Goal: Task Accomplishment & Management: Manage account settings

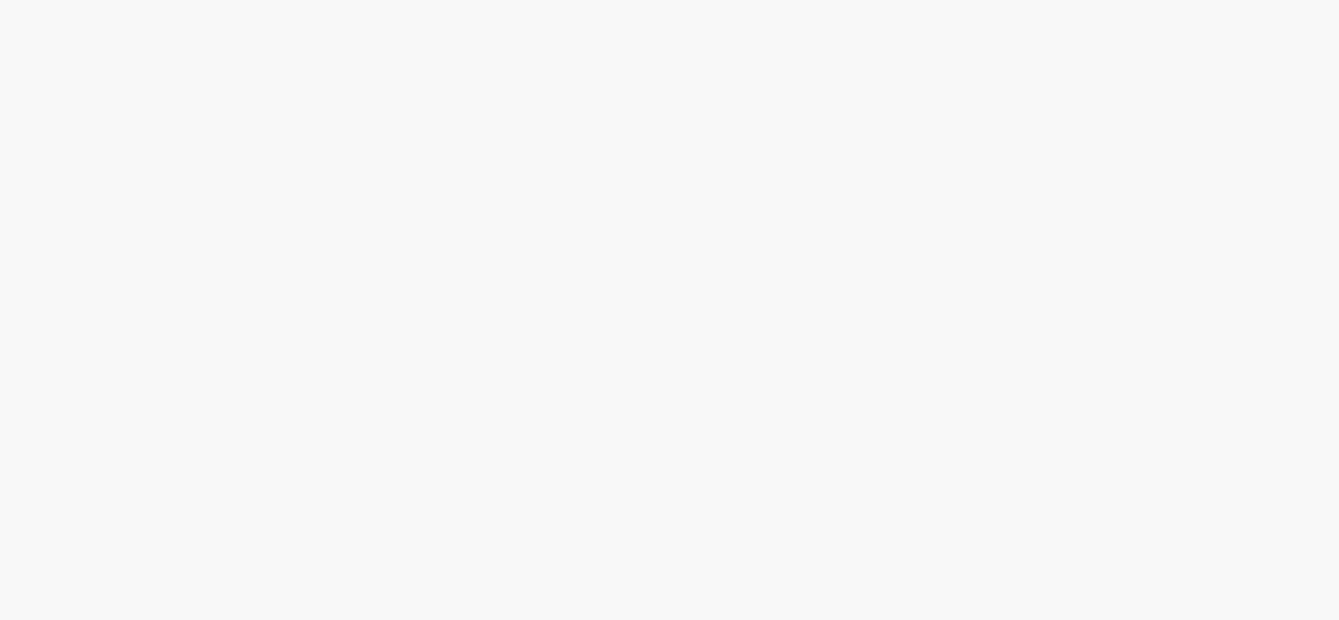
click at [1006, 138] on div at bounding box center [669, 310] width 1339 height 620
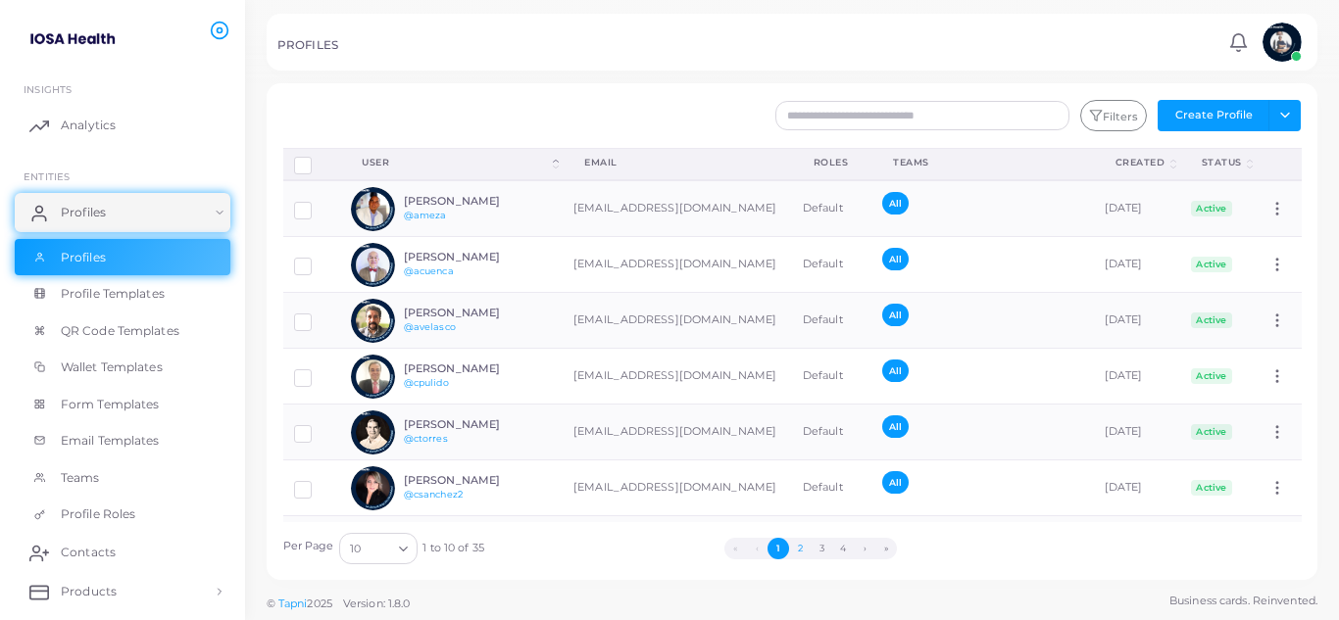
click at [802, 547] on button "2" at bounding box center [800, 549] width 22 height 22
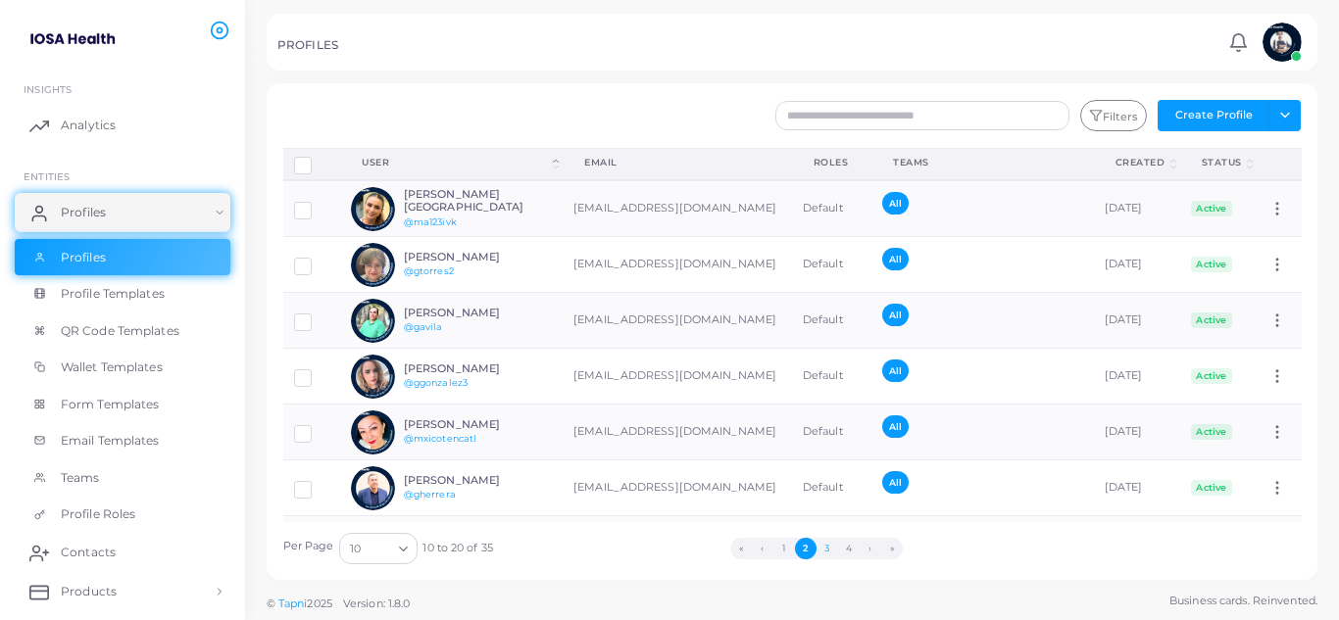
click at [827, 552] on button "3" at bounding box center [828, 549] width 22 height 22
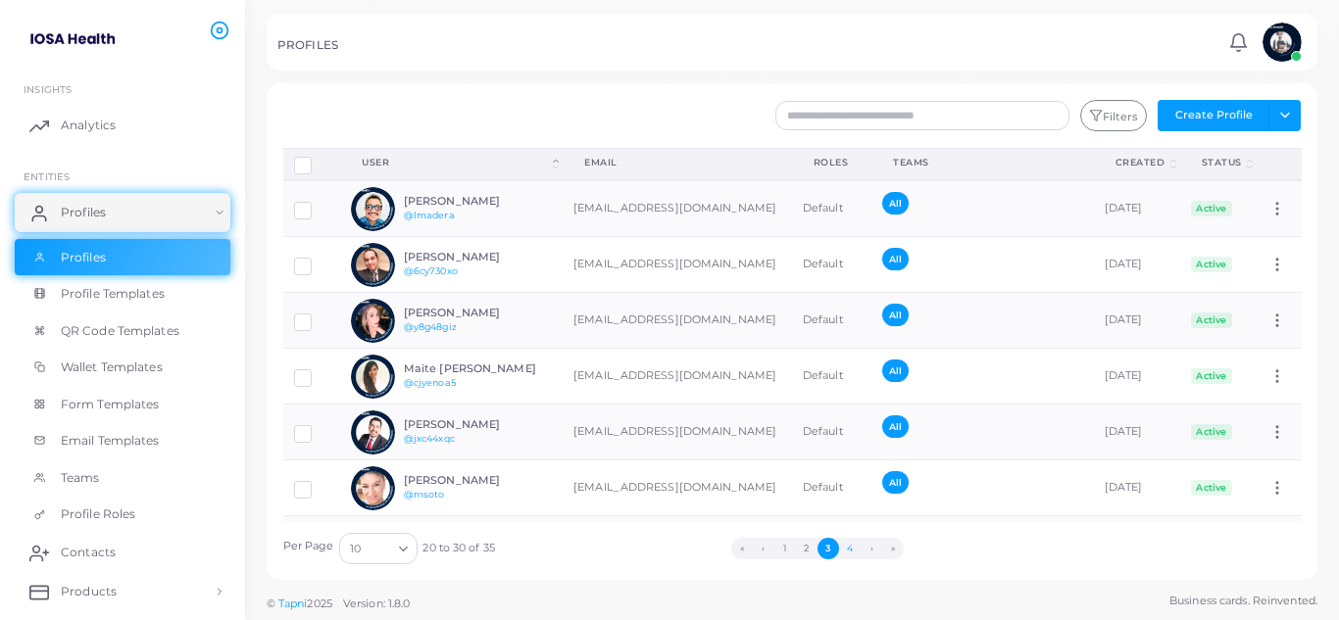
click at [851, 553] on button "4" at bounding box center [850, 549] width 22 height 22
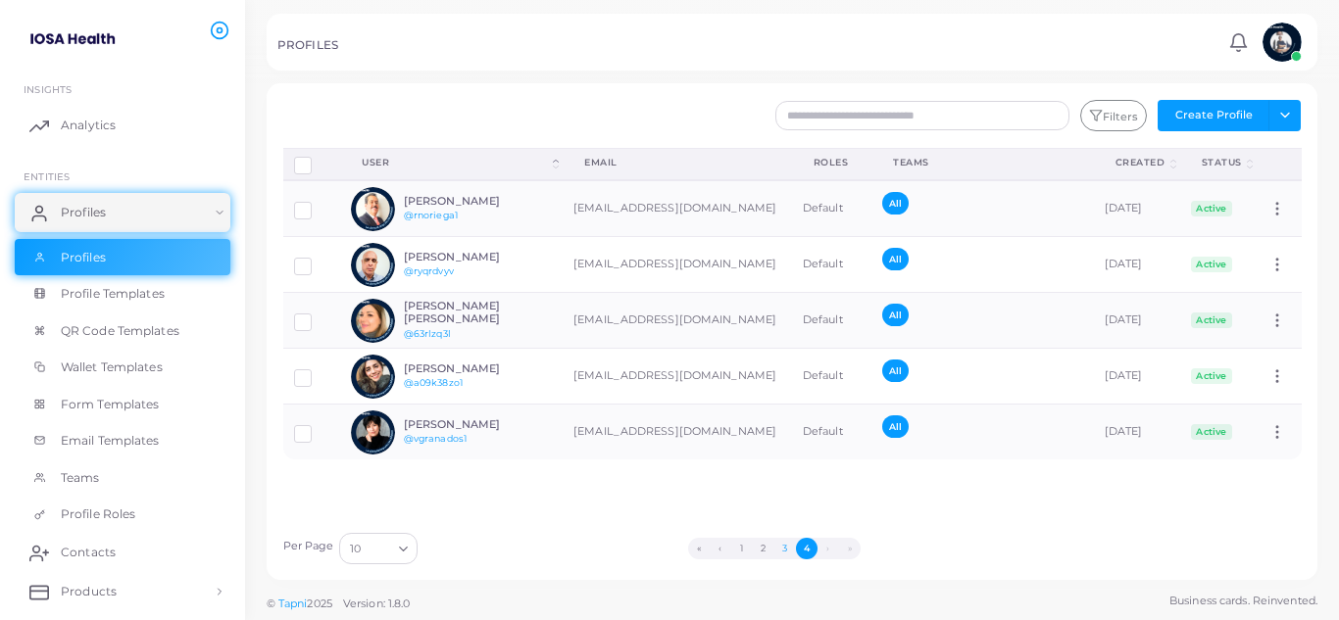
click at [787, 550] on button "3" at bounding box center [785, 549] width 22 height 22
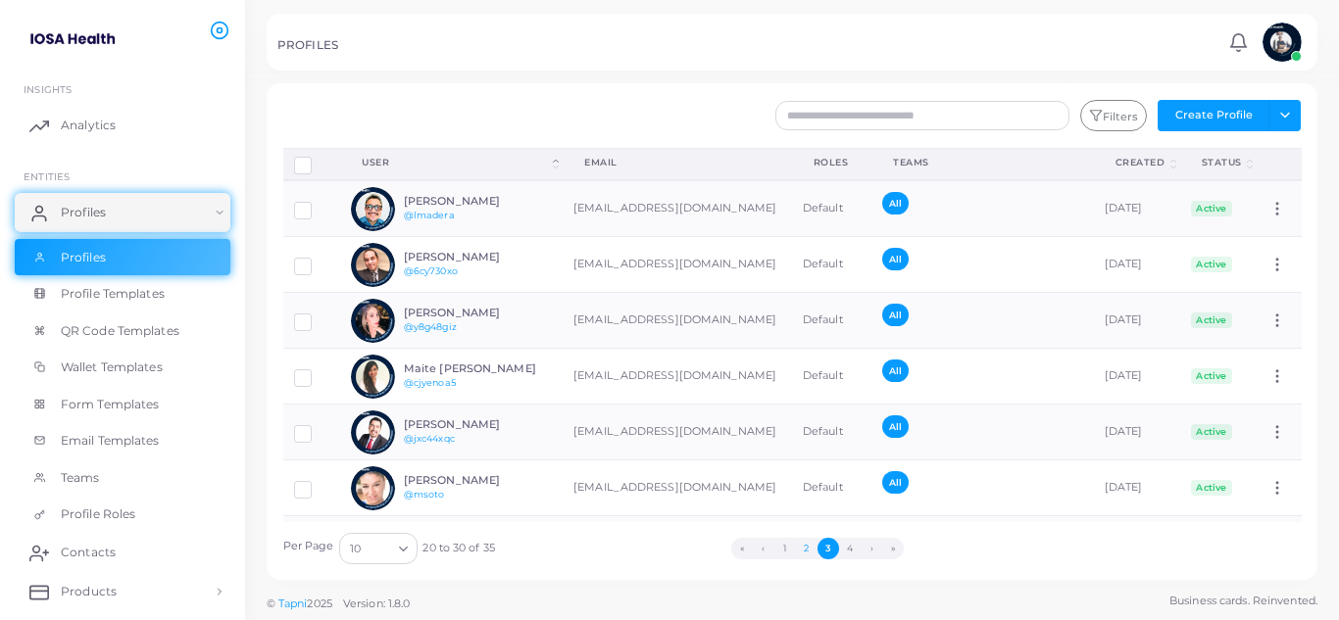
click at [803, 551] on button "2" at bounding box center [807, 549] width 22 height 22
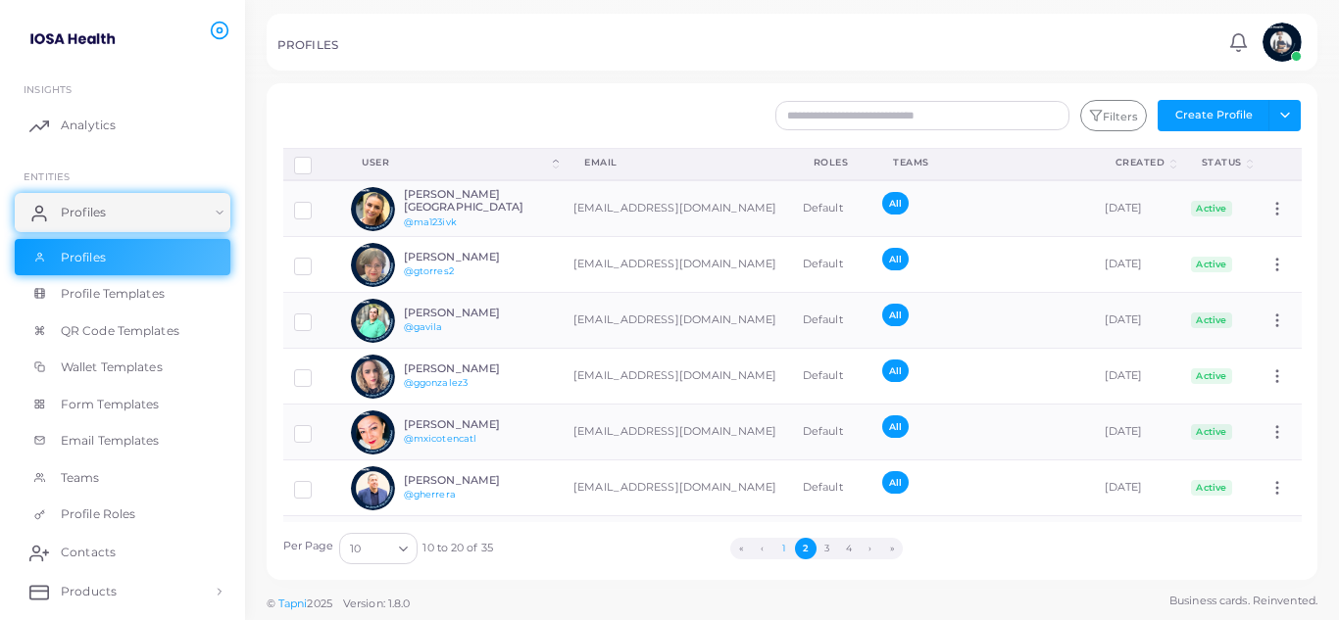
click at [788, 550] on button "1" at bounding box center [784, 549] width 22 height 22
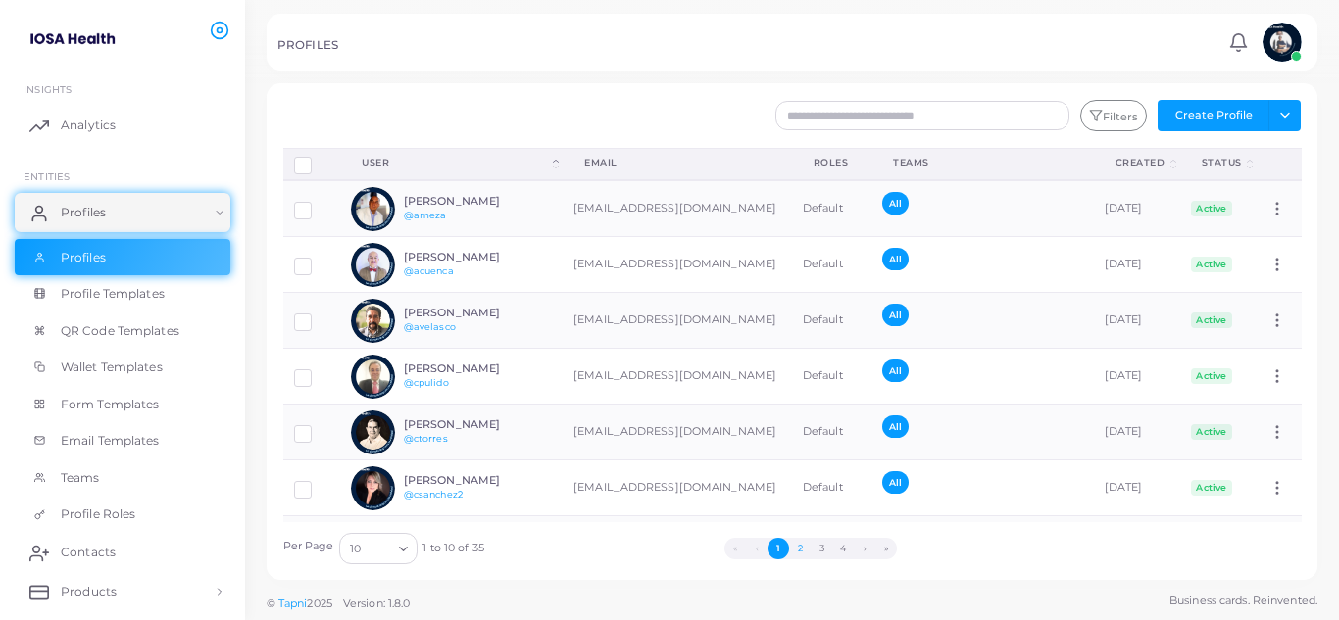
click at [801, 550] on button "2" at bounding box center [800, 549] width 22 height 22
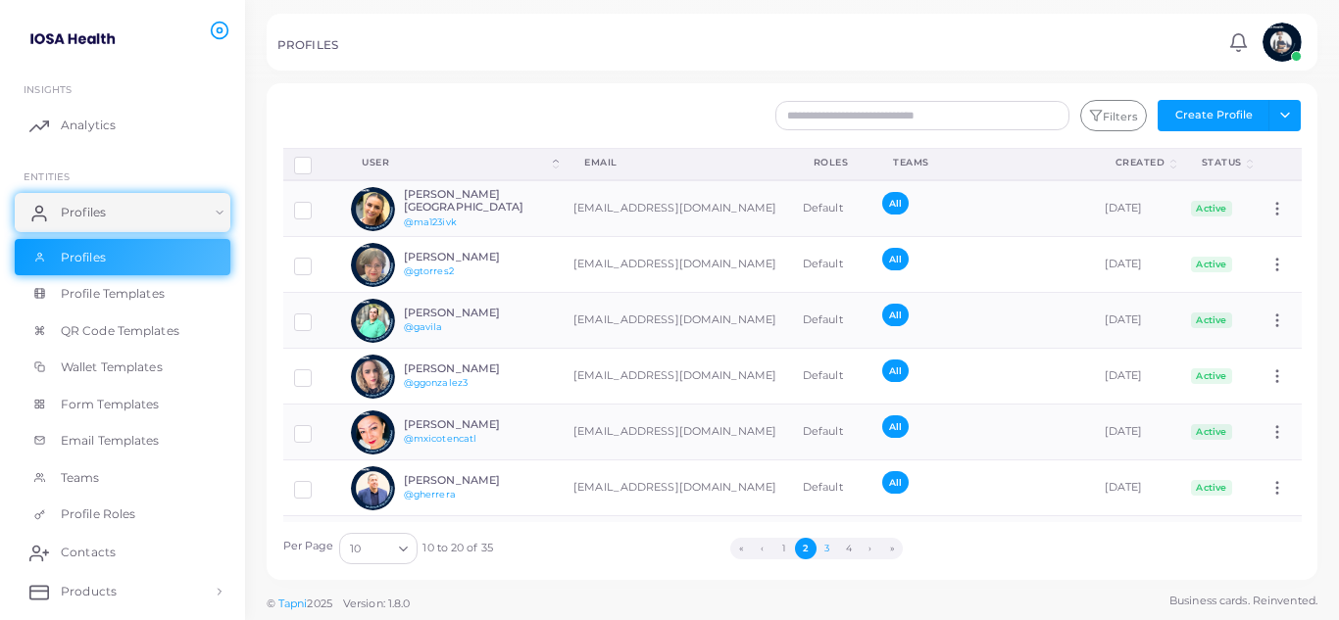
click at [824, 551] on button "3" at bounding box center [828, 549] width 22 height 22
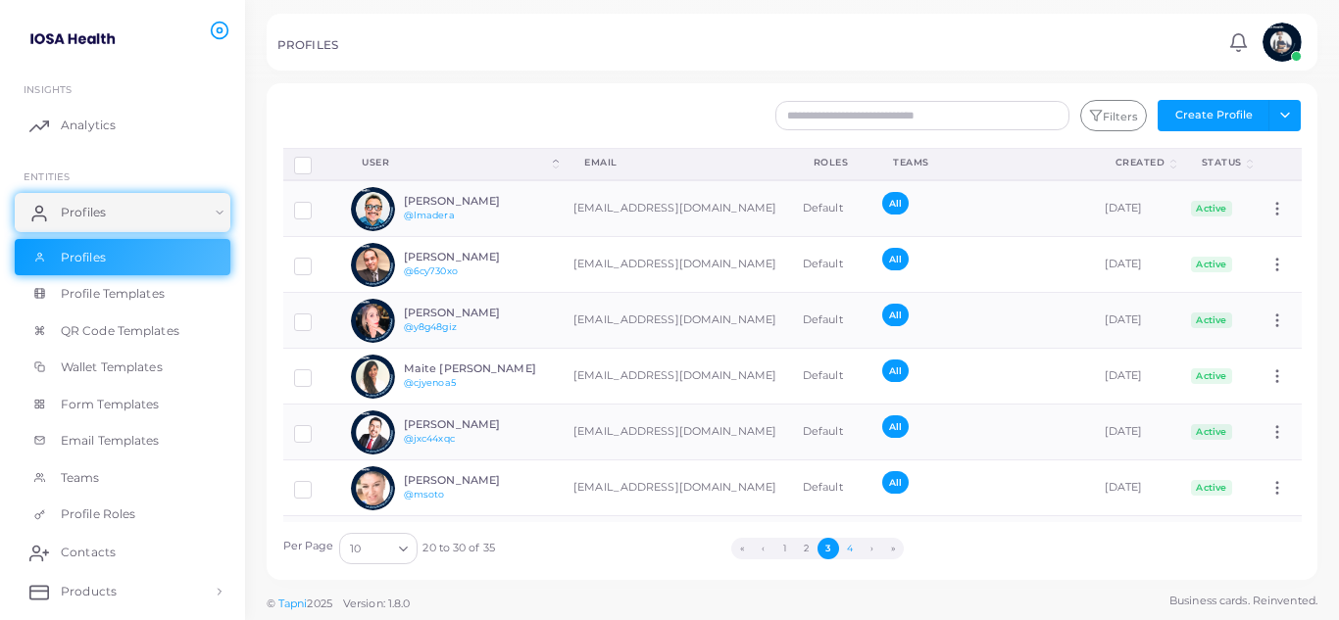
click at [843, 546] on button "4" at bounding box center [850, 549] width 22 height 22
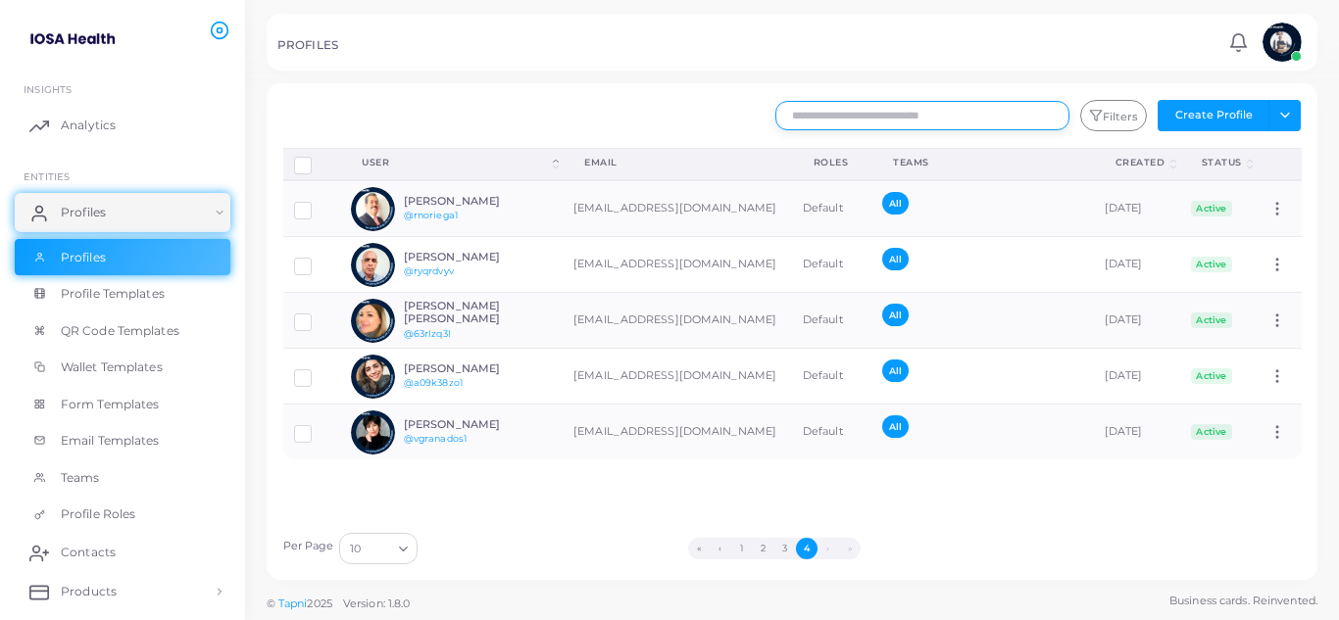
click at [838, 116] on input "text" at bounding box center [922, 115] width 294 height 29
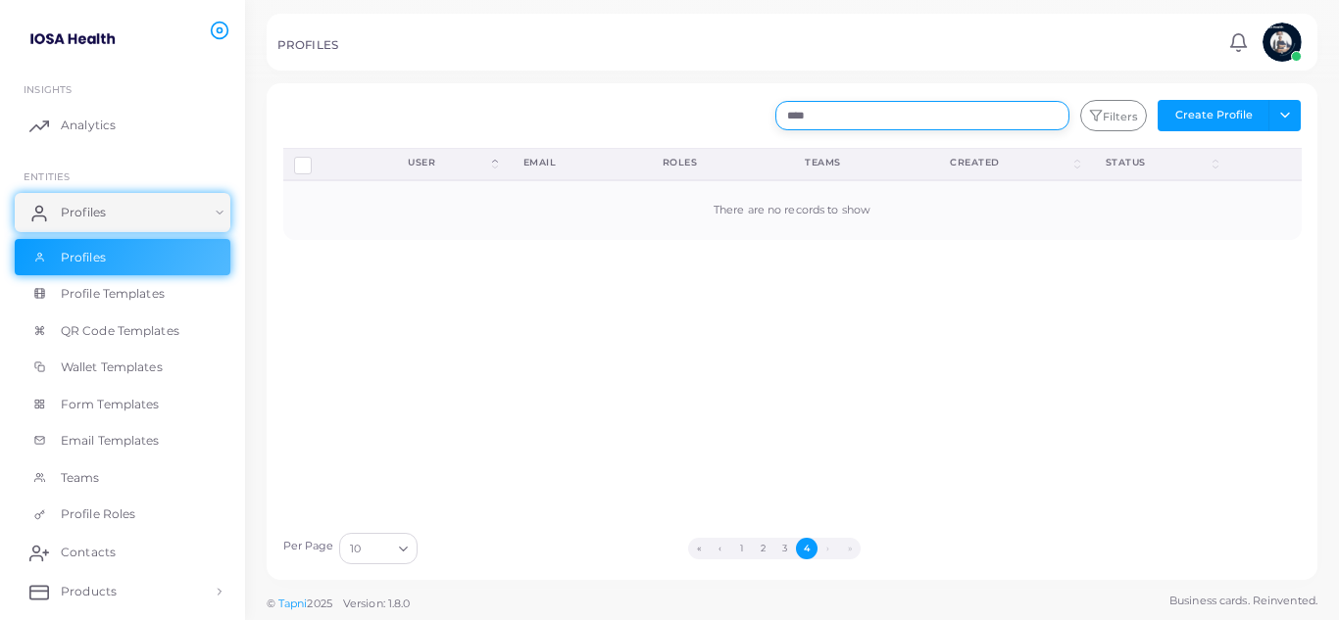
click at [838, 116] on input "****" at bounding box center [922, 115] width 294 height 29
type input "*****"
click at [138, 294] on span "Profile Templates" at bounding box center [118, 294] width 104 height 18
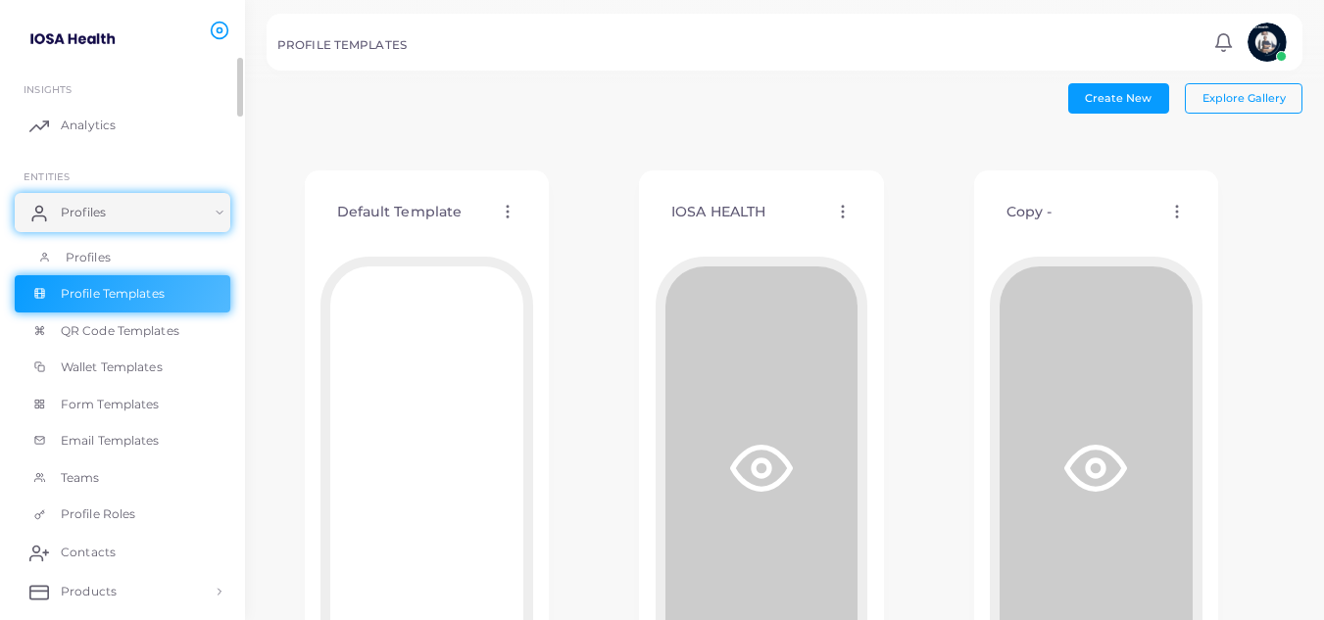
click at [130, 255] on link "Profiles" at bounding box center [123, 257] width 216 height 37
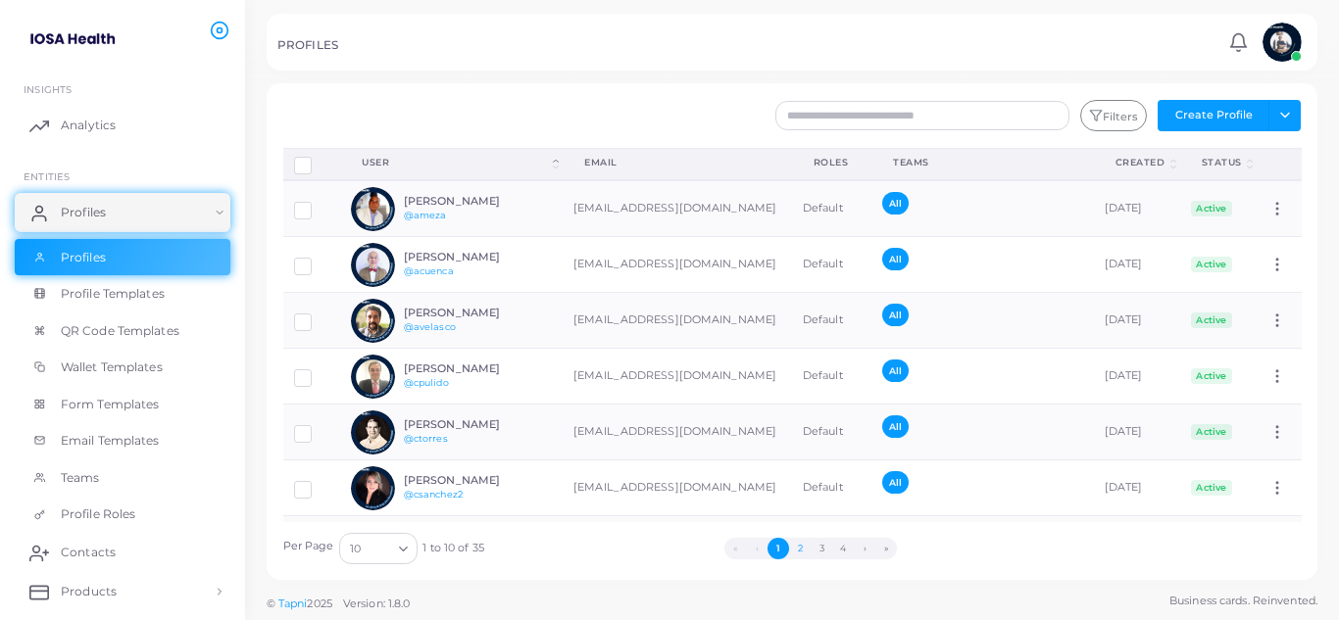
click at [806, 551] on button "2" at bounding box center [800, 549] width 22 height 22
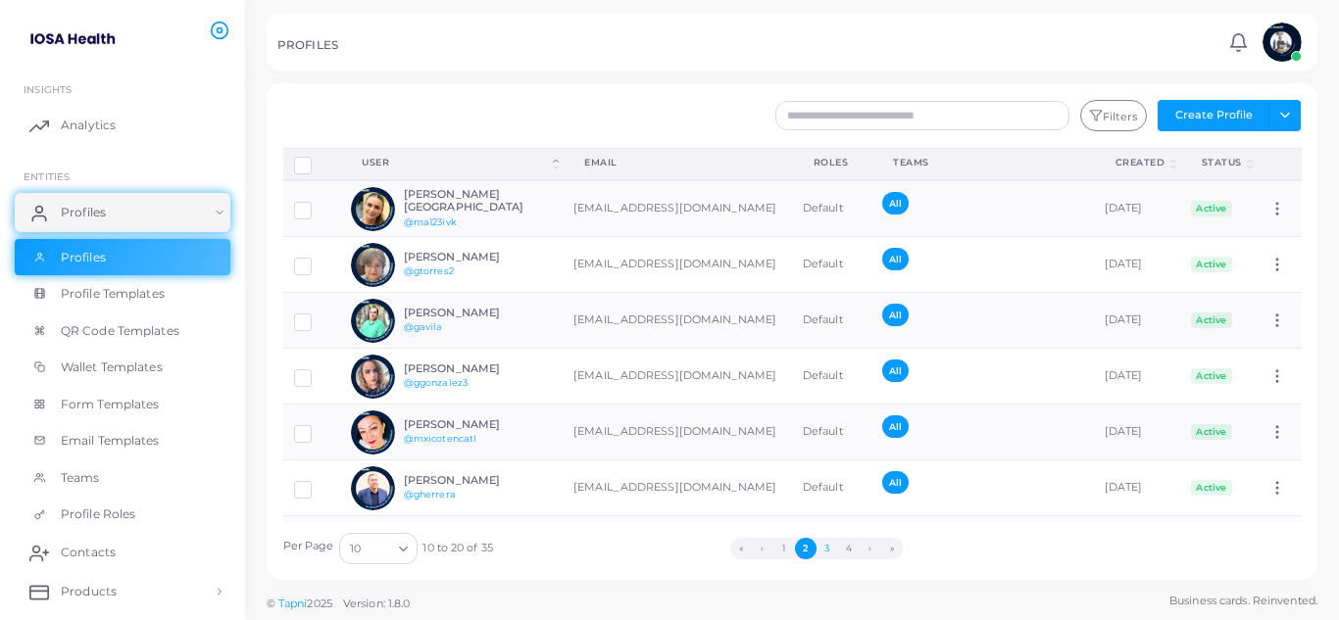
click at [820, 552] on button "3" at bounding box center [828, 549] width 22 height 22
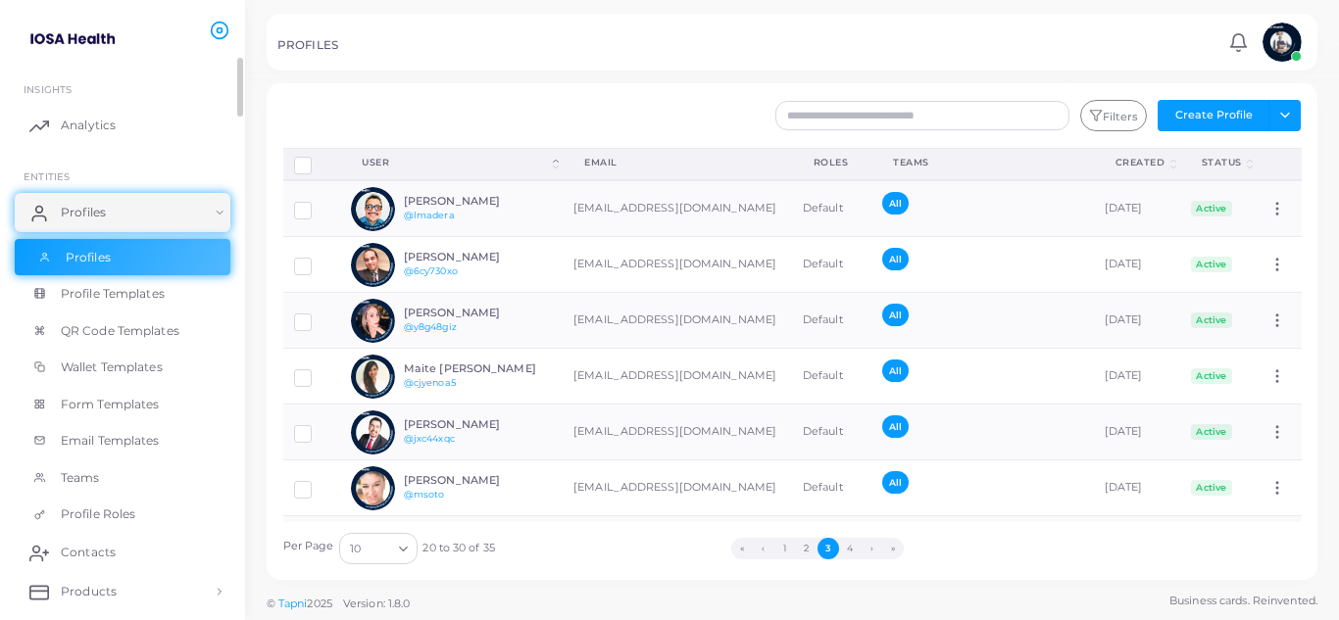
click at [160, 252] on link "Profiles" at bounding box center [123, 257] width 216 height 37
click at [784, 549] on button "1" at bounding box center [785, 549] width 22 height 22
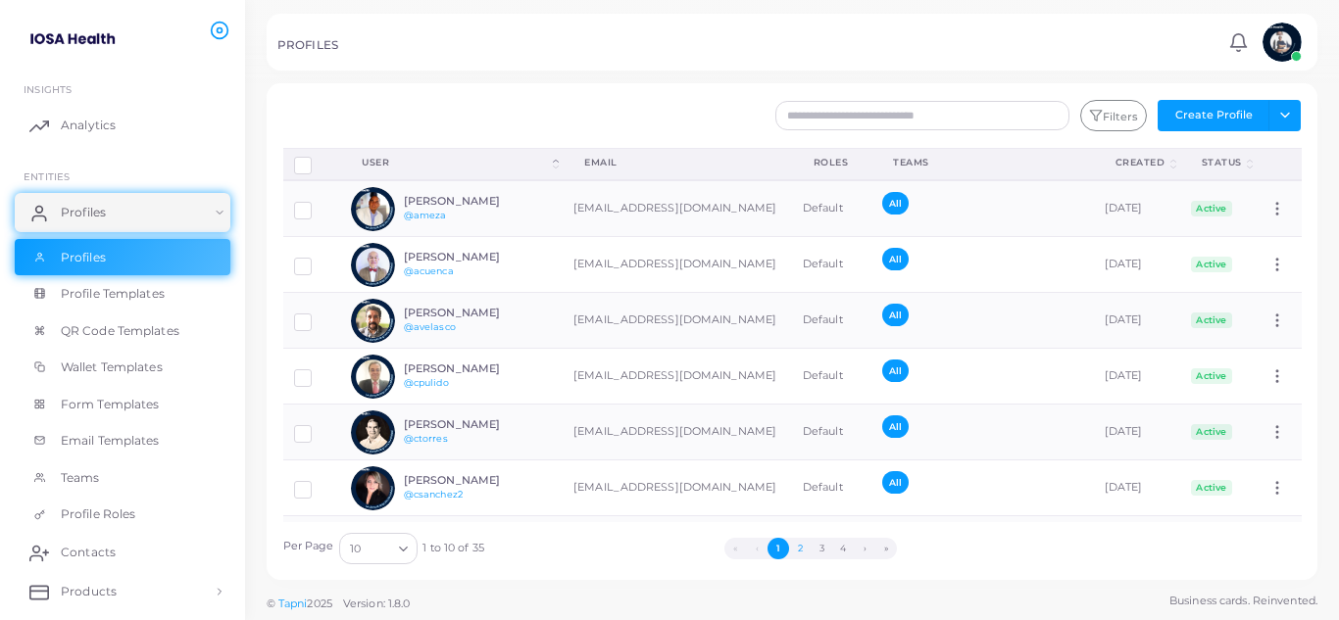
click at [800, 554] on button "2" at bounding box center [800, 549] width 22 height 22
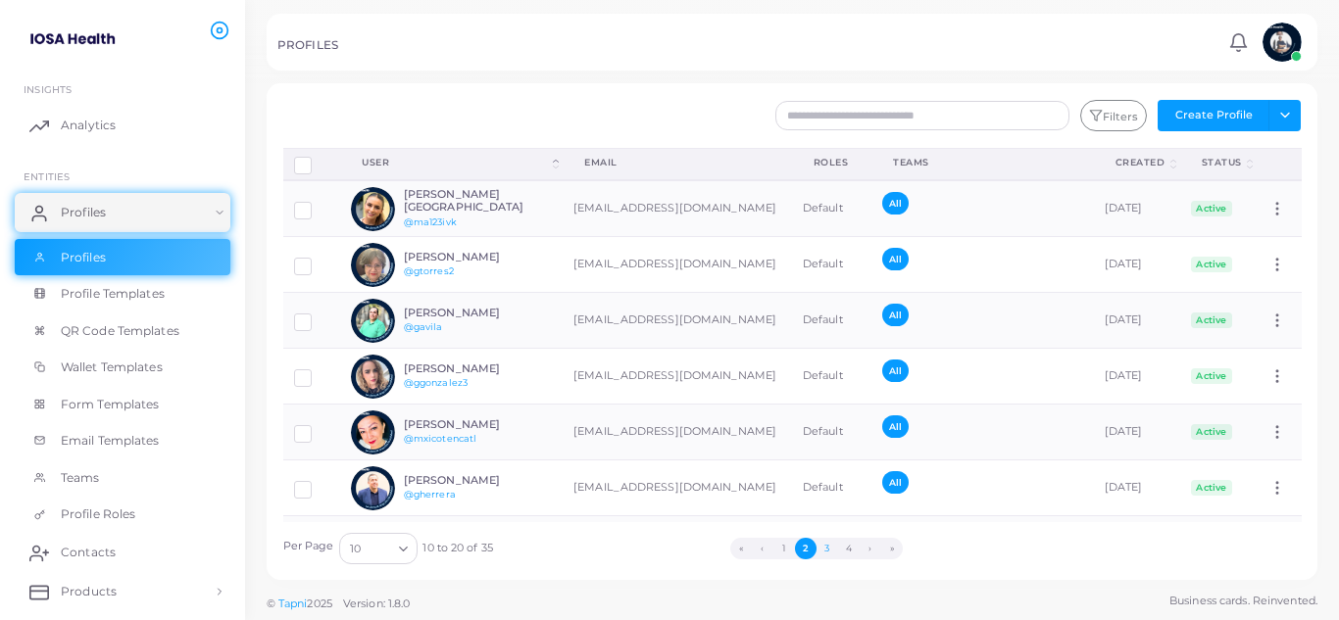
click at [829, 546] on button "3" at bounding box center [828, 549] width 22 height 22
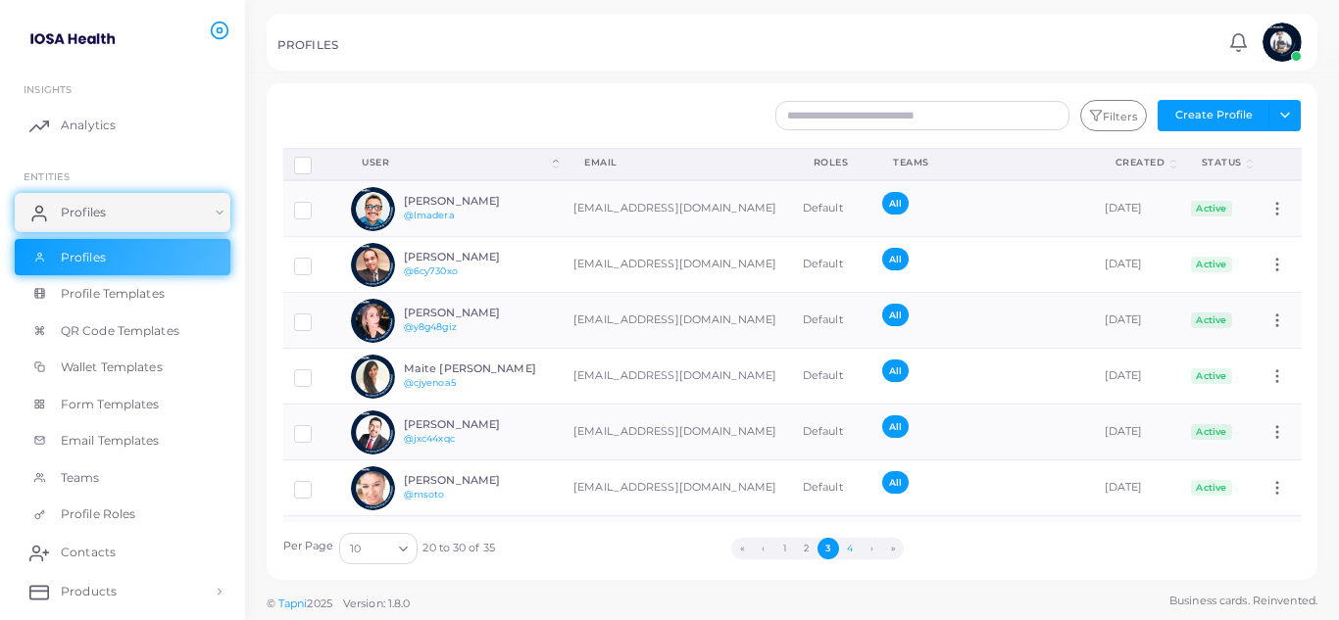
click at [849, 548] on button "4" at bounding box center [850, 549] width 22 height 22
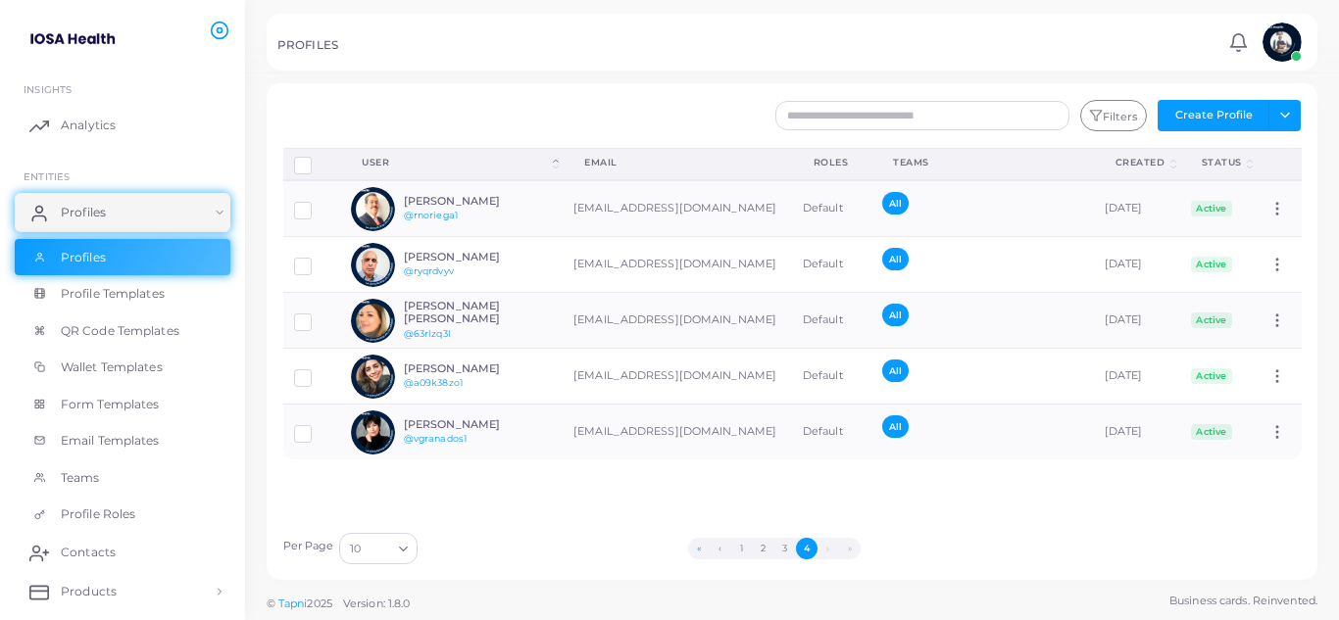
click at [697, 551] on button "«" at bounding box center [699, 549] width 22 height 22
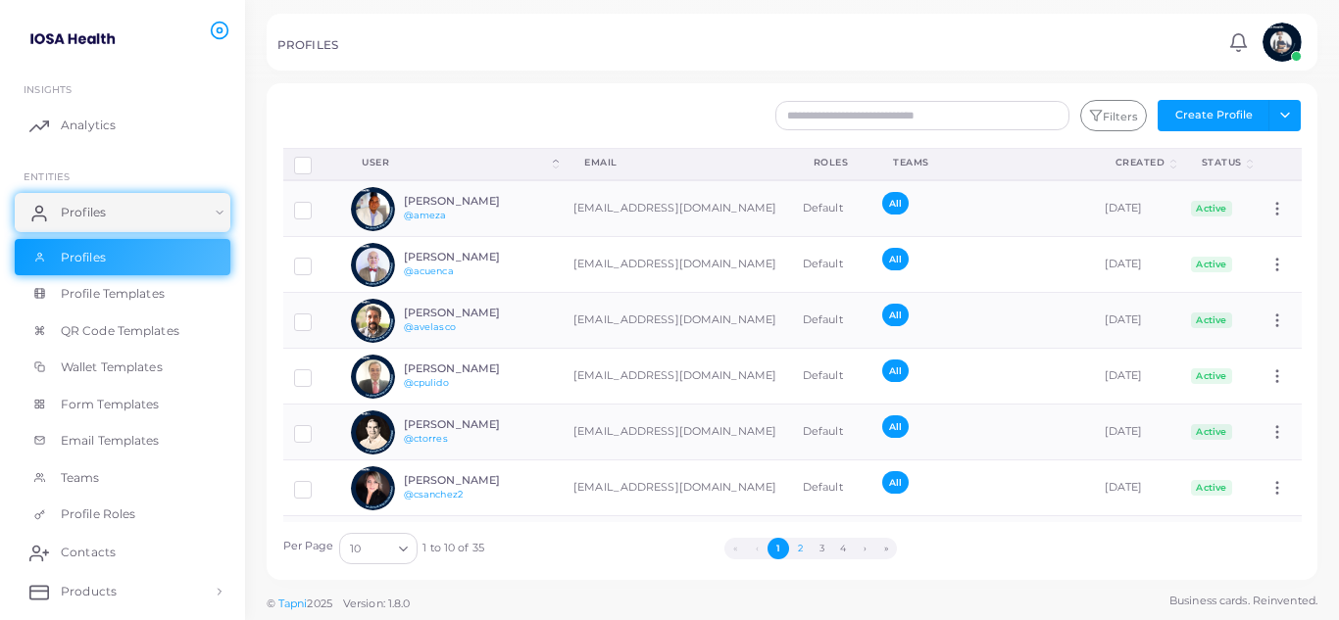
click at [801, 551] on button "2" at bounding box center [800, 549] width 22 height 22
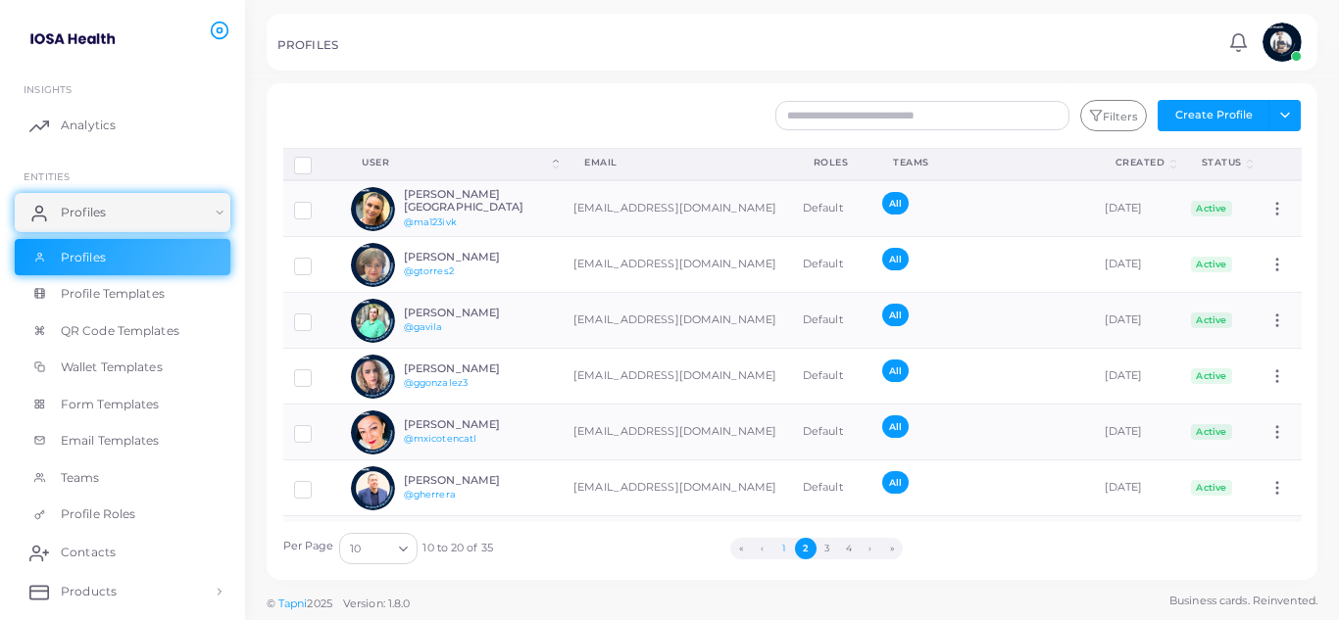
click at [782, 551] on button "1" at bounding box center [784, 549] width 22 height 22
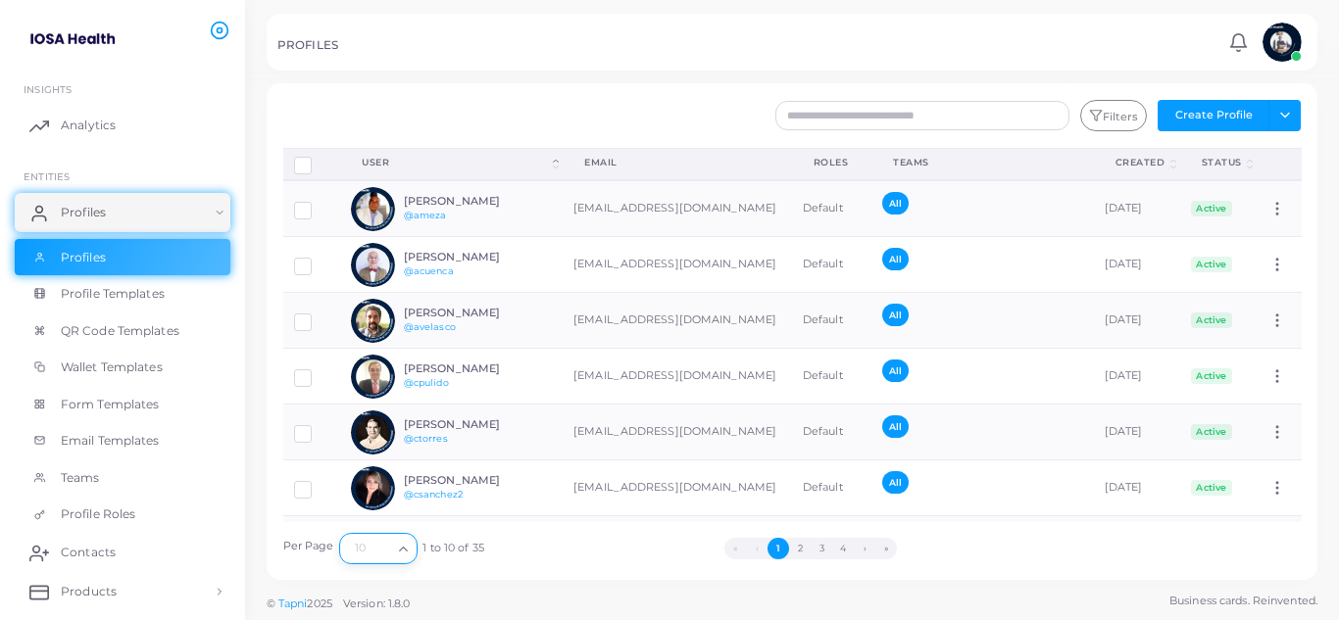
click at [408, 551] on icon "Search for option" at bounding box center [403, 549] width 15 height 15
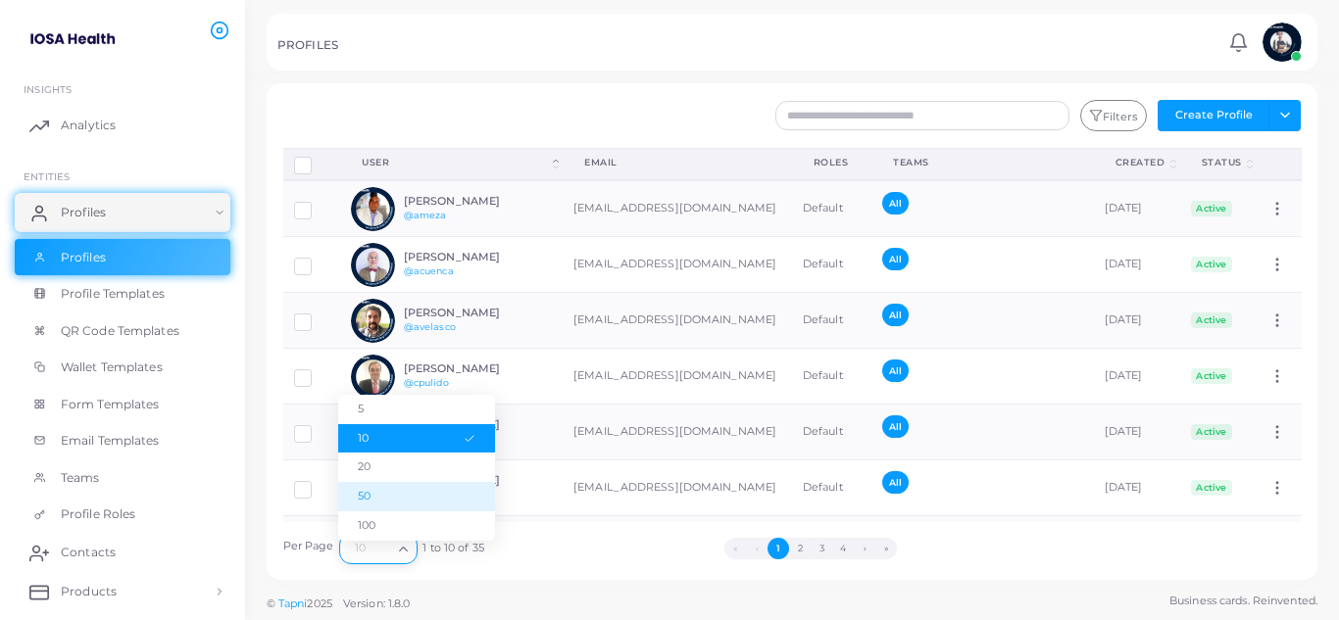
click at [377, 490] on li "50" at bounding box center [416, 496] width 157 height 29
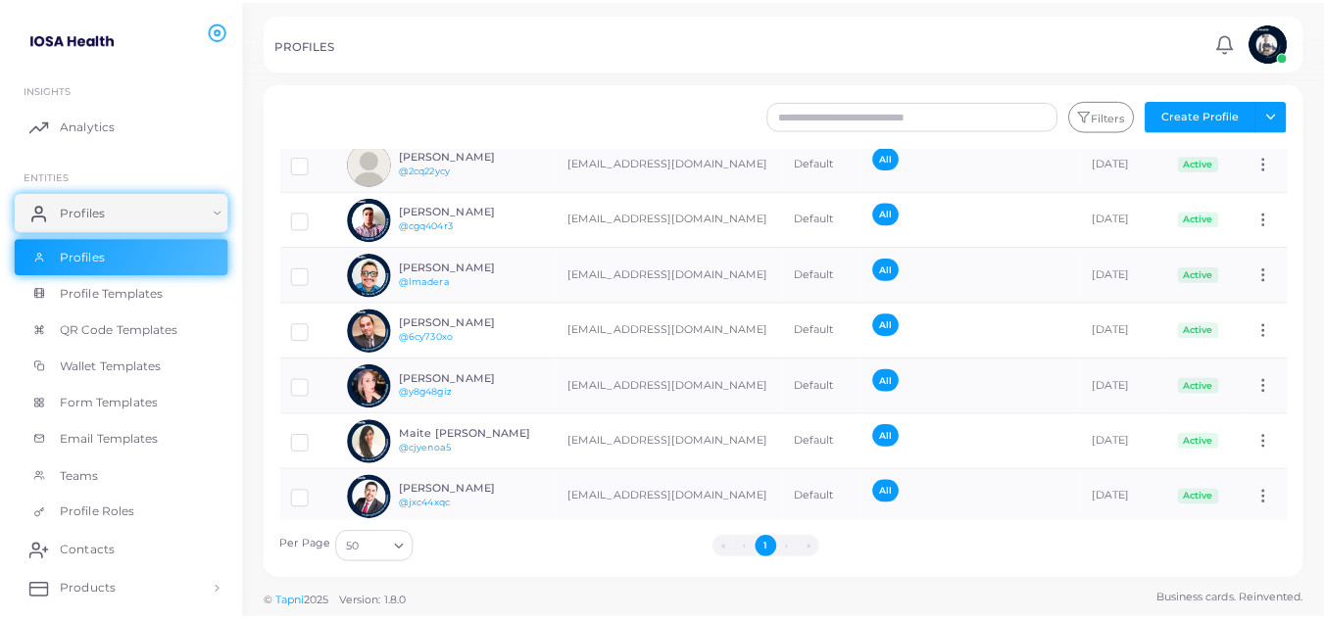
scroll to position [953, 0]
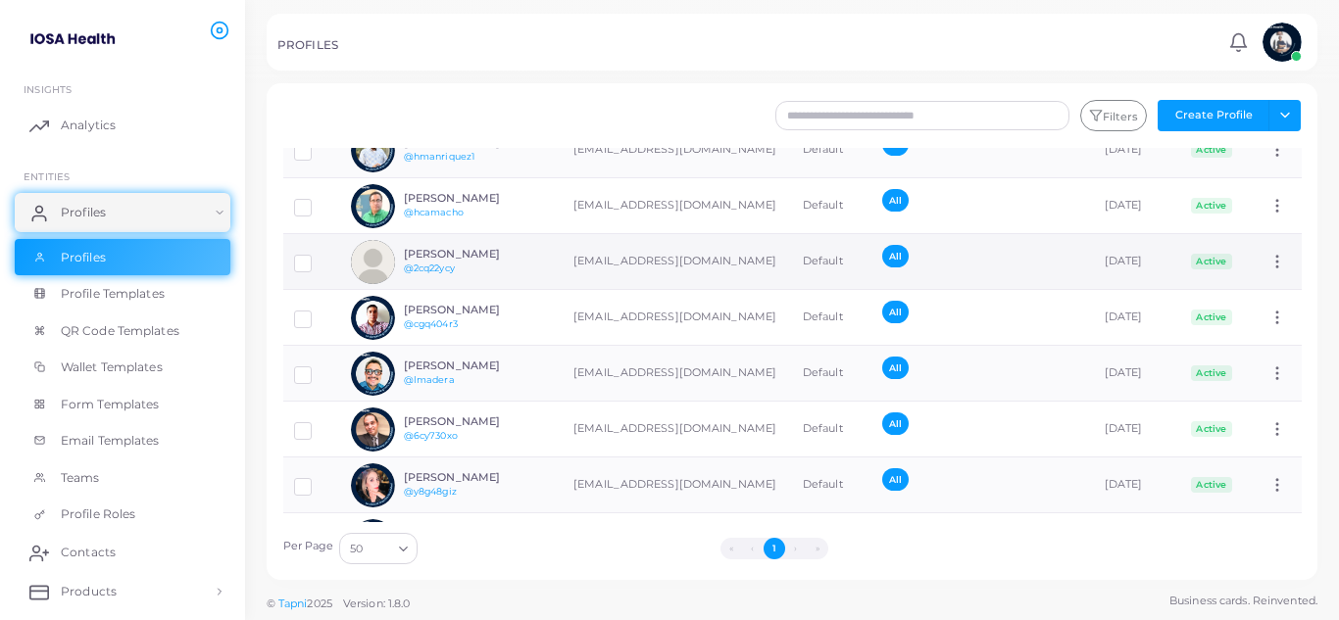
click at [443, 250] on h6 "[PERSON_NAME]" at bounding box center [476, 254] width 144 height 13
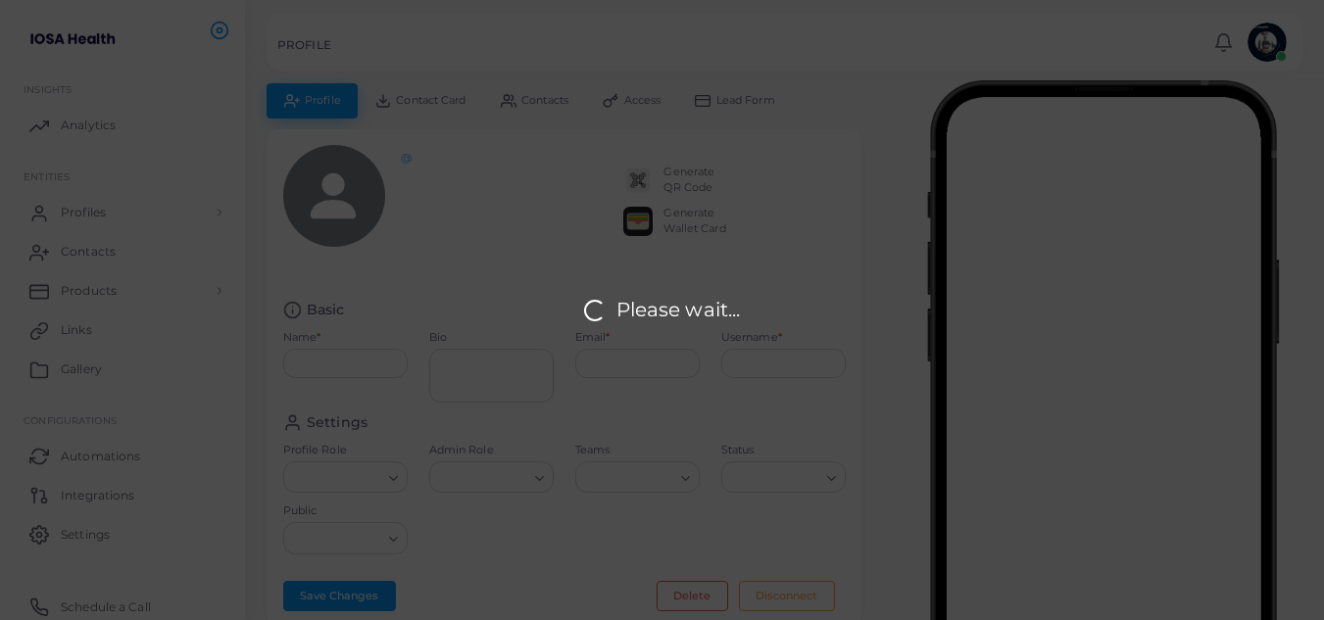
type input "*********"
type textarea "**********"
type input "**********"
type input "********"
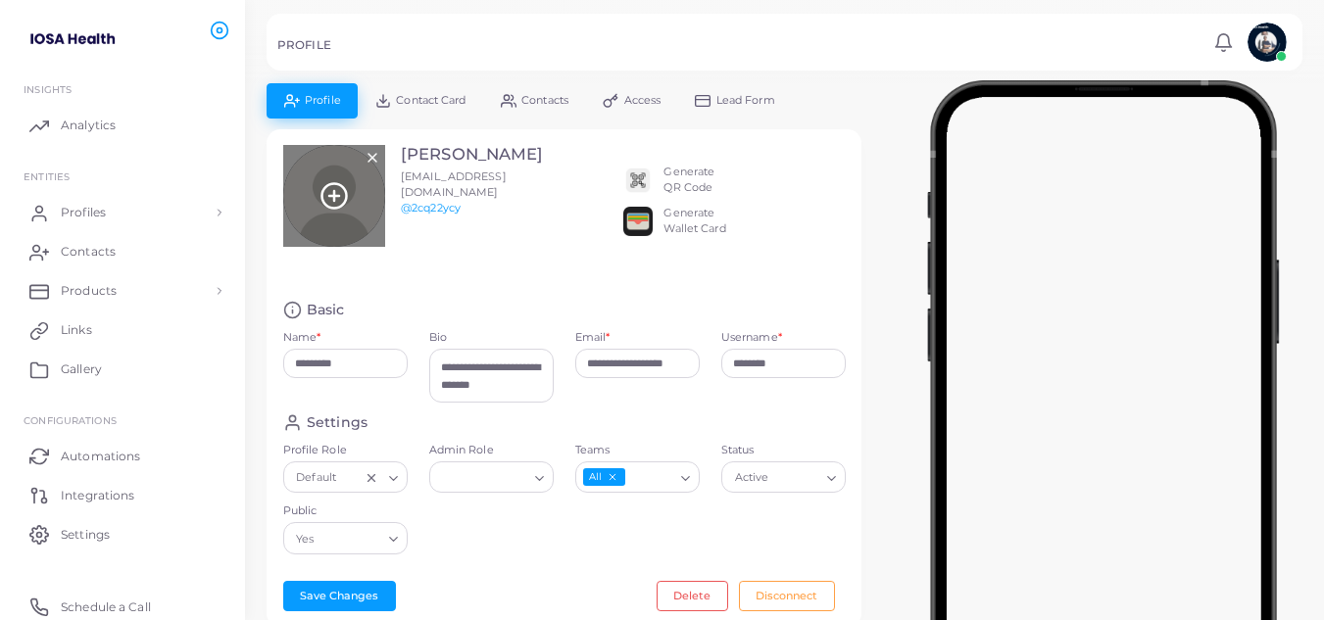
click at [334, 196] on line at bounding box center [334, 196] width 10 height 0
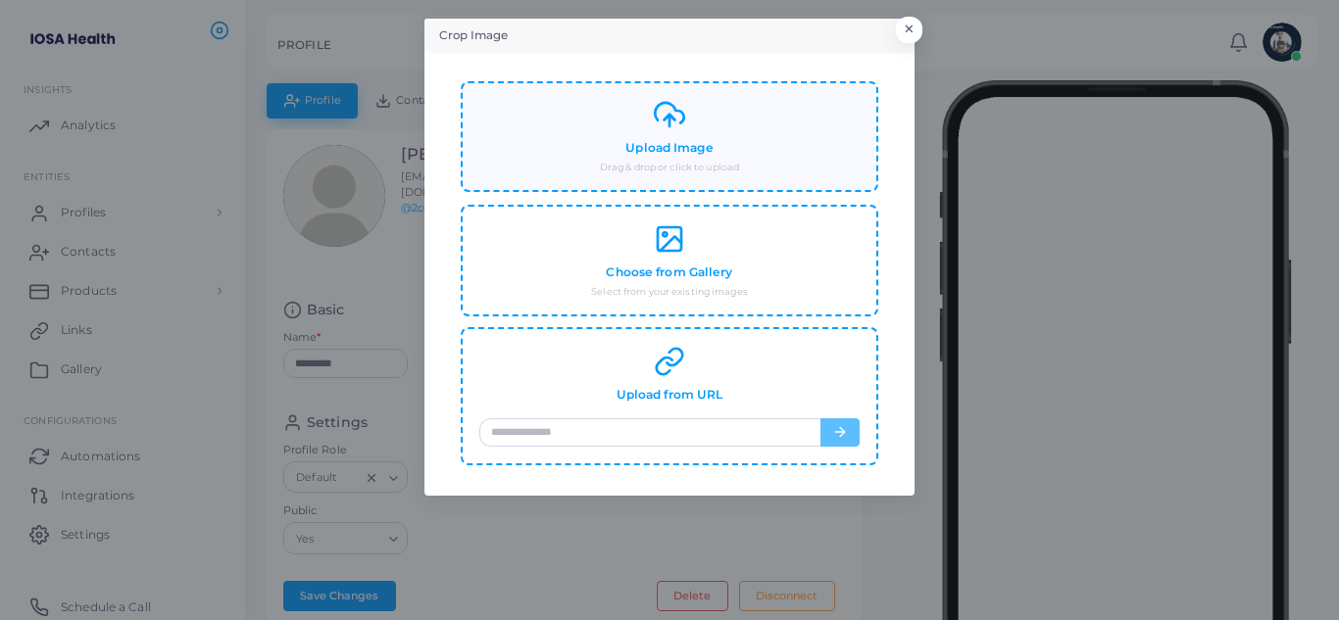
click at [656, 143] on h4 "Upload Image" at bounding box center [668, 148] width 87 height 15
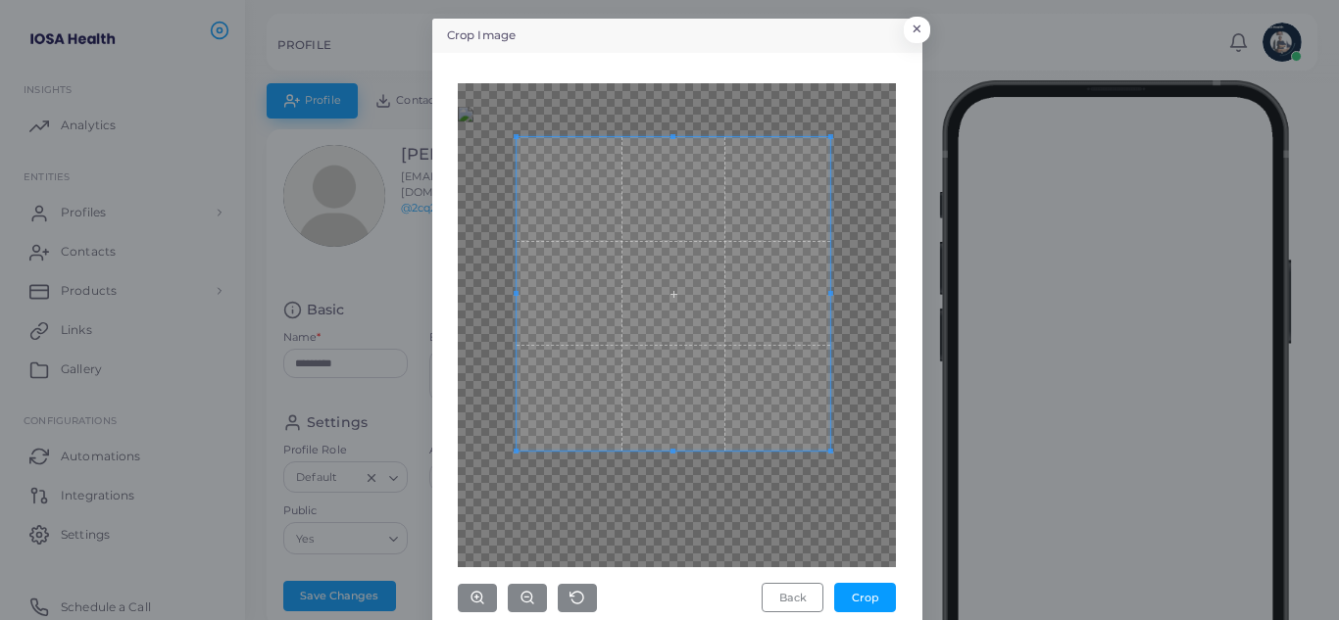
click at [752, 363] on span at bounding box center [674, 294] width 314 height 314
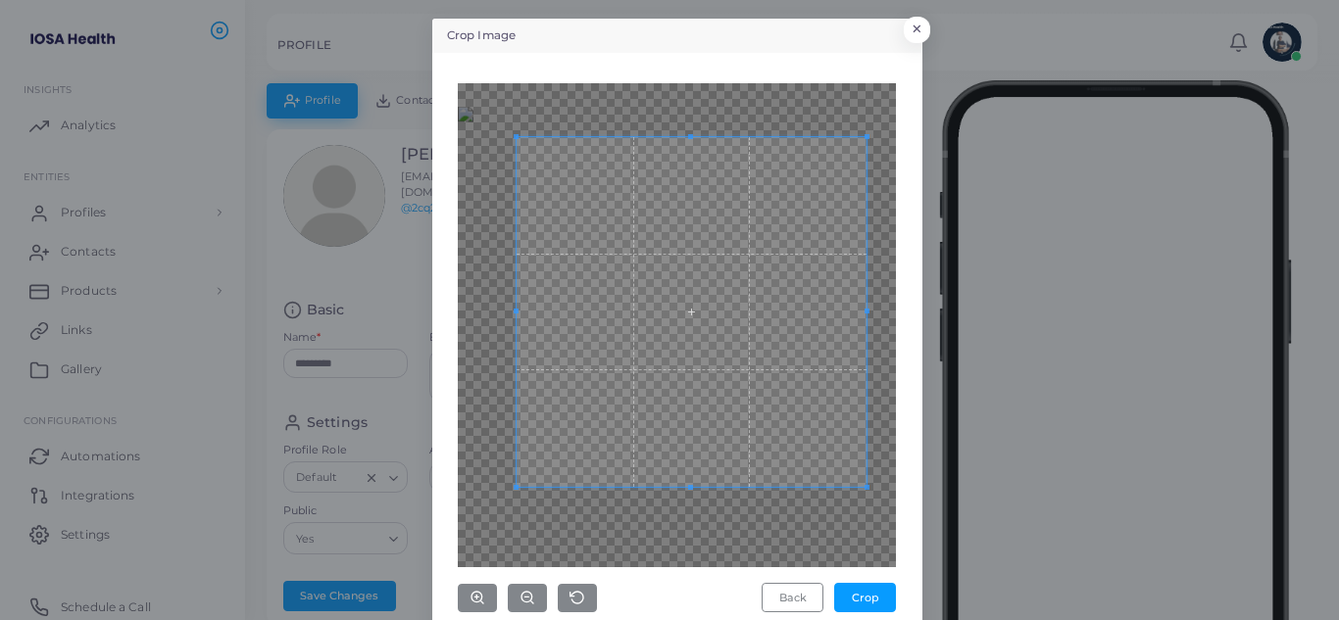
click at [862, 521] on div at bounding box center [677, 325] width 438 height 484
click at [912, 17] on div "Crop Image × Back Crop" at bounding box center [669, 310] width 1339 height 620
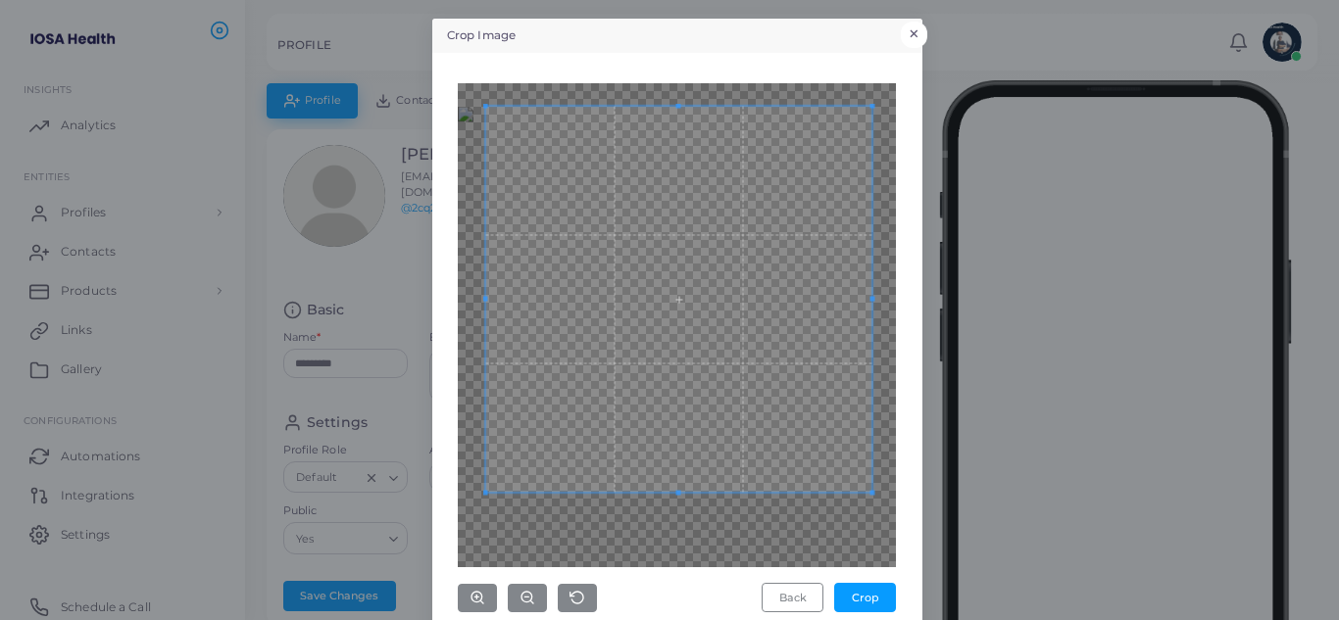
click at [458, 83] on div at bounding box center [677, 325] width 438 height 484
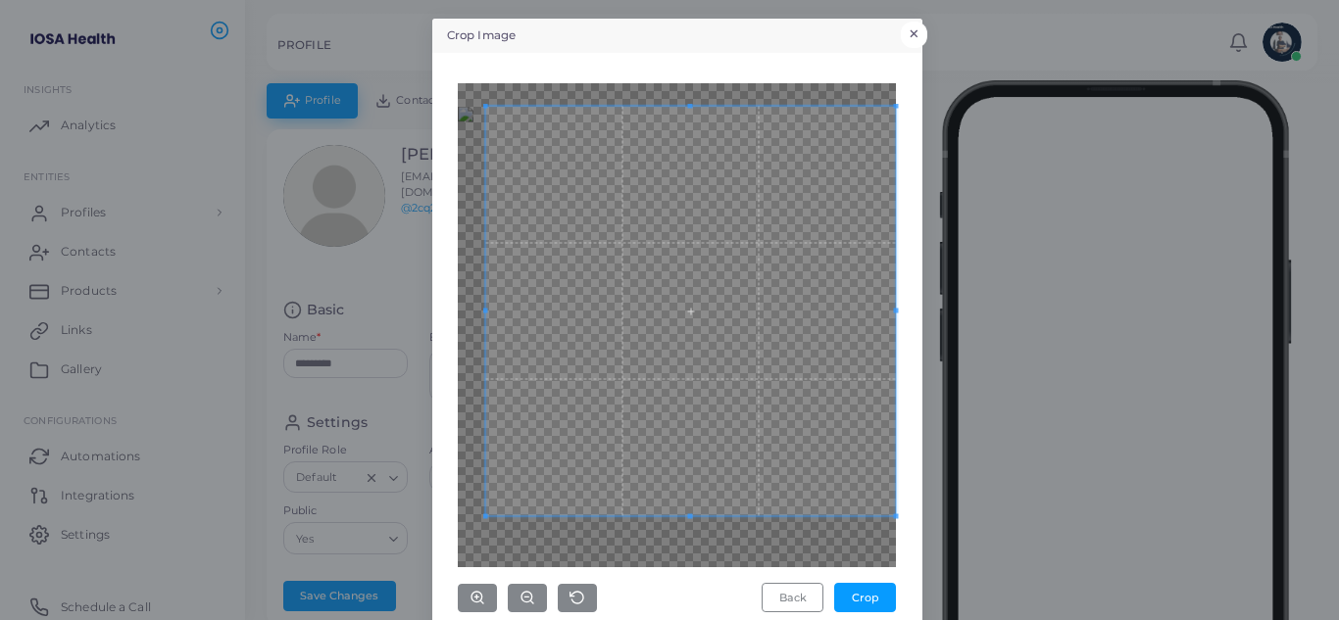
click at [902, 561] on div "Back Crop" at bounding box center [677, 343] width 469 height 558
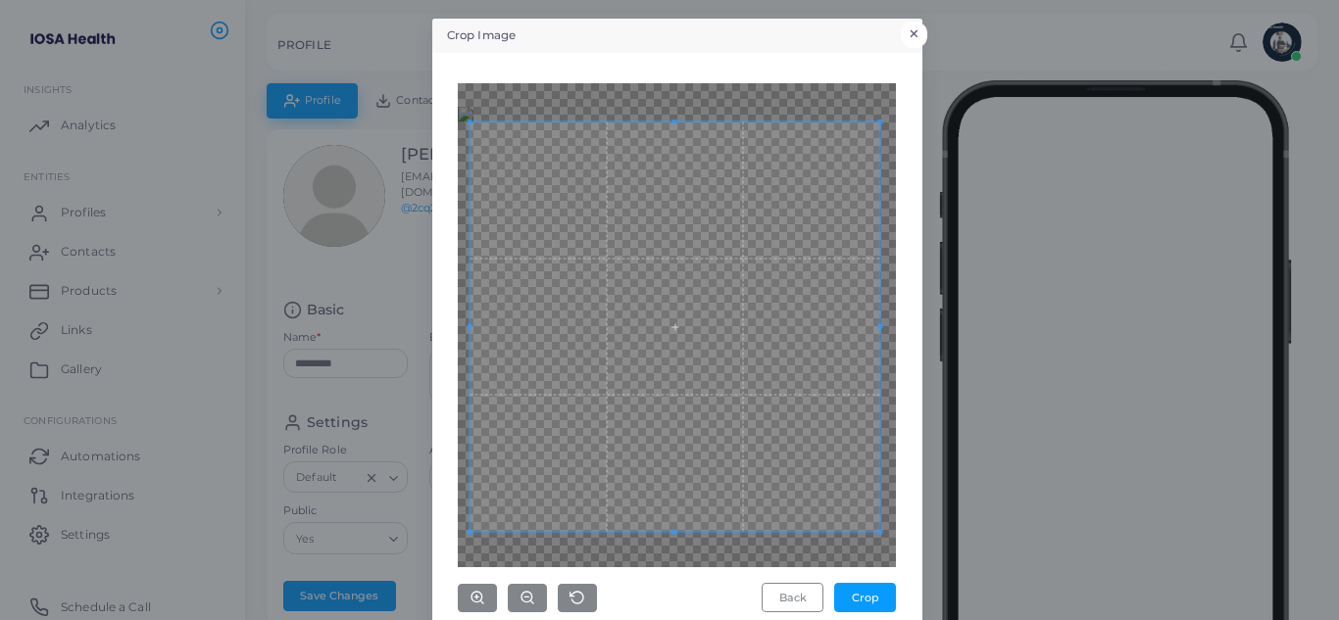
click at [803, 486] on span at bounding box center [675, 327] width 411 height 411
click at [864, 599] on button "Crop" at bounding box center [865, 597] width 62 height 29
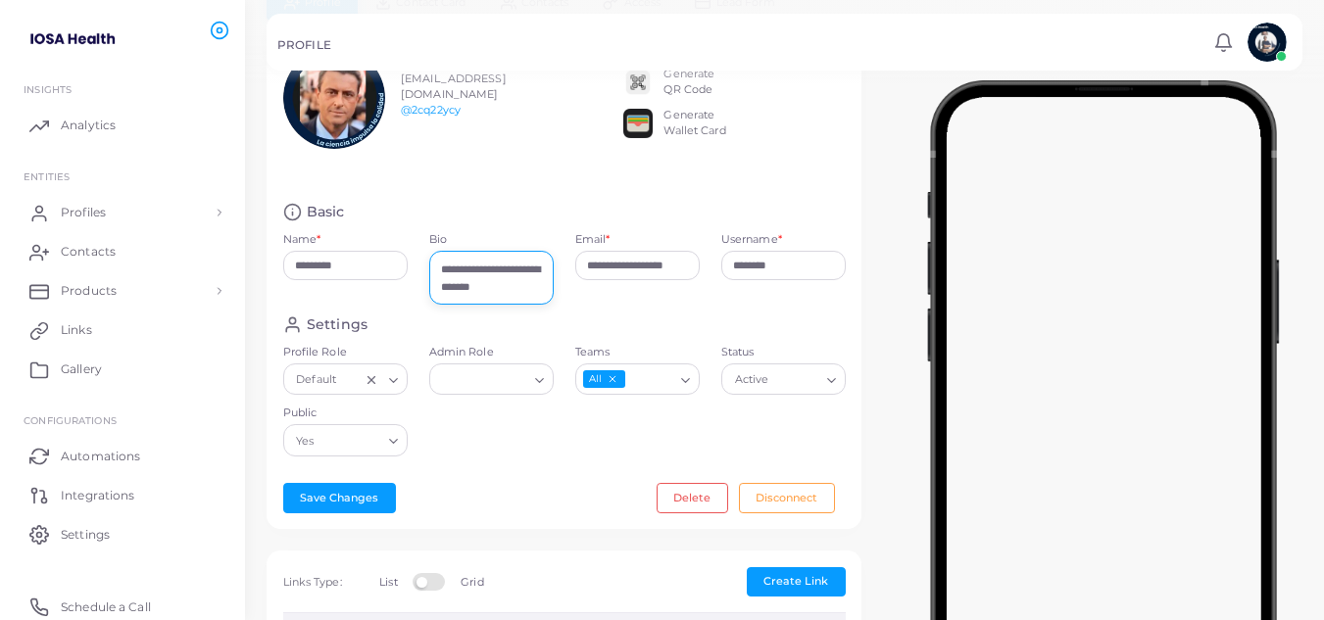
scroll to position [17, 0]
click at [349, 505] on button "Save Changes" at bounding box center [339, 497] width 113 height 29
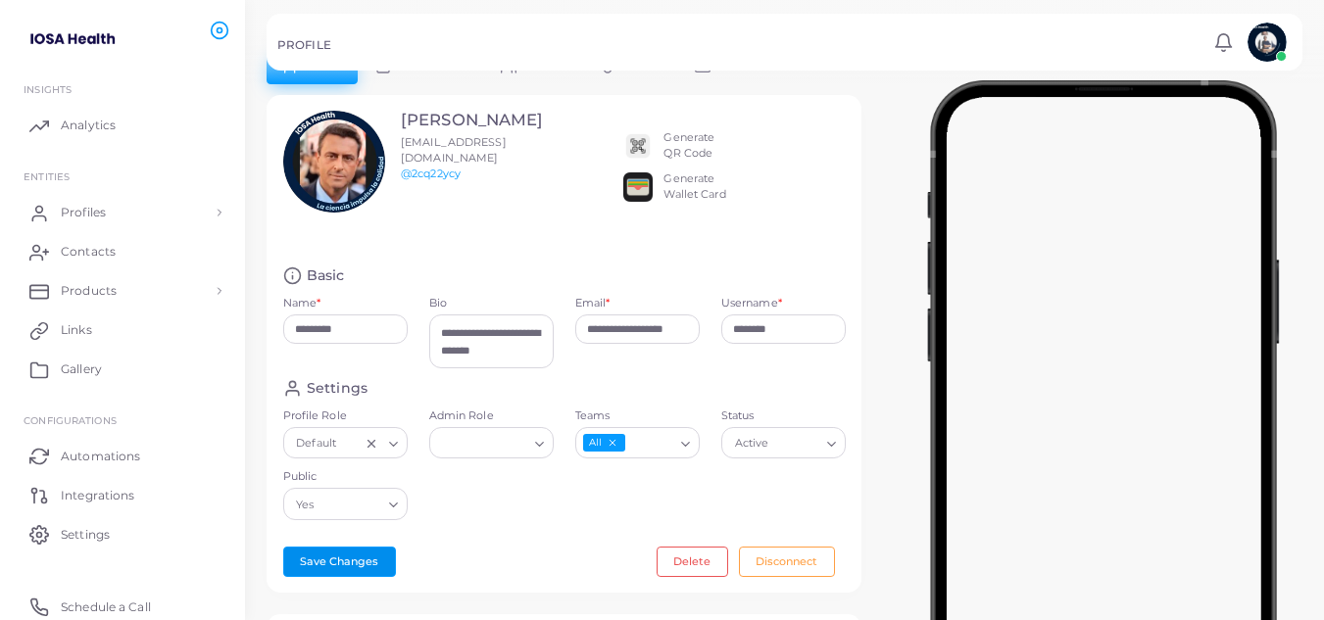
scroll to position [0, 0]
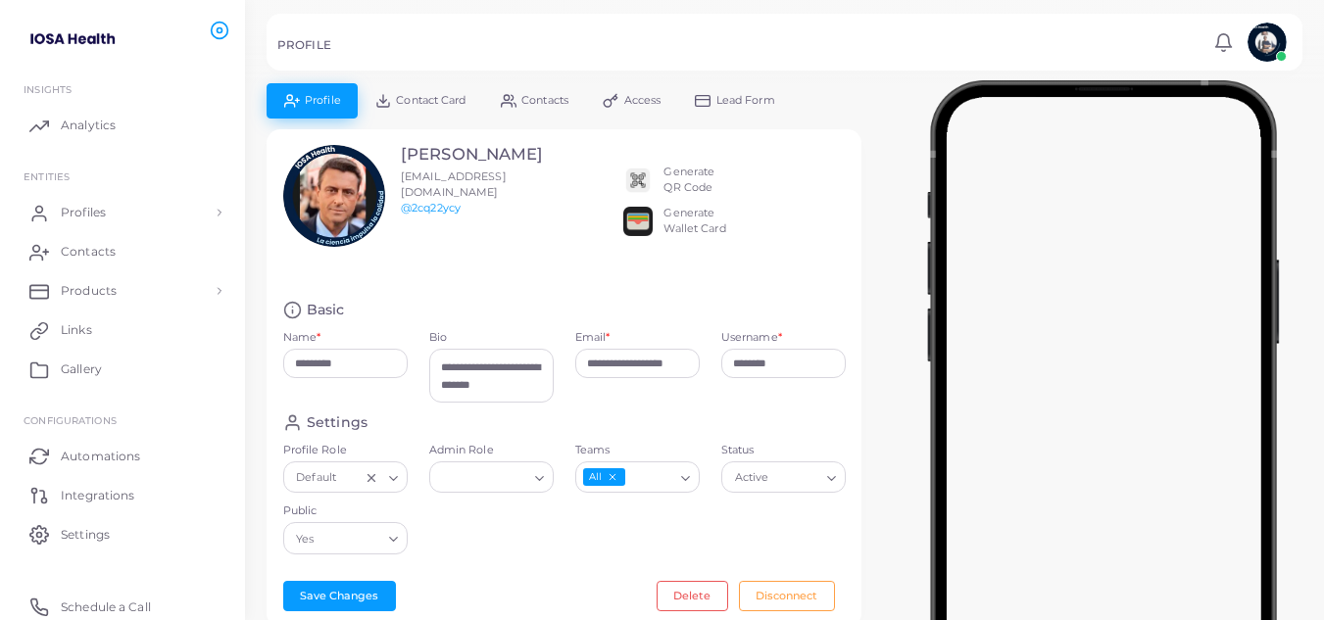
click at [451, 96] on span "Contact Card" at bounding box center [431, 100] width 70 height 11
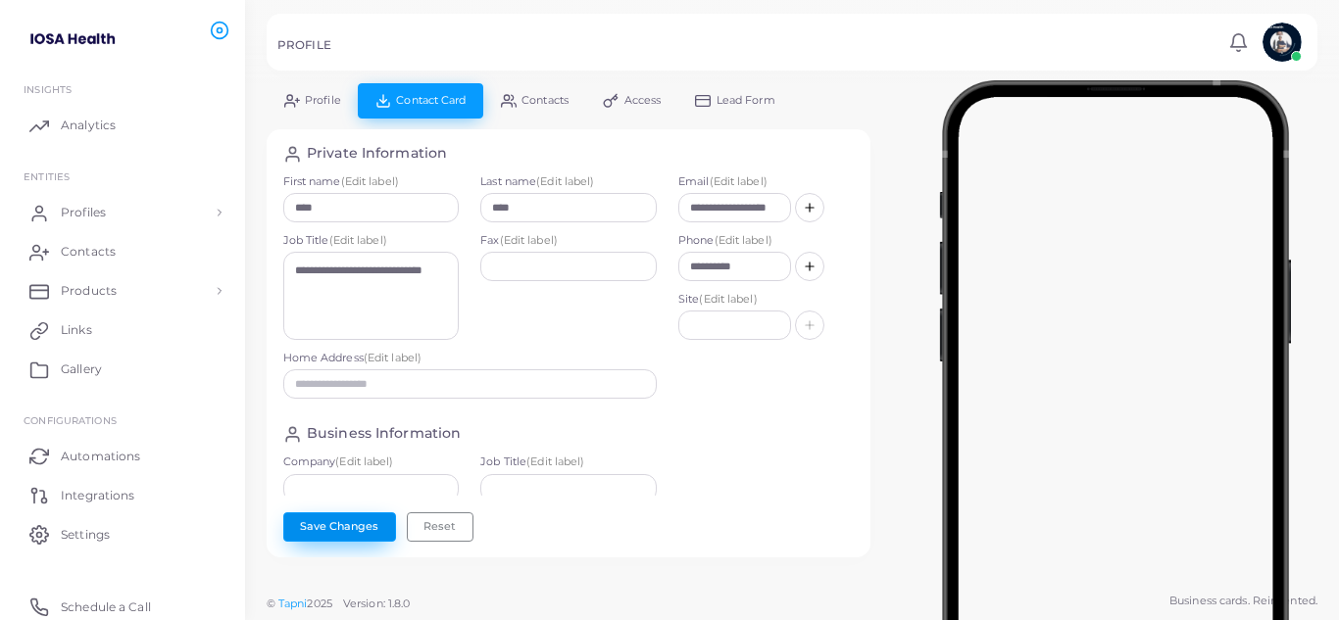
click at [345, 529] on button "Save Changes" at bounding box center [339, 527] width 113 height 29
click at [329, 110] on link "Profile" at bounding box center [312, 100] width 91 height 34
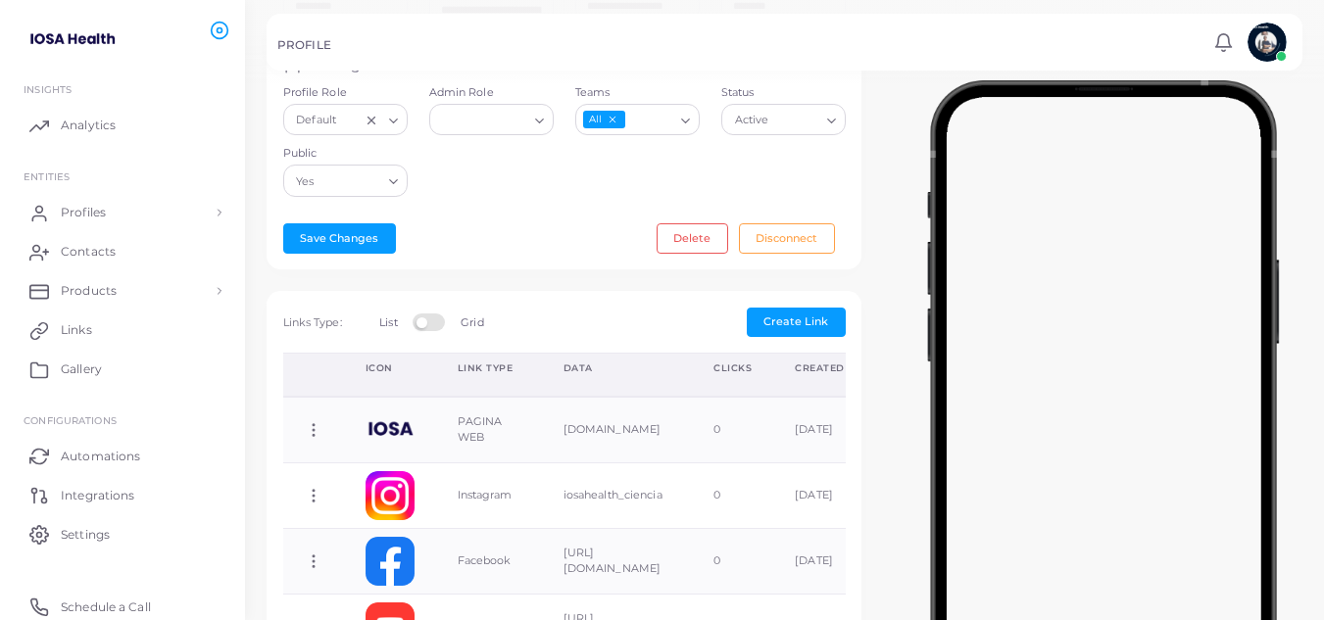
scroll to position [392, 0]
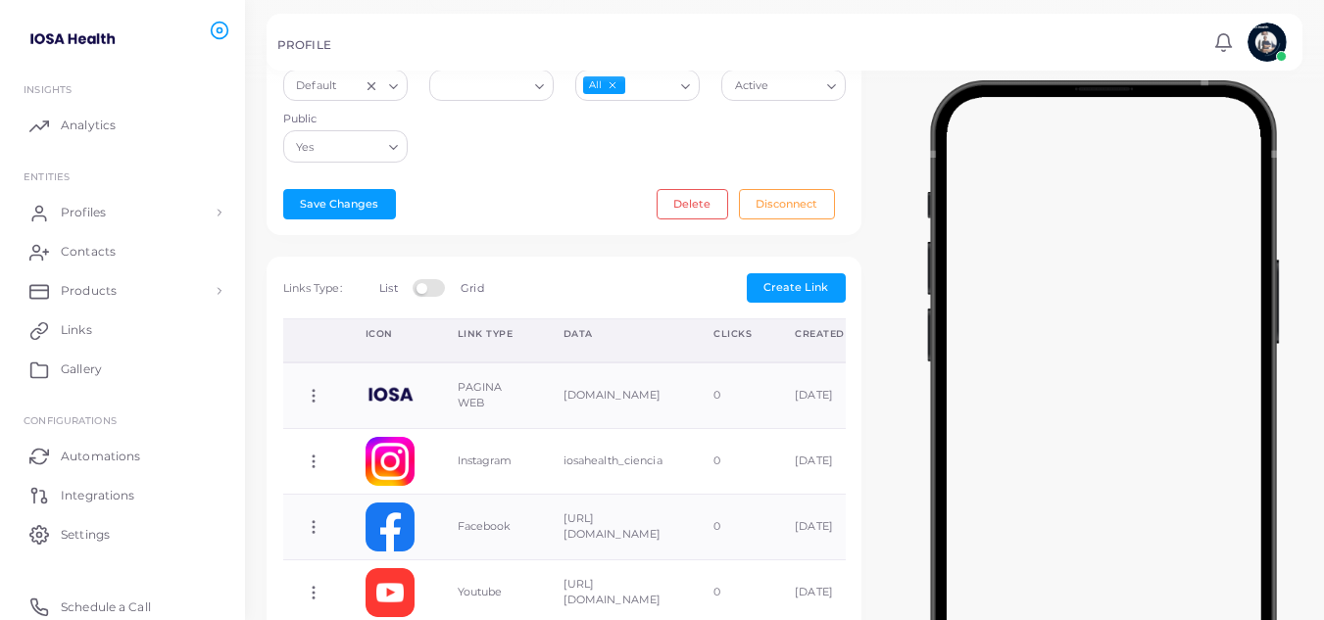
click at [471, 289] on label "Grid" at bounding box center [472, 289] width 23 height 16
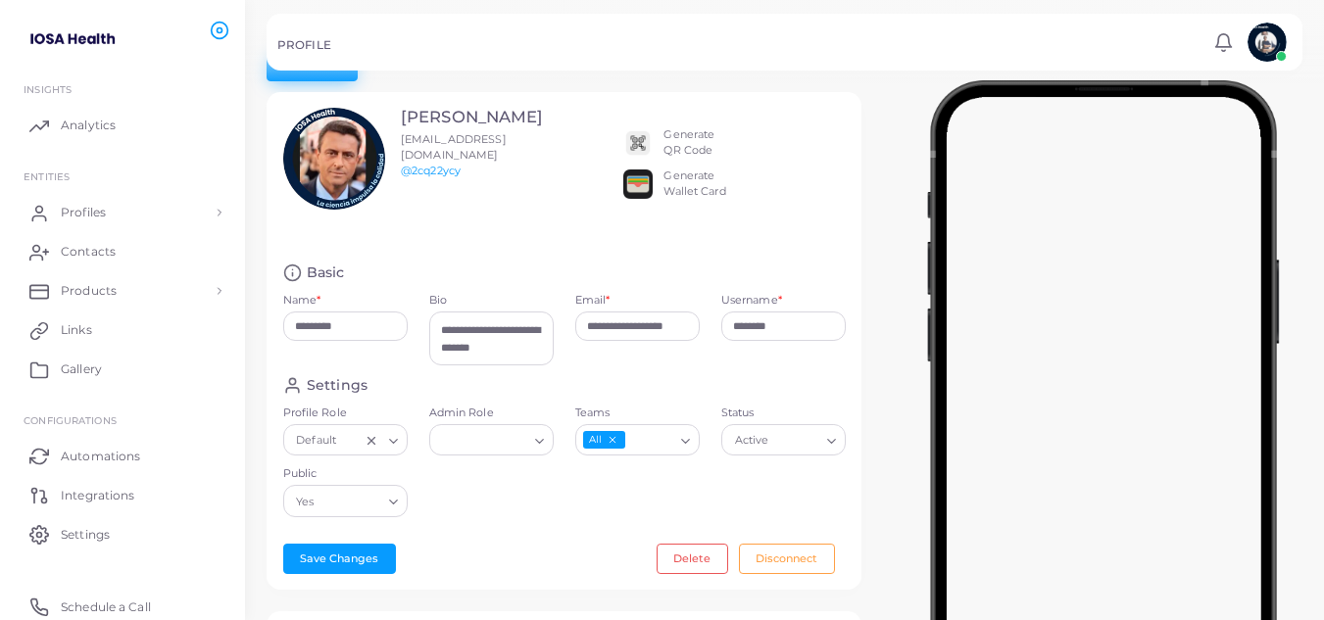
scroll to position [0, 0]
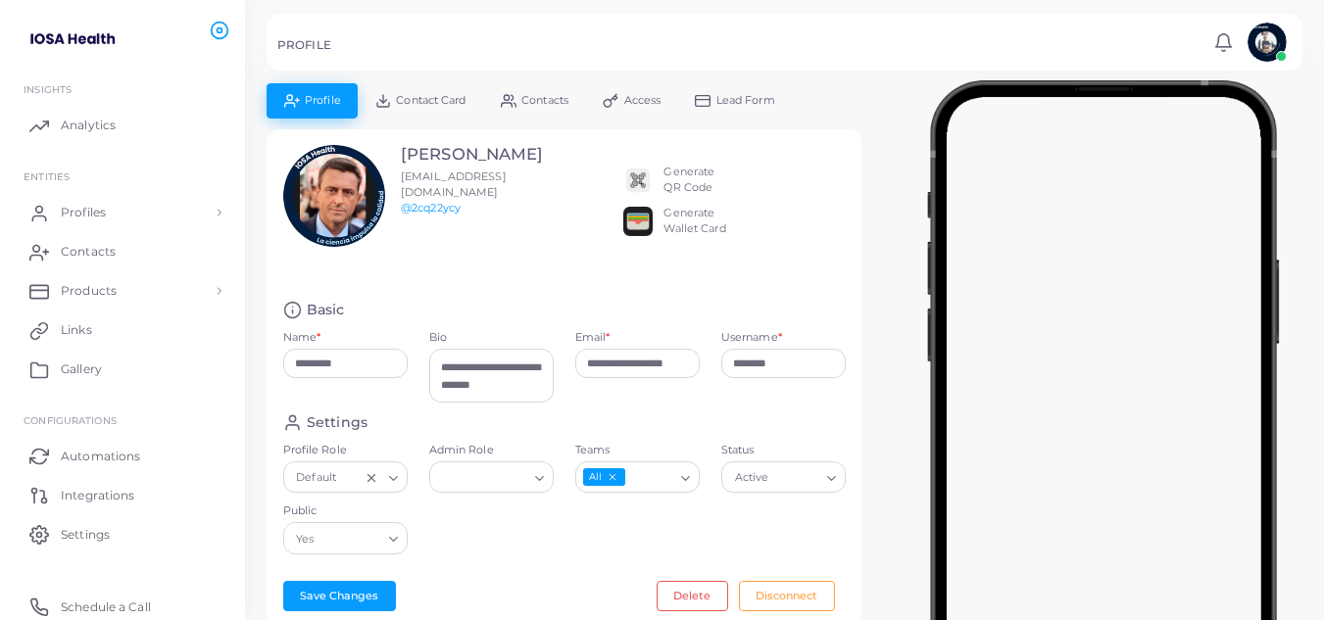
click at [755, 97] on span "Lead Form" at bounding box center [746, 100] width 59 height 11
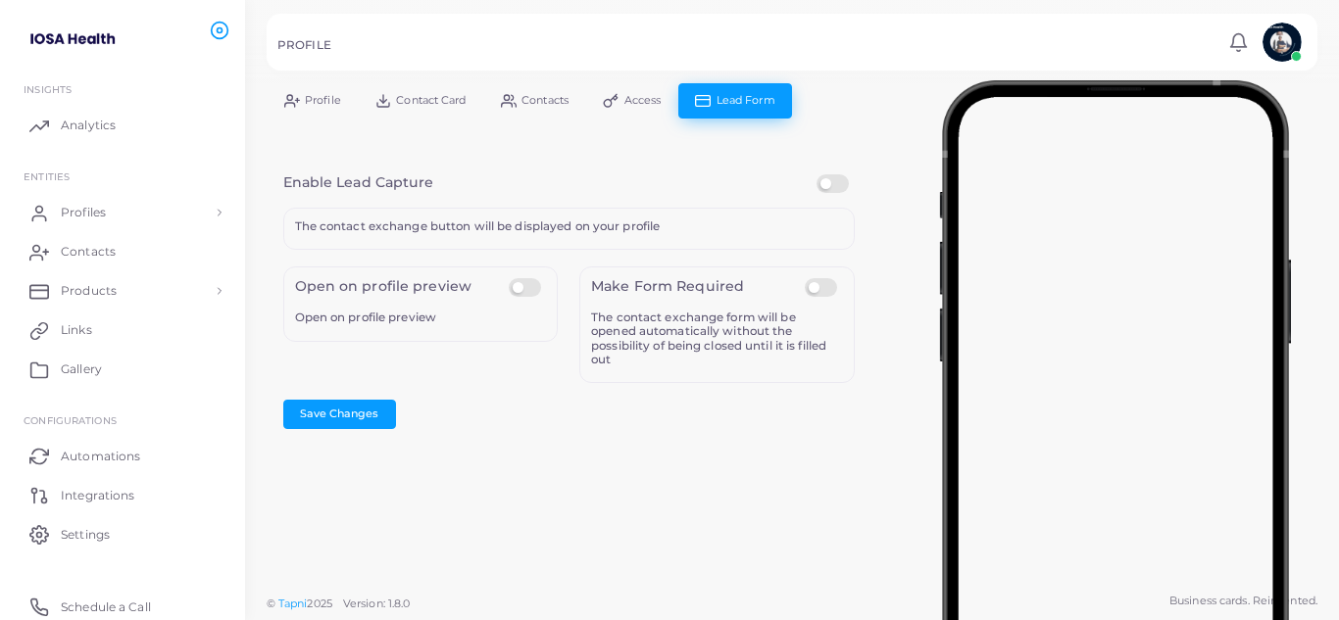
click at [431, 103] on span "Contact Card" at bounding box center [431, 100] width 70 height 11
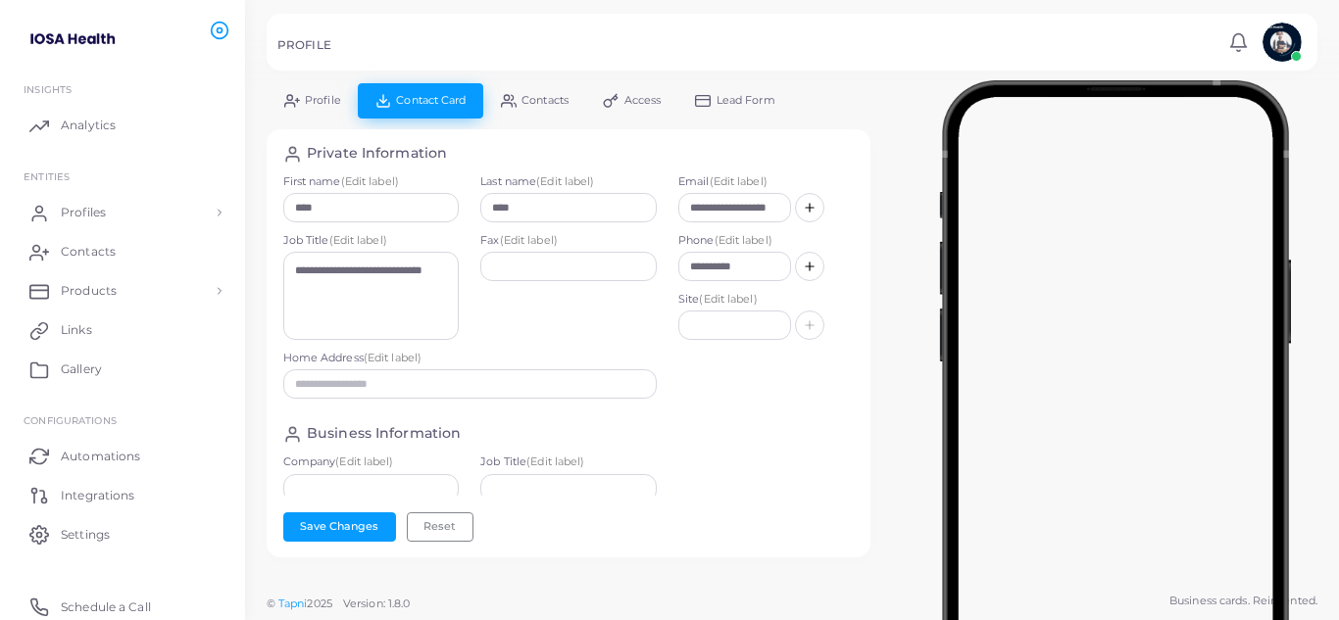
click at [524, 95] on span "Contacts" at bounding box center [544, 100] width 47 height 11
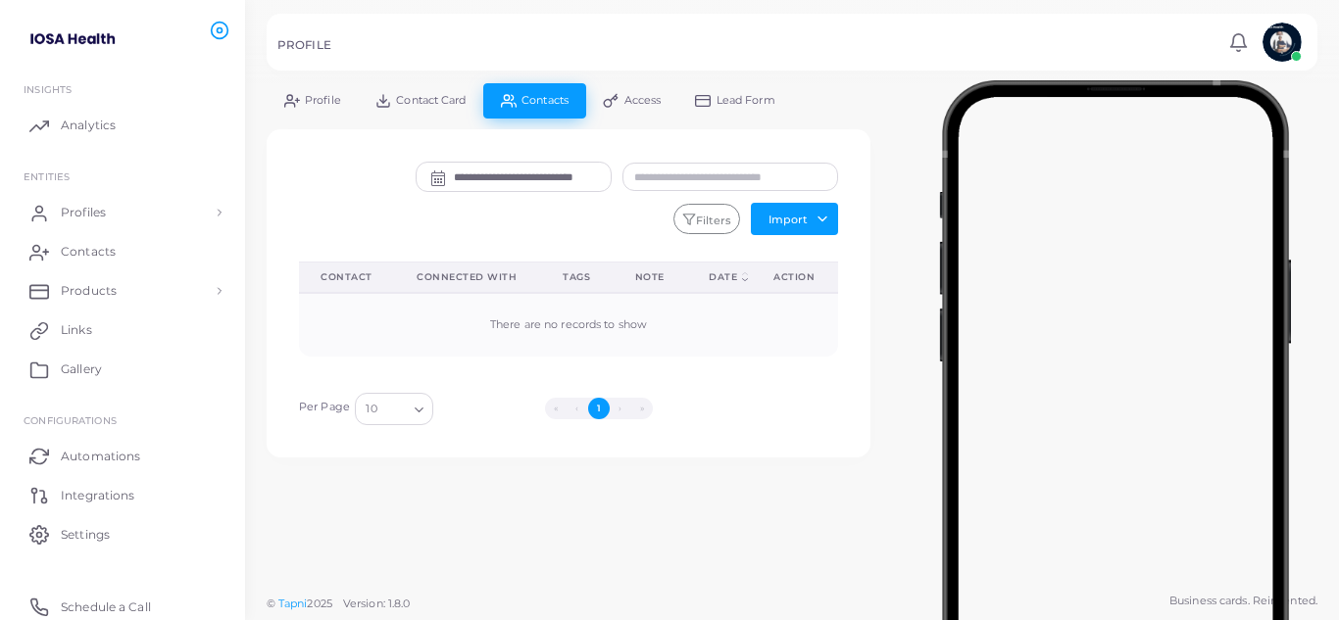
click at [659, 96] on span "Access" at bounding box center [642, 100] width 37 height 11
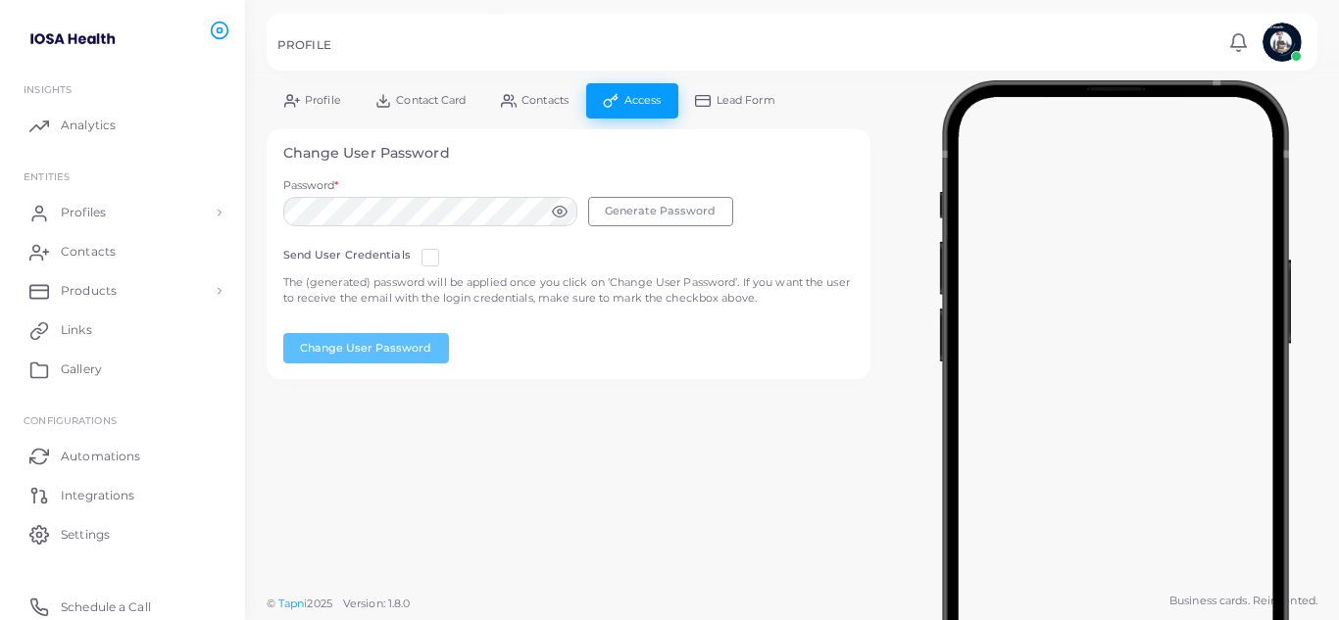
click at [316, 95] on span "Profile" at bounding box center [323, 100] width 36 height 11
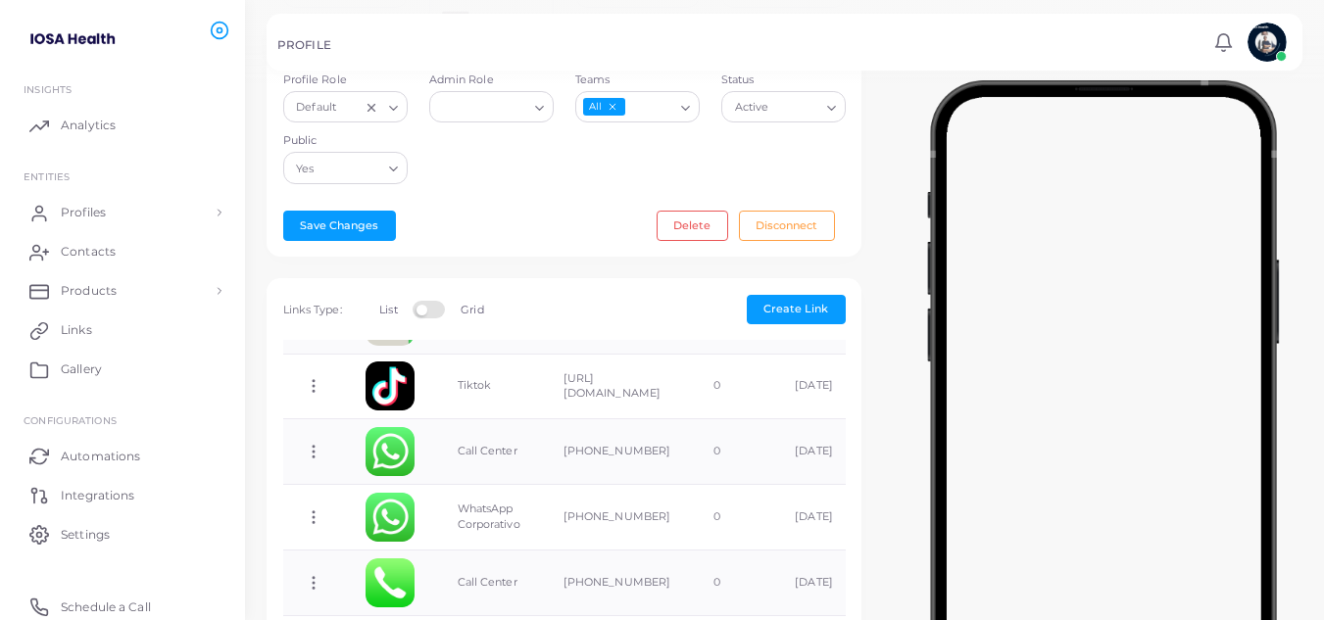
scroll to position [392, 0]
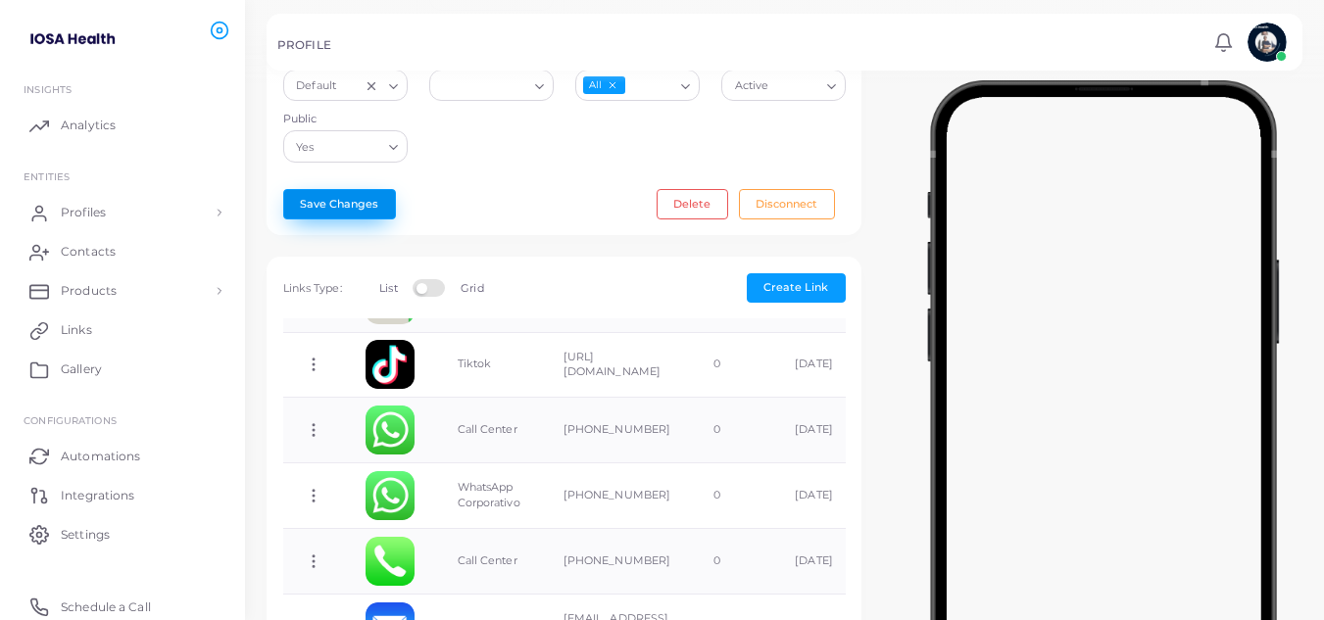
click at [344, 209] on button "Save Changes" at bounding box center [339, 203] width 113 height 29
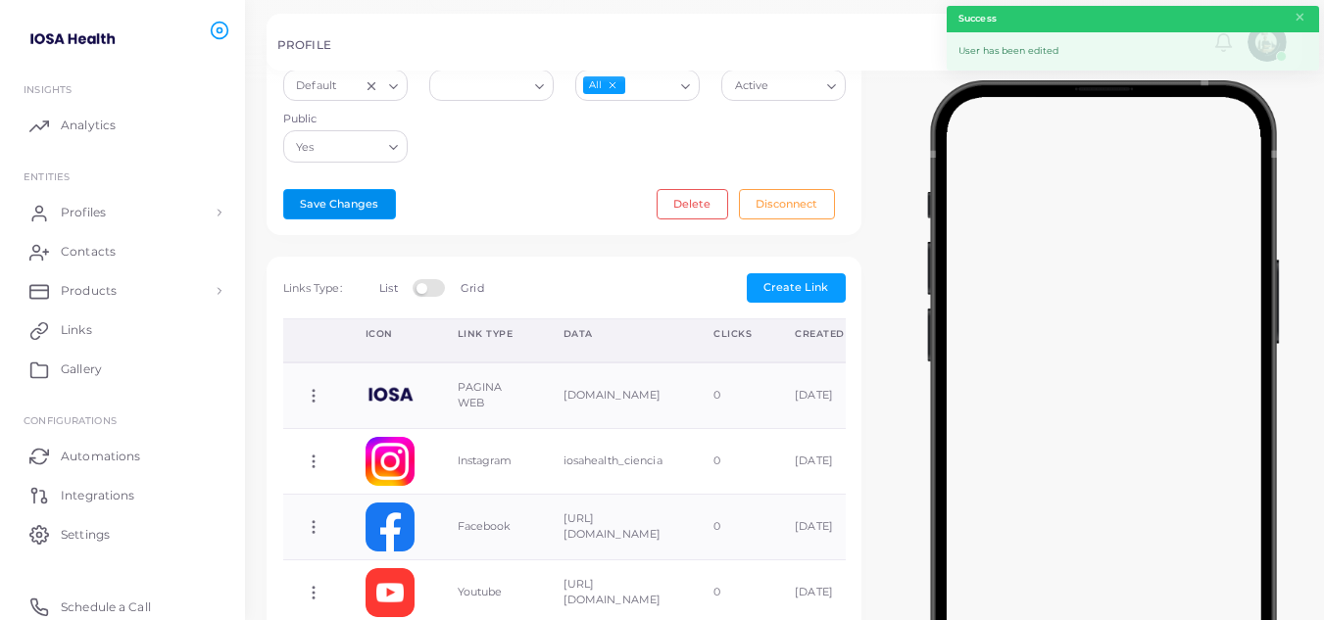
scroll to position [294, 0]
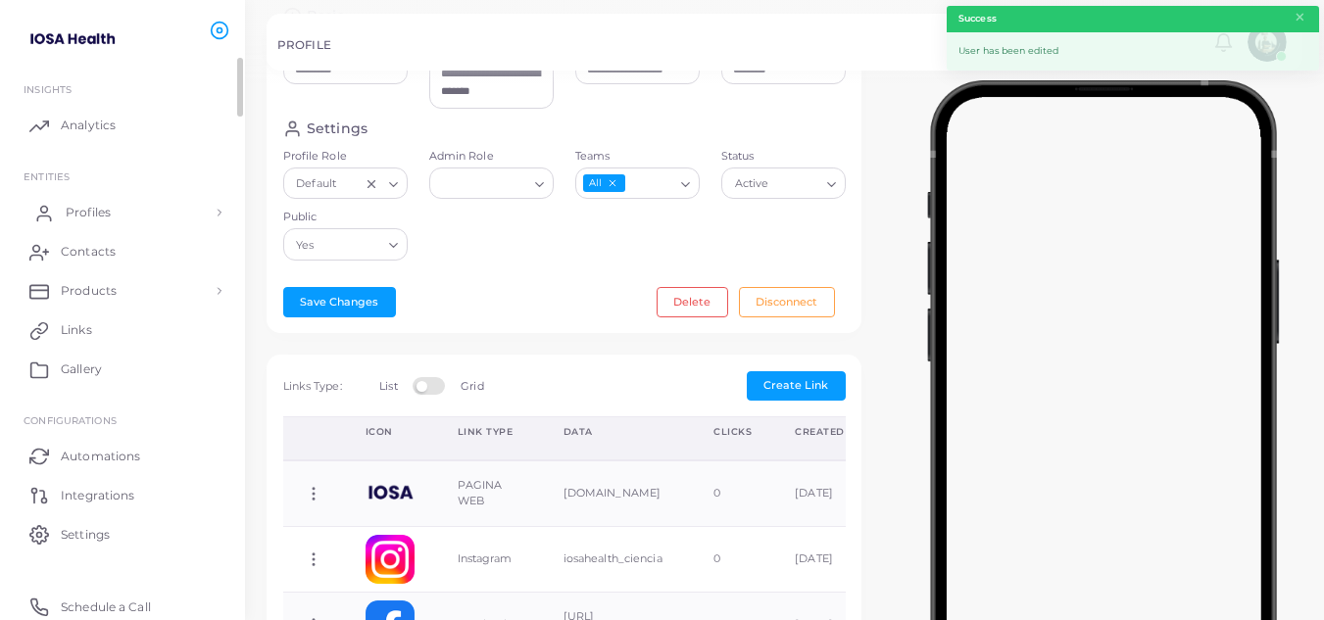
click at [89, 212] on span "Profiles" at bounding box center [88, 213] width 45 height 18
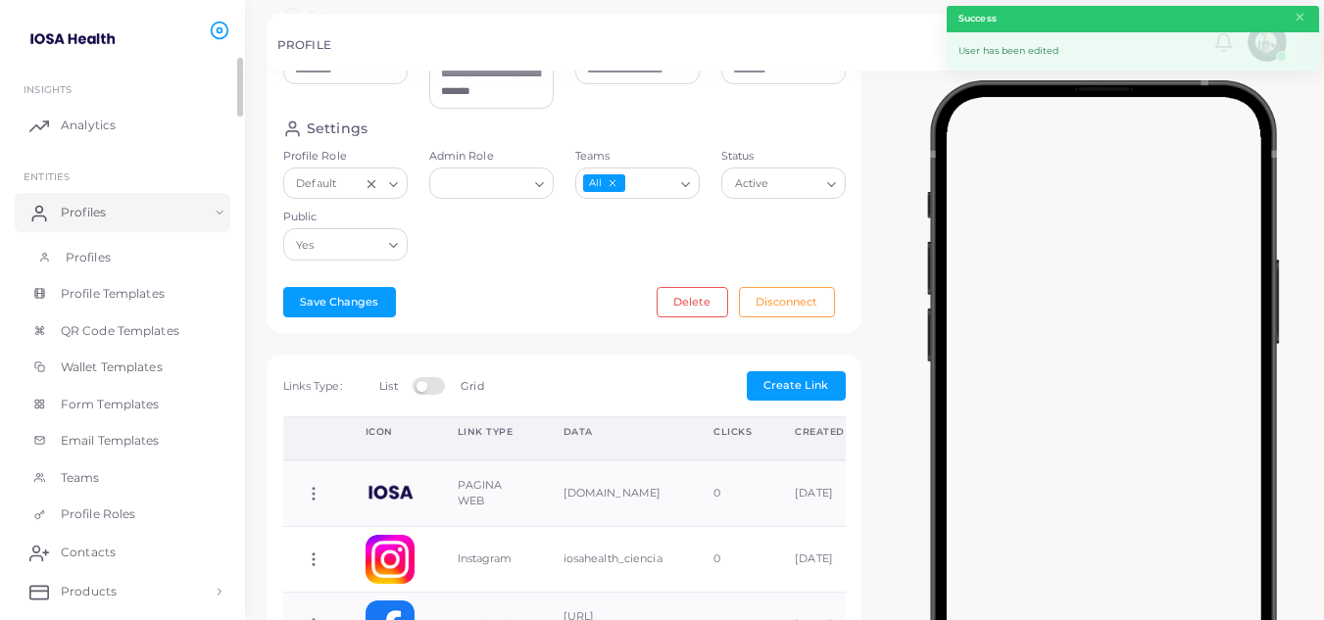
click at [109, 257] on span "Profiles" at bounding box center [88, 258] width 45 height 18
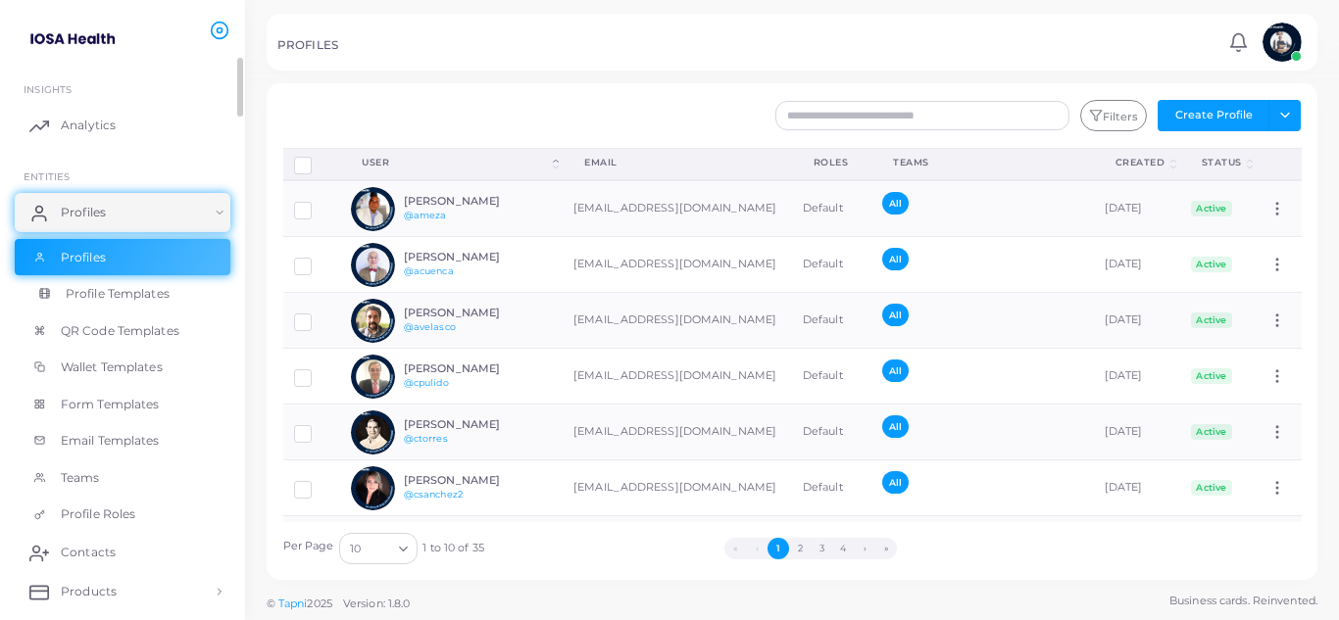
click at [140, 291] on span "Profile Templates" at bounding box center [118, 294] width 104 height 18
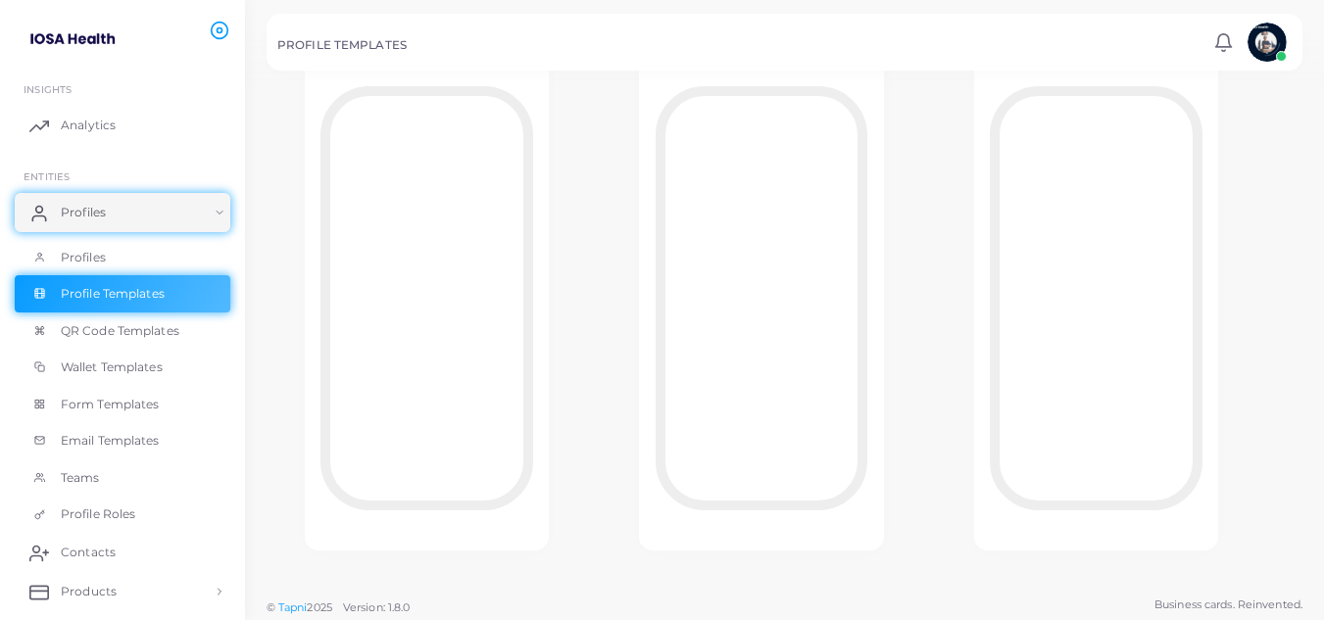
scroll to position [174, 0]
click at [84, 247] on link "Profiles" at bounding box center [123, 257] width 216 height 37
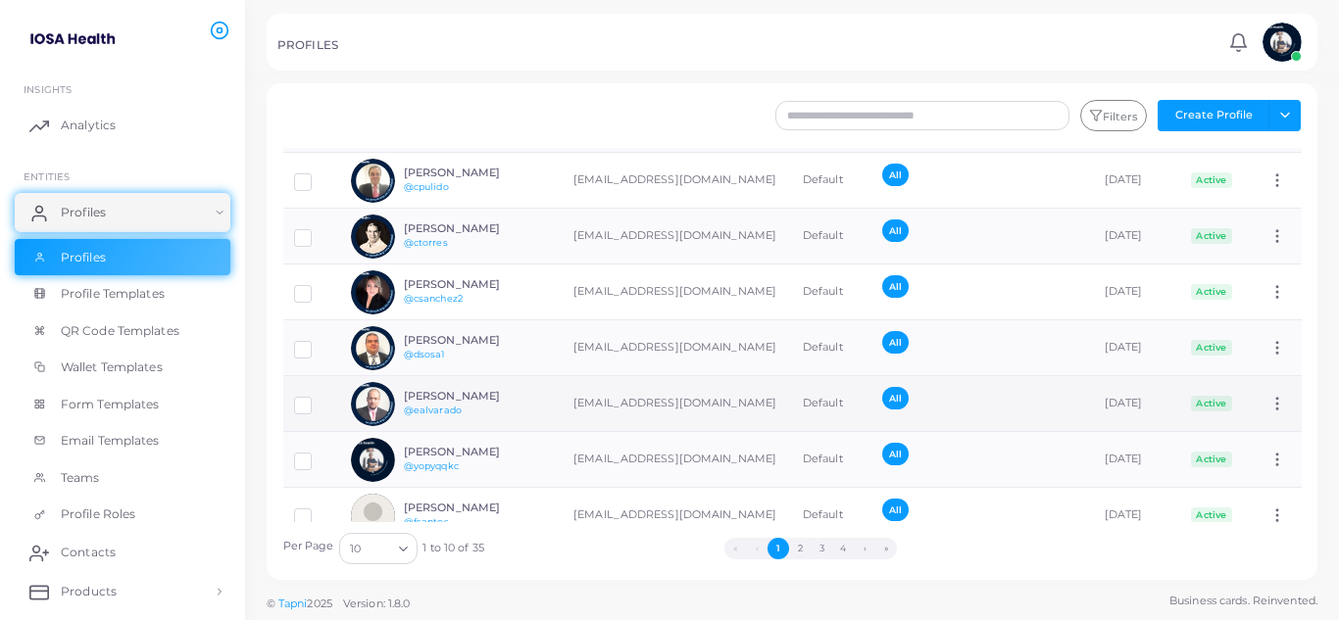
scroll to position [227, 0]
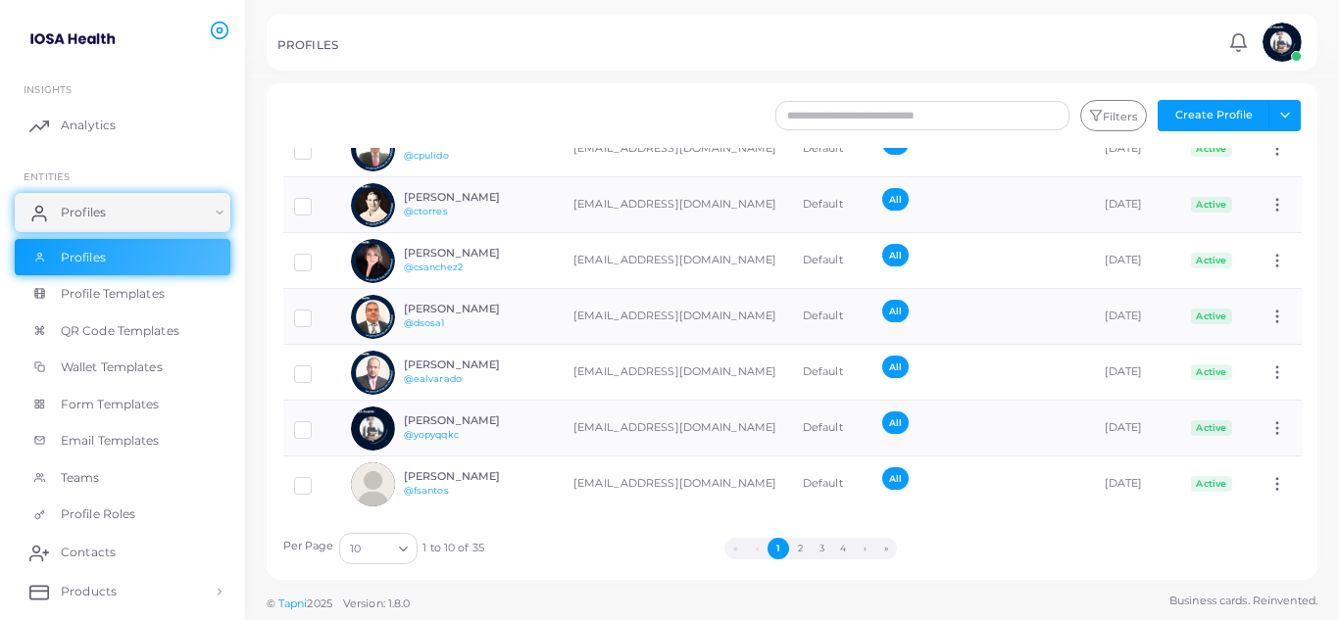
click at [400, 551] on icon "Search for option" at bounding box center [403, 549] width 15 height 15
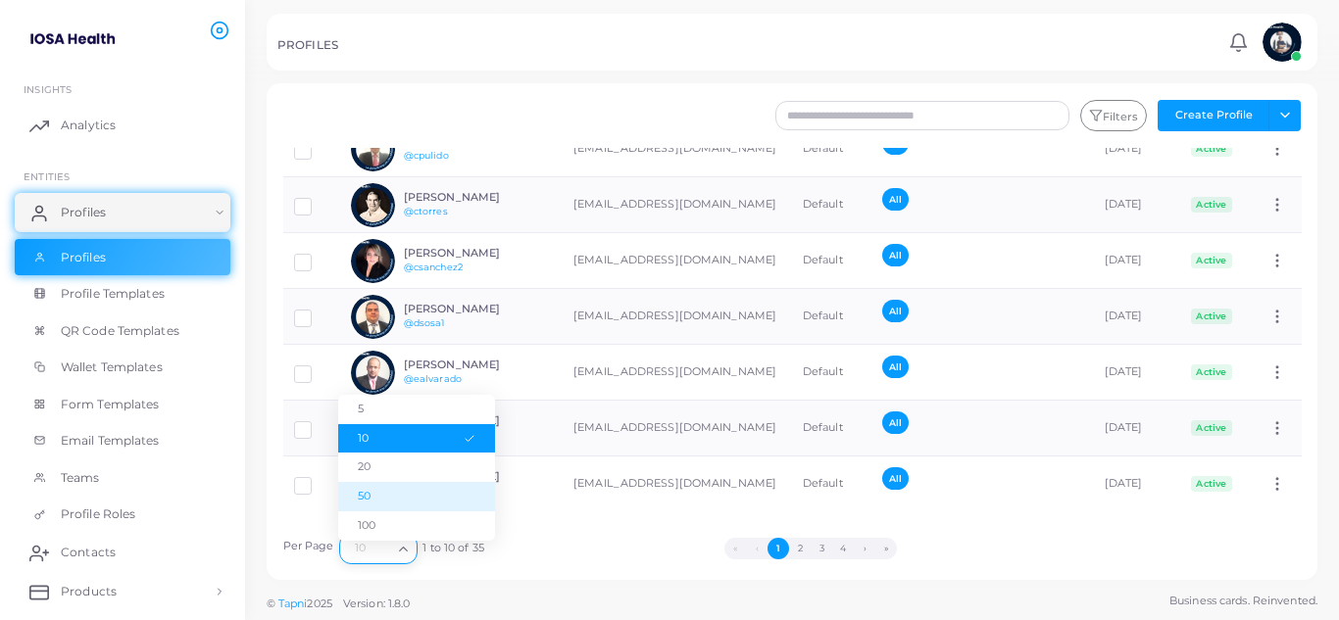
click at [371, 491] on li "50" at bounding box center [416, 496] width 157 height 29
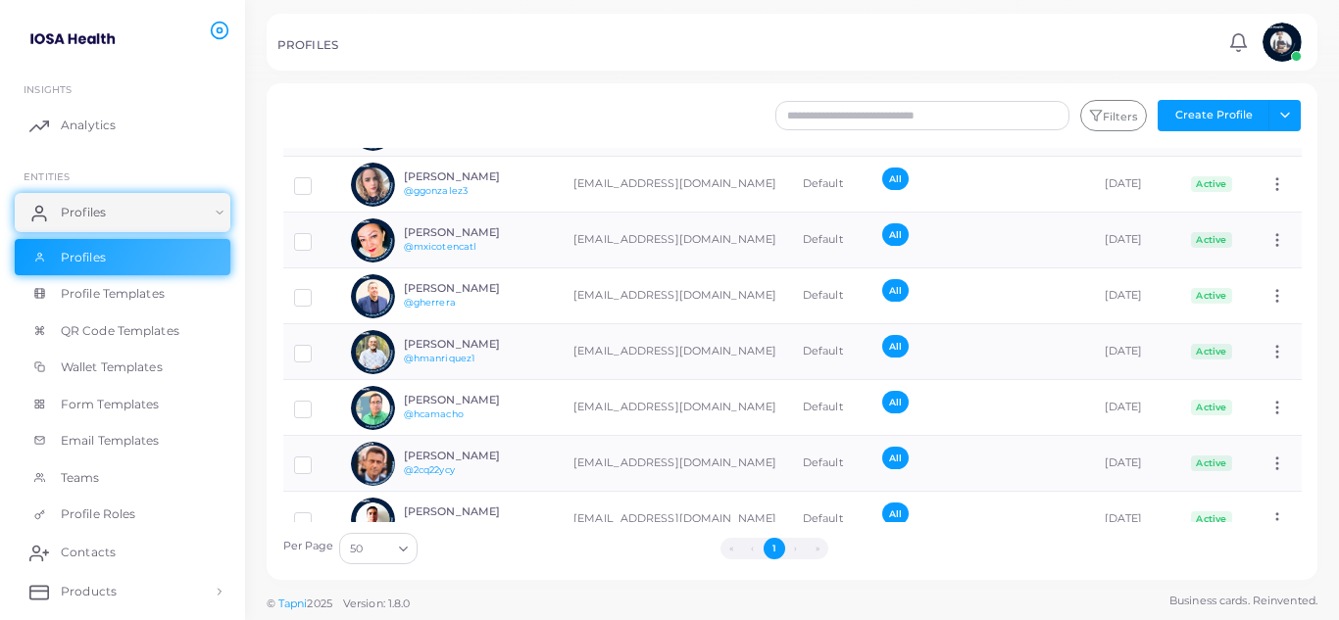
scroll to position [784, 0]
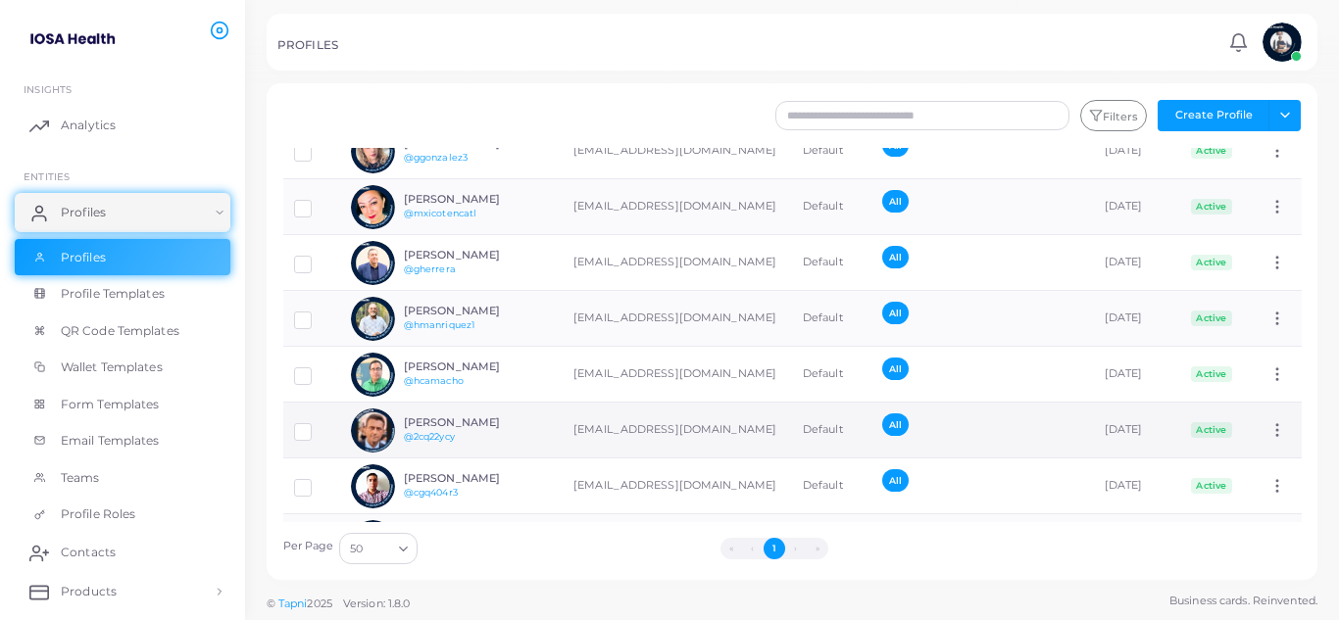
click at [472, 425] on h6 "[PERSON_NAME]" at bounding box center [476, 423] width 144 height 13
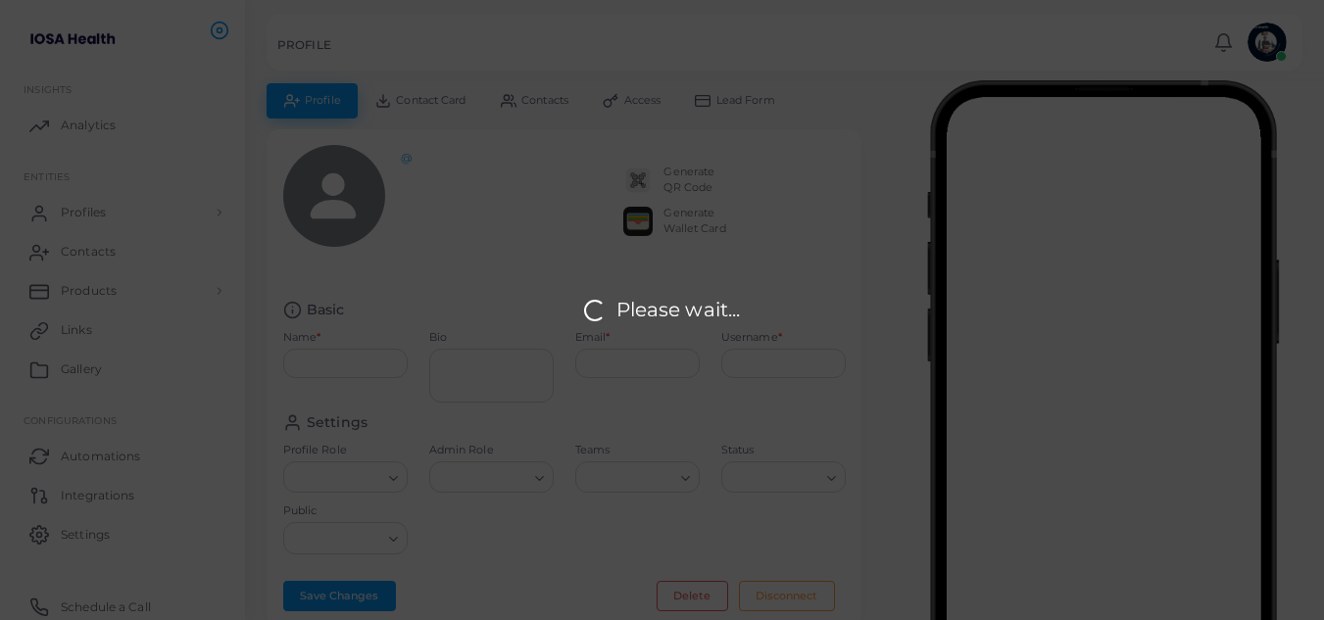
type input "*********"
type textarea "**********"
type input "**********"
type input "********"
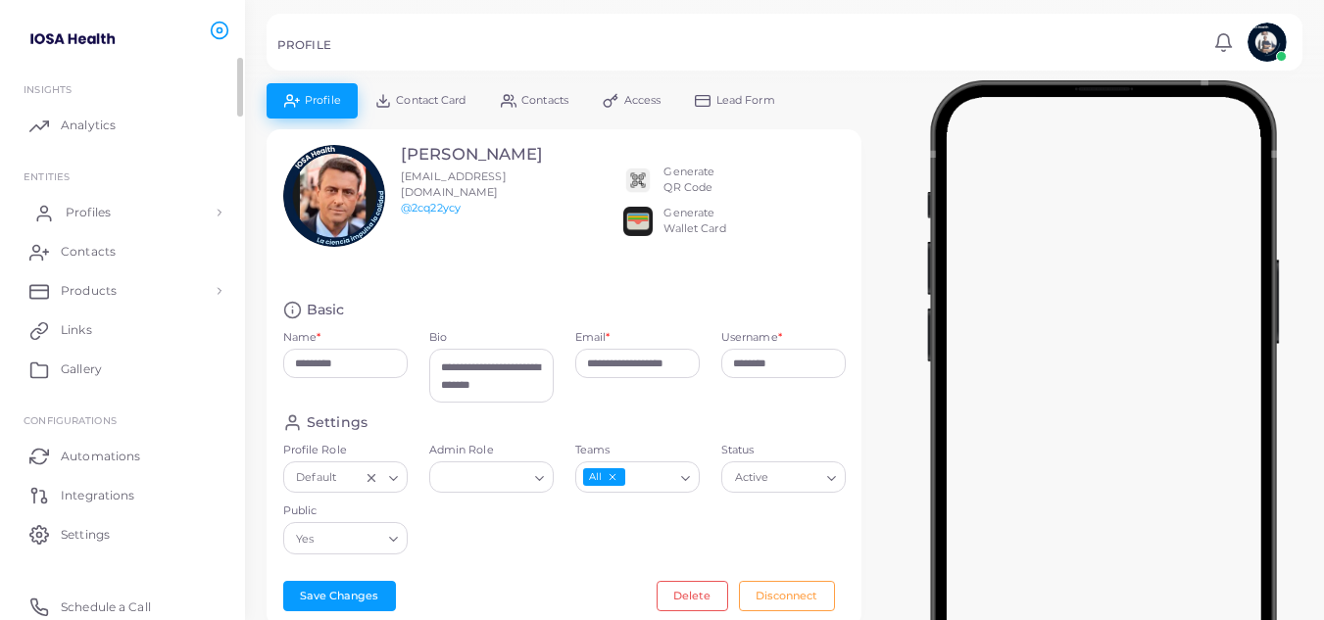
click at [80, 200] on link "Profiles" at bounding box center [123, 212] width 216 height 39
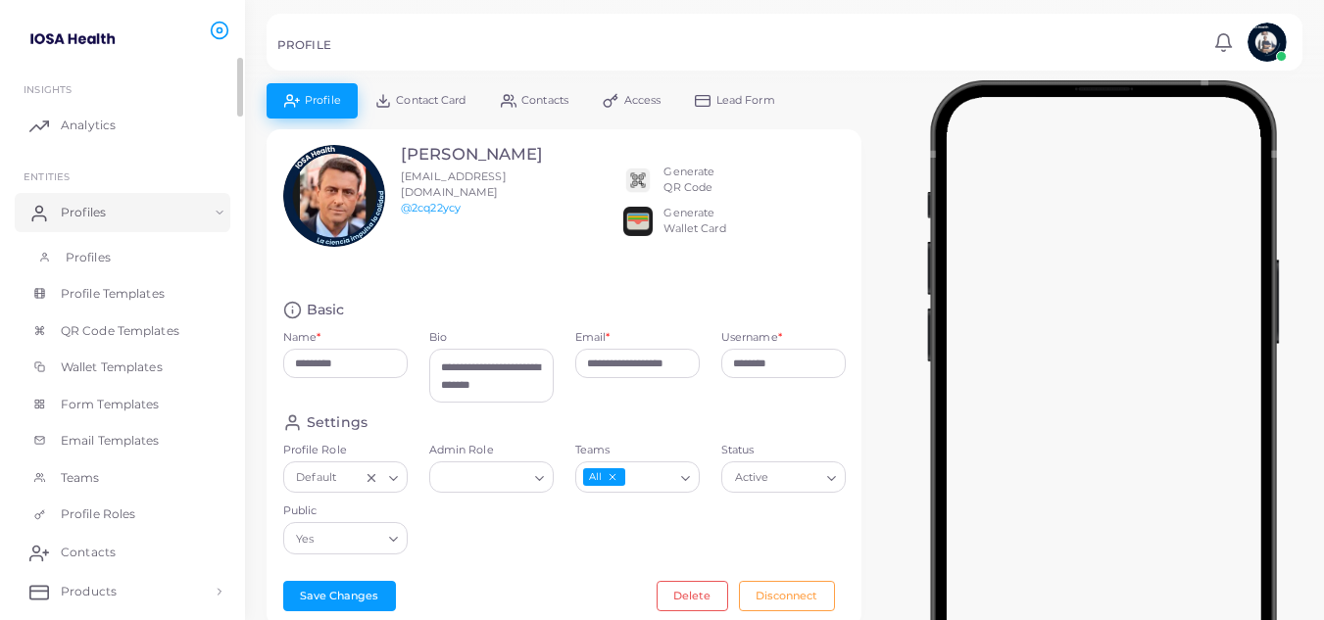
click at [129, 256] on link "Profiles" at bounding box center [123, 257] width 216 height 37
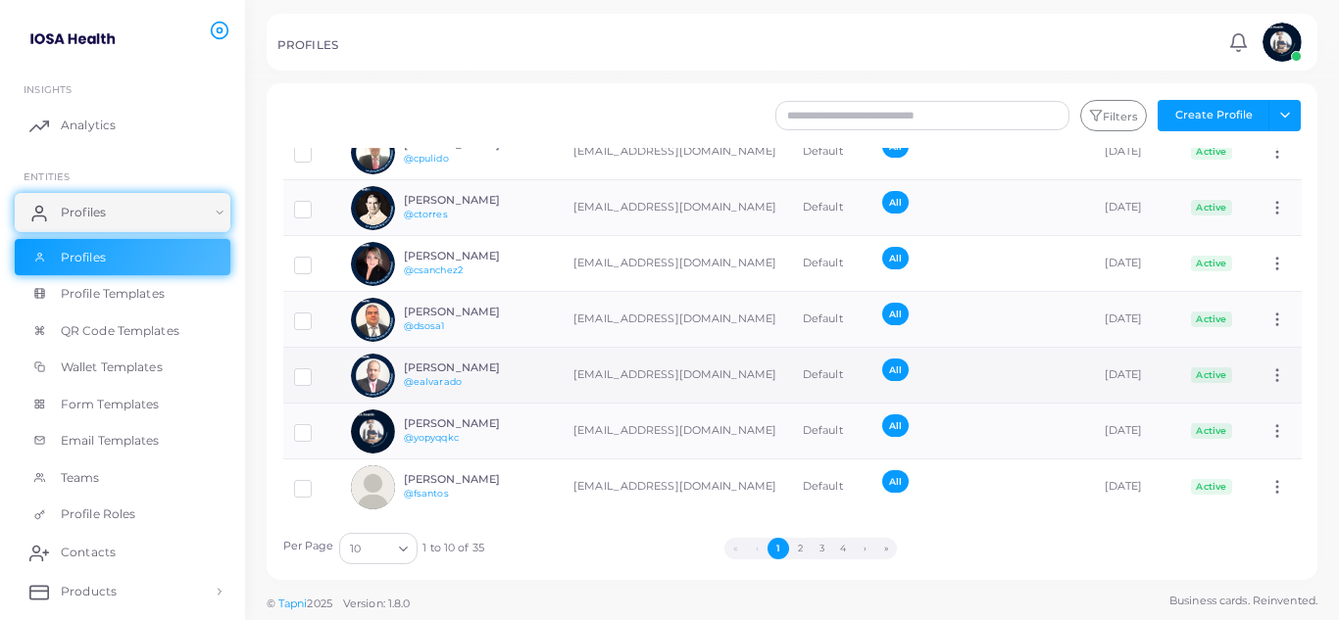
scroll to position [227, 0]
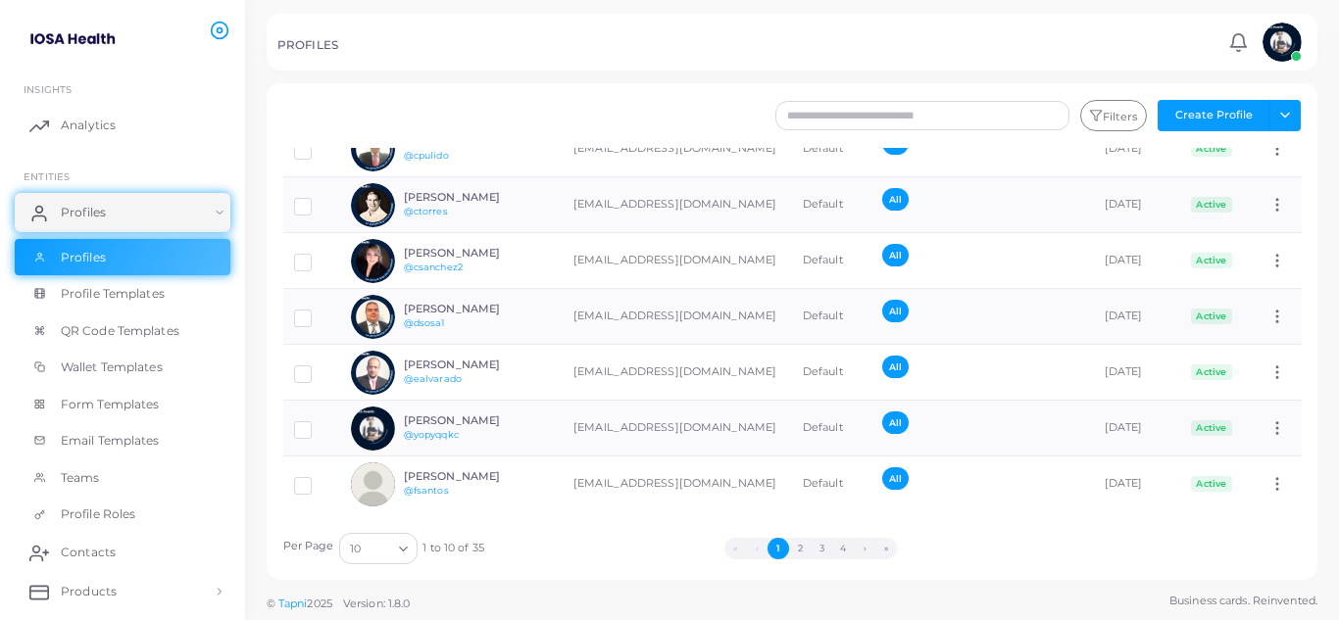
click at [399, 553] on icon "Search for option" at bounding box center [403, 549] width 15 height 15
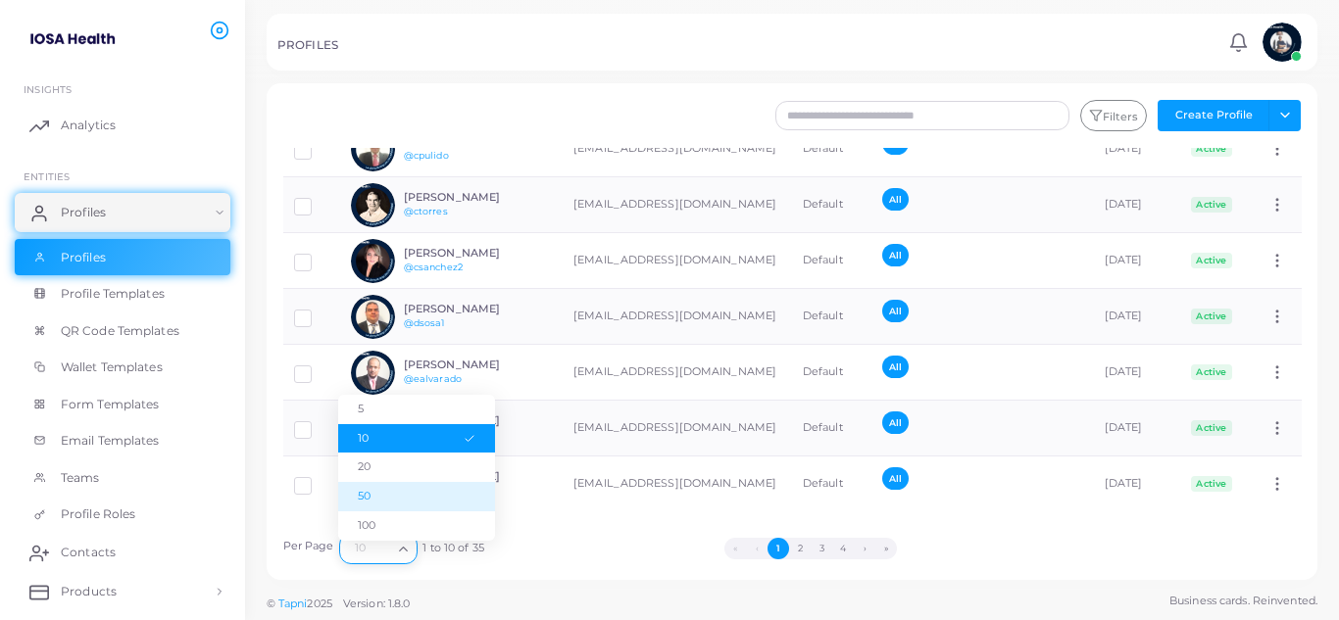
click at [380, 492] on li "50" at bounding box center [416, 496] width 157 height 29
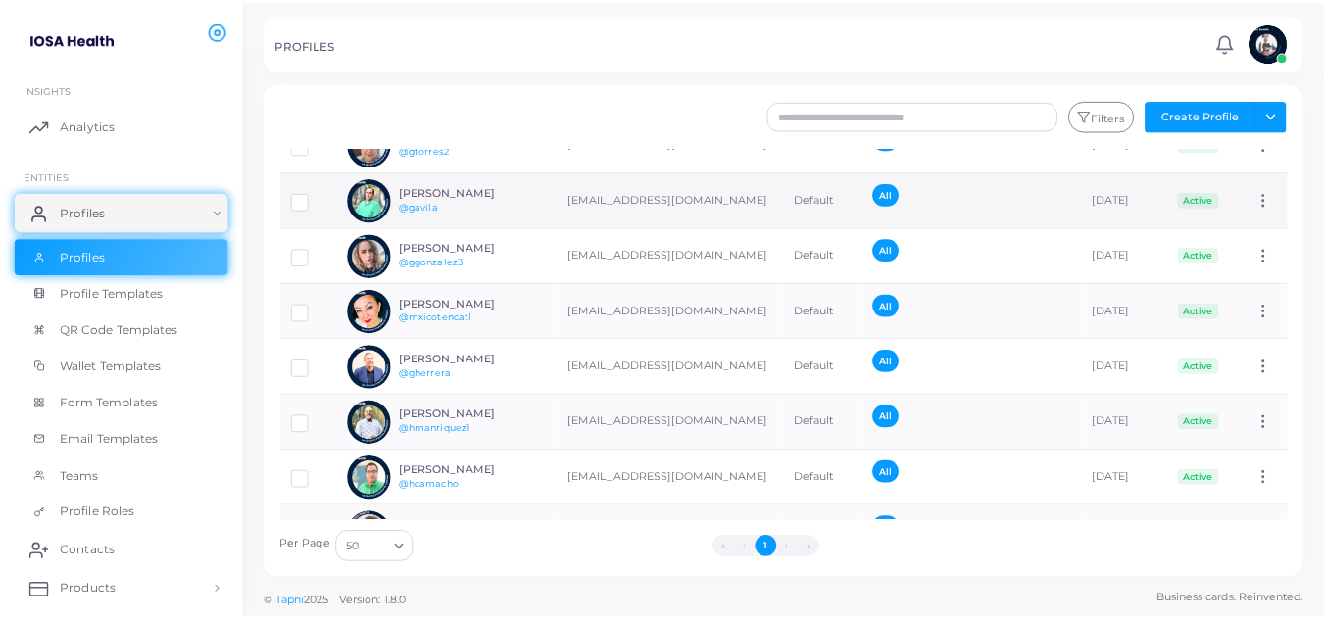
scroll to position [686, 0]
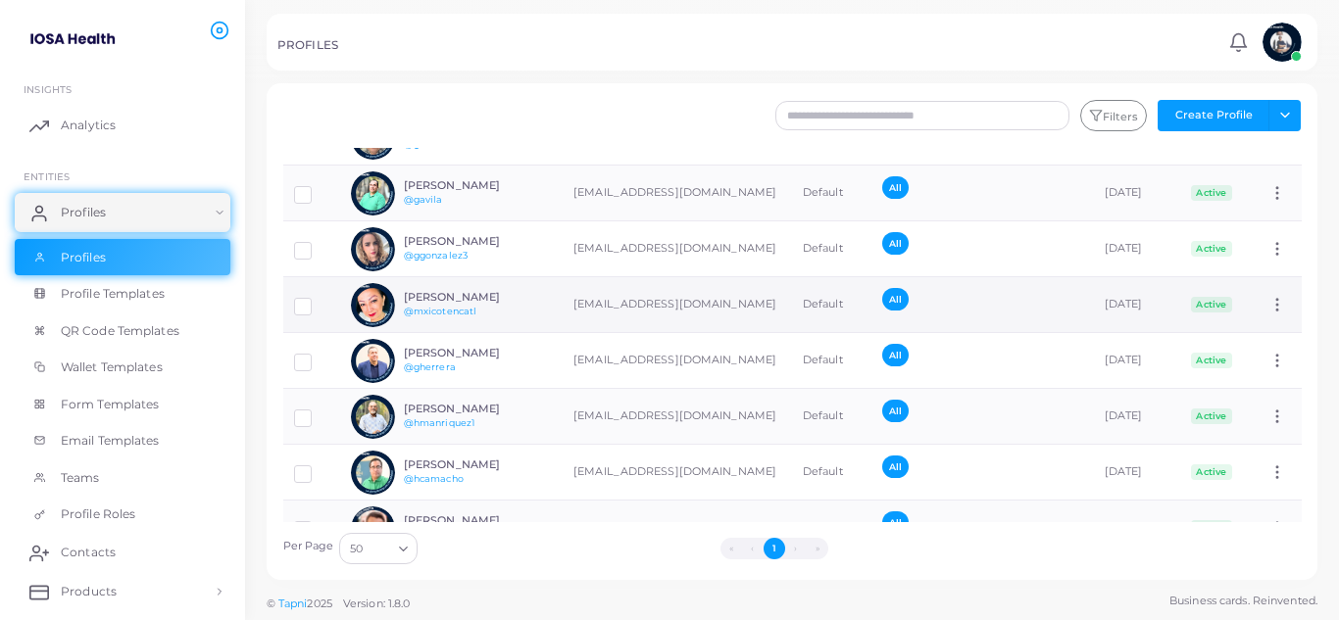
click at [506, 300] on h6 "[PERSON_NAME]" at bounding box center [476, 297] width 144 height 13
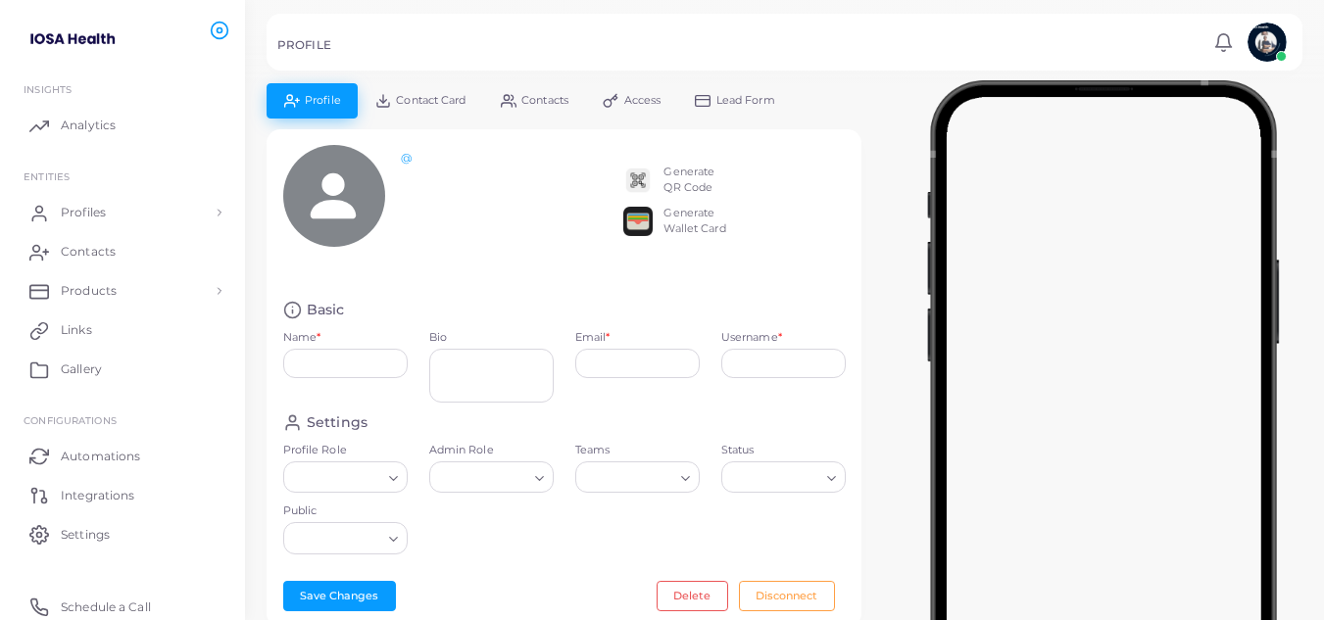
type input "**********"
type textarea "**********"
type input "**********"
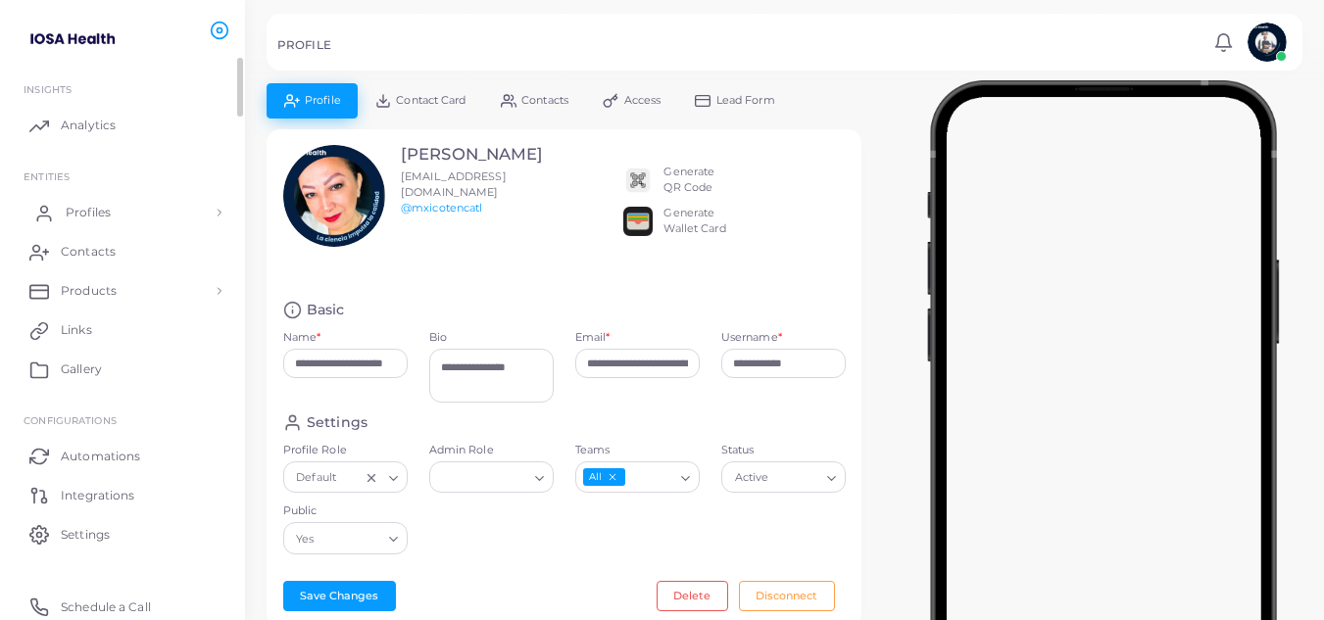
click at [139, 219] on link "Profiles" at bounding box center [123, 212] width 216 height 39
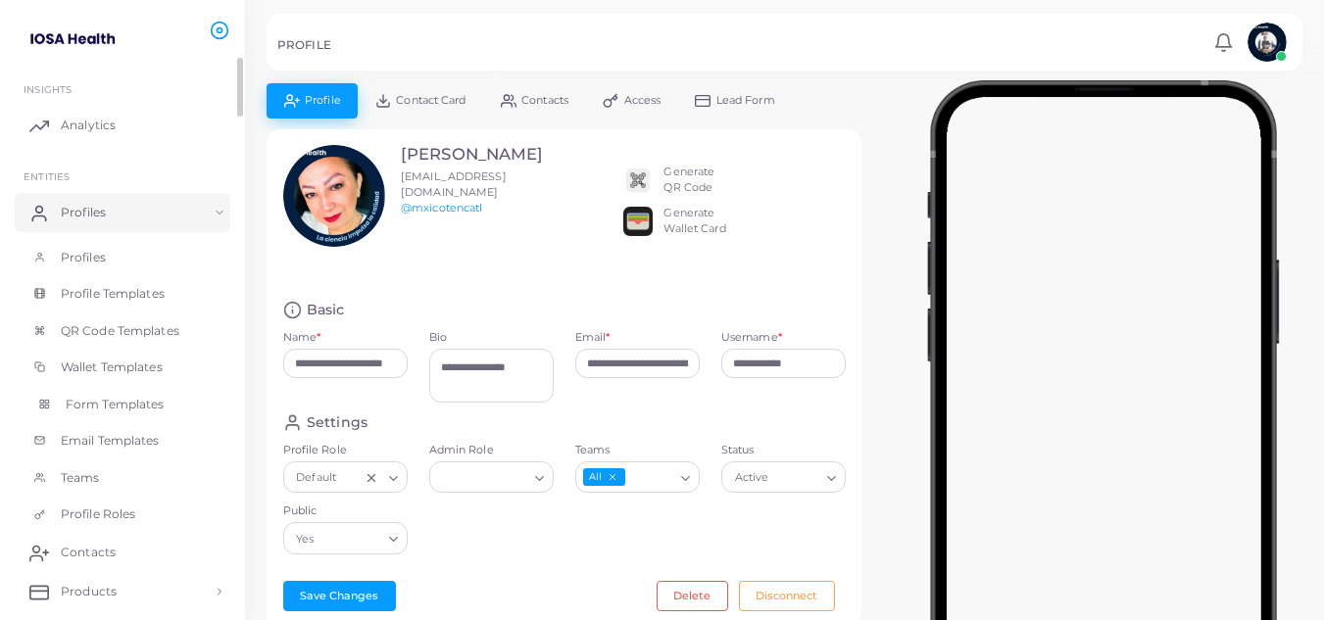
click at [120, 411] on span "Form Templates" at bounding box center [115, 405] width 99 height 18
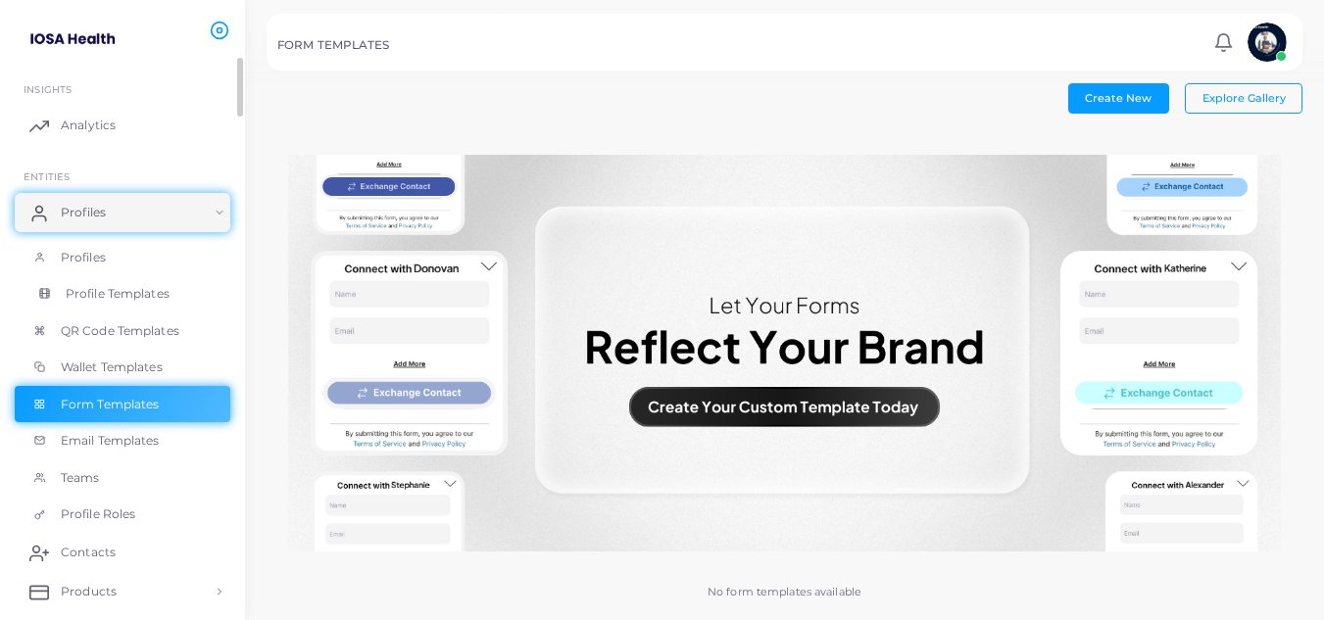
click at [100, 297] on span "Profile Templates" at bounding box center [118, 294] width 104 height 18
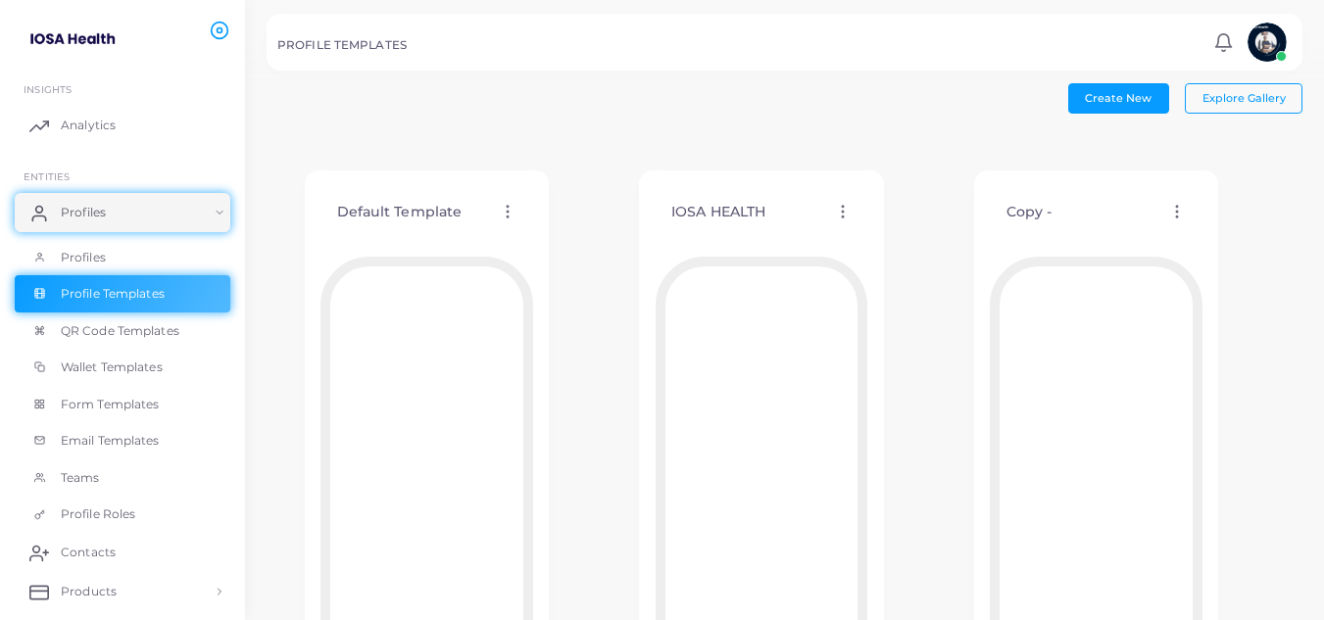
click at [842, 211] on circle at bounding box center [843, 212] width 2 height 2
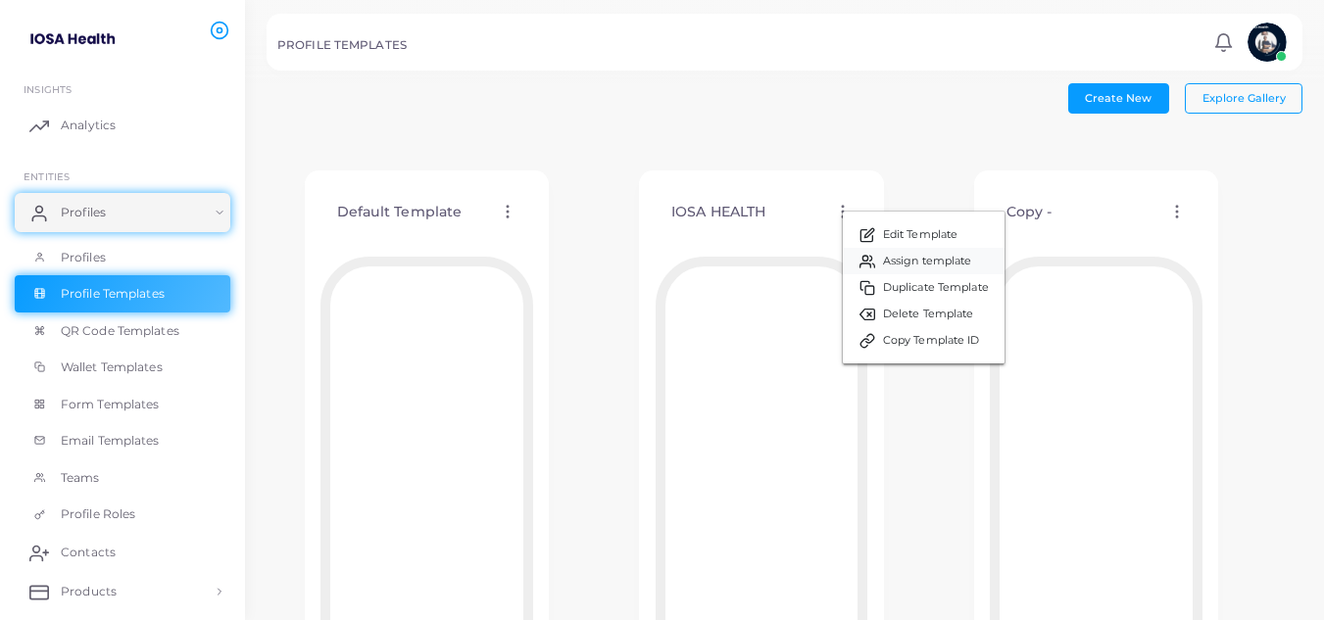
click at [935, 258] on span "Assign template" at bounding box center [927, 262] width 89 height 16
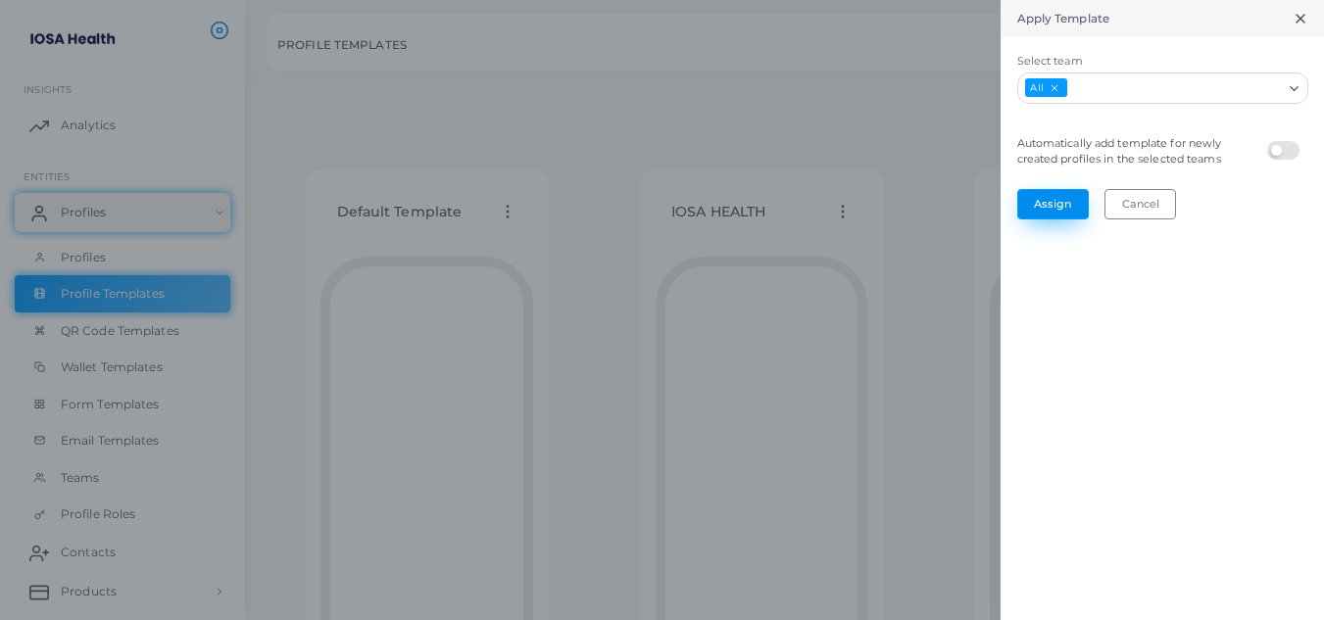
click at [1044, 204] on button "Assign" at bounding box center [1053, 203] width 72 height 29
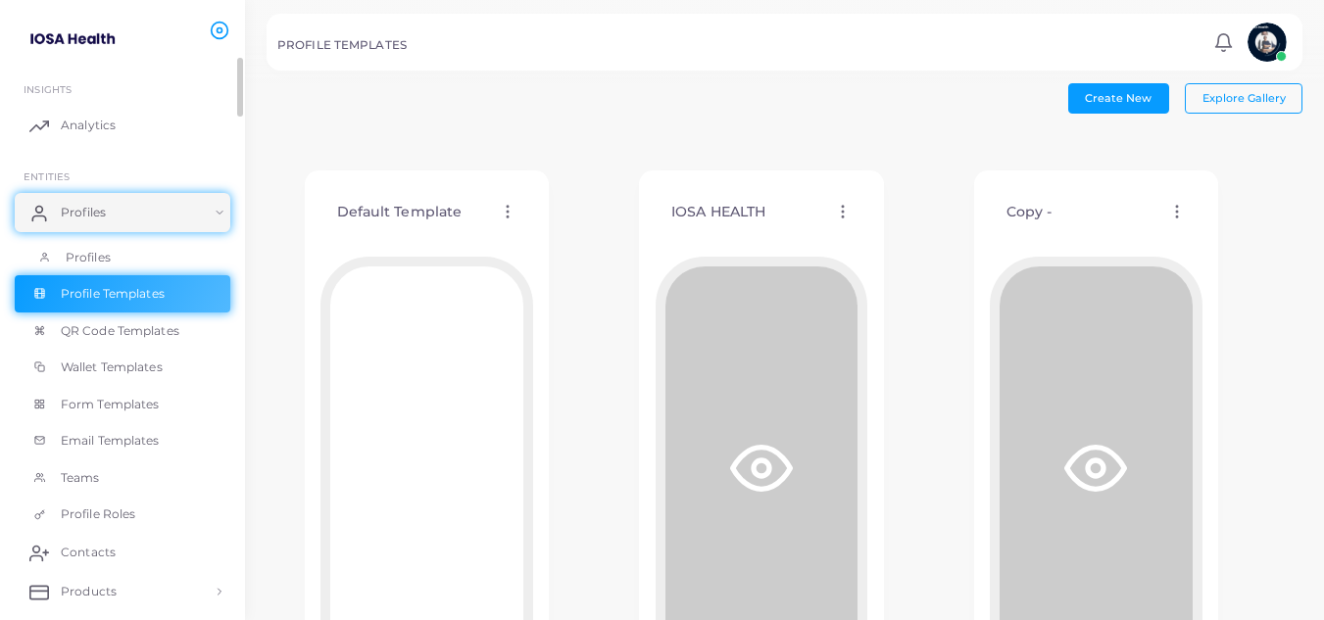
click at [96, 254] on span "Profiles" at bounding box center [88, 258] width 45 height 18
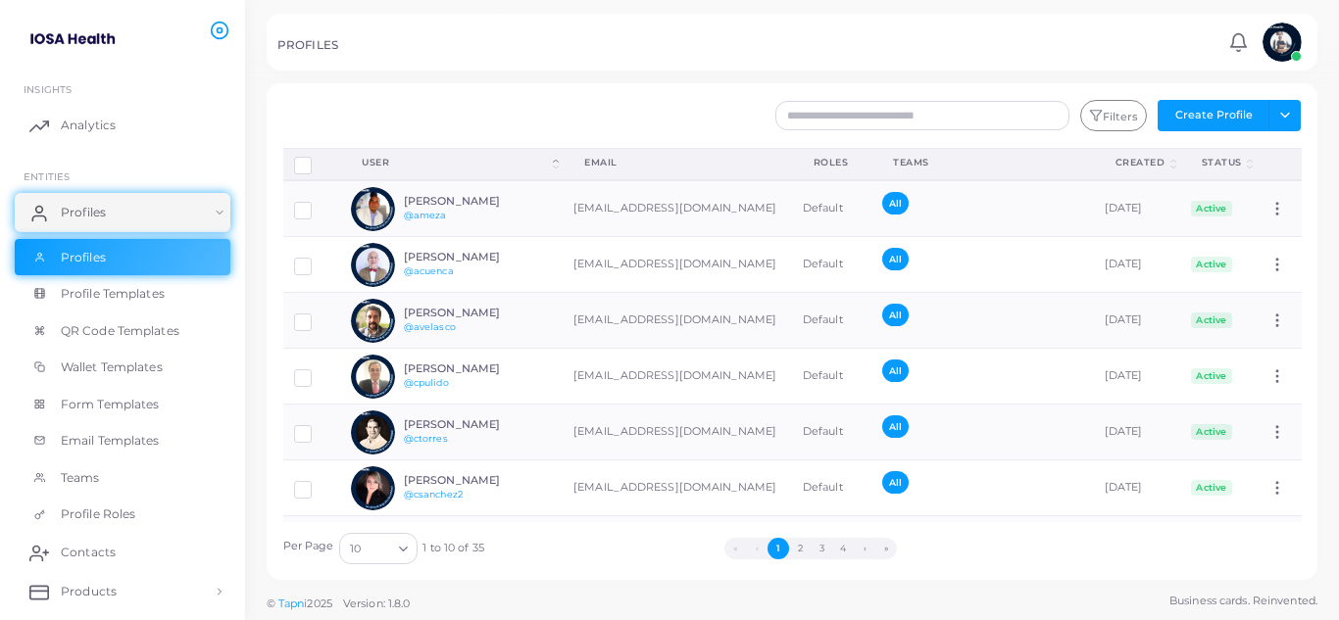
click at [406, 543] on icon "Search for option" at bounding box center [403, 549] width 15 height 15
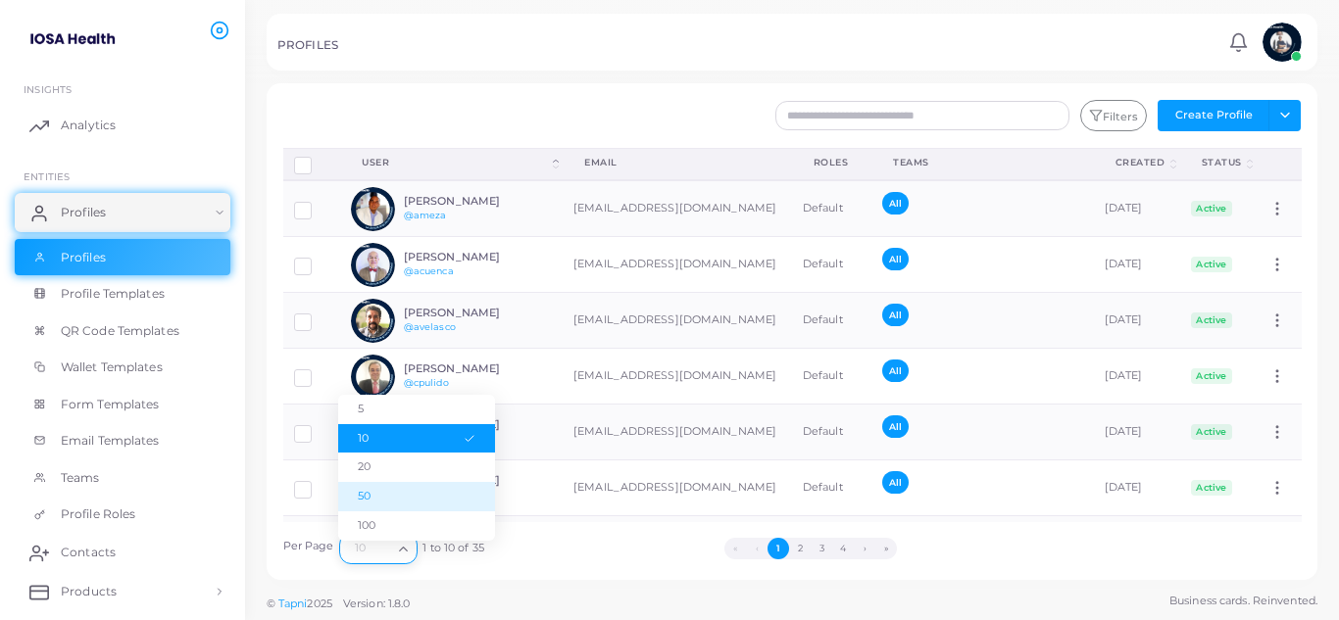
click at [381, 496] on li "50" at bounding box center [416, 496] width 157 height 29
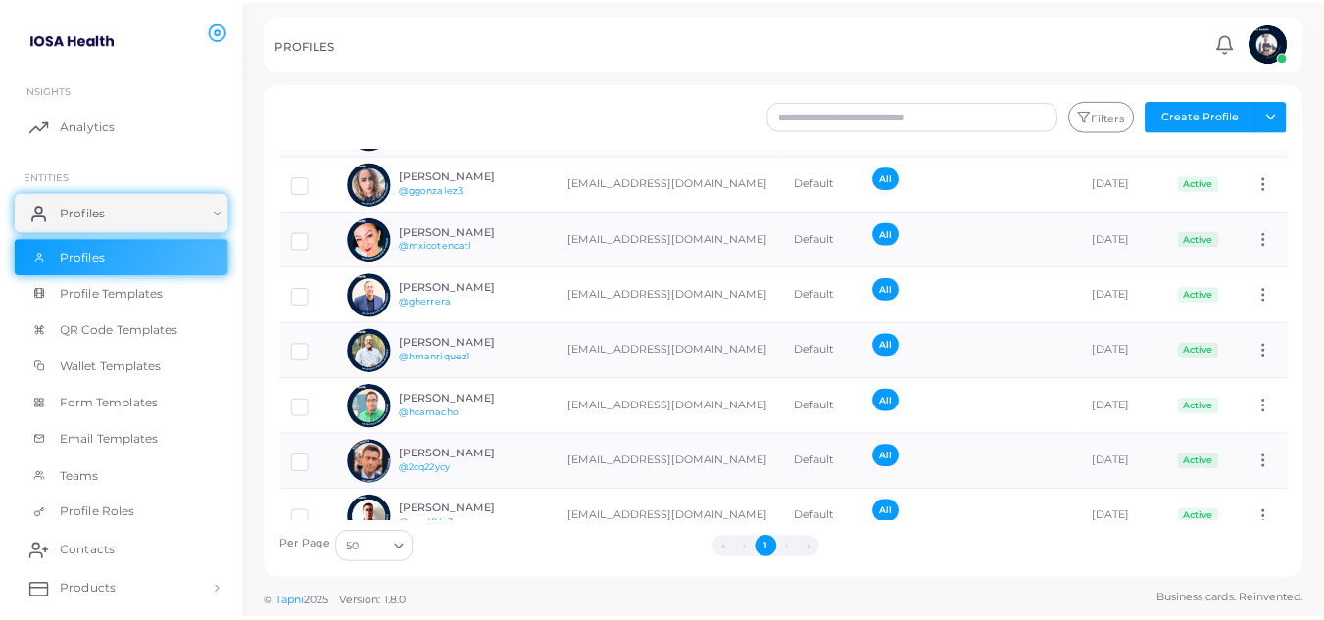
scroll to position [784, 0]
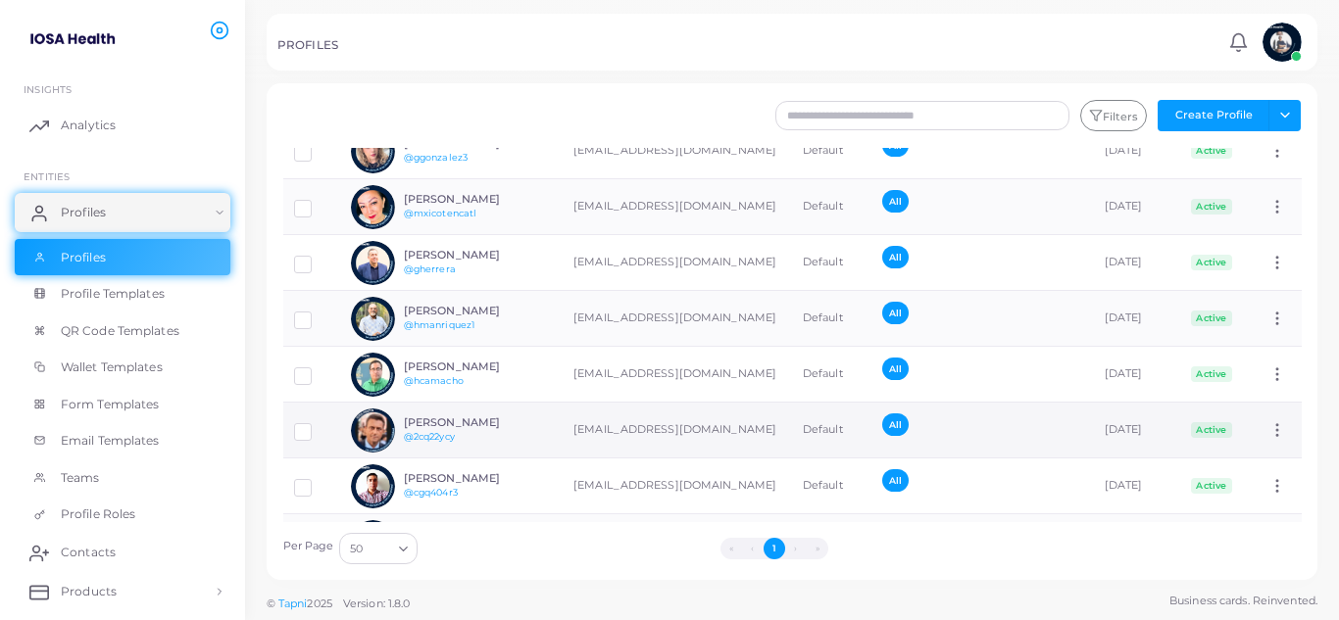
click at [479, 432] on div "Joan Vila @2cq22ycy" at bounding box center [476, 431] width 144 height 28
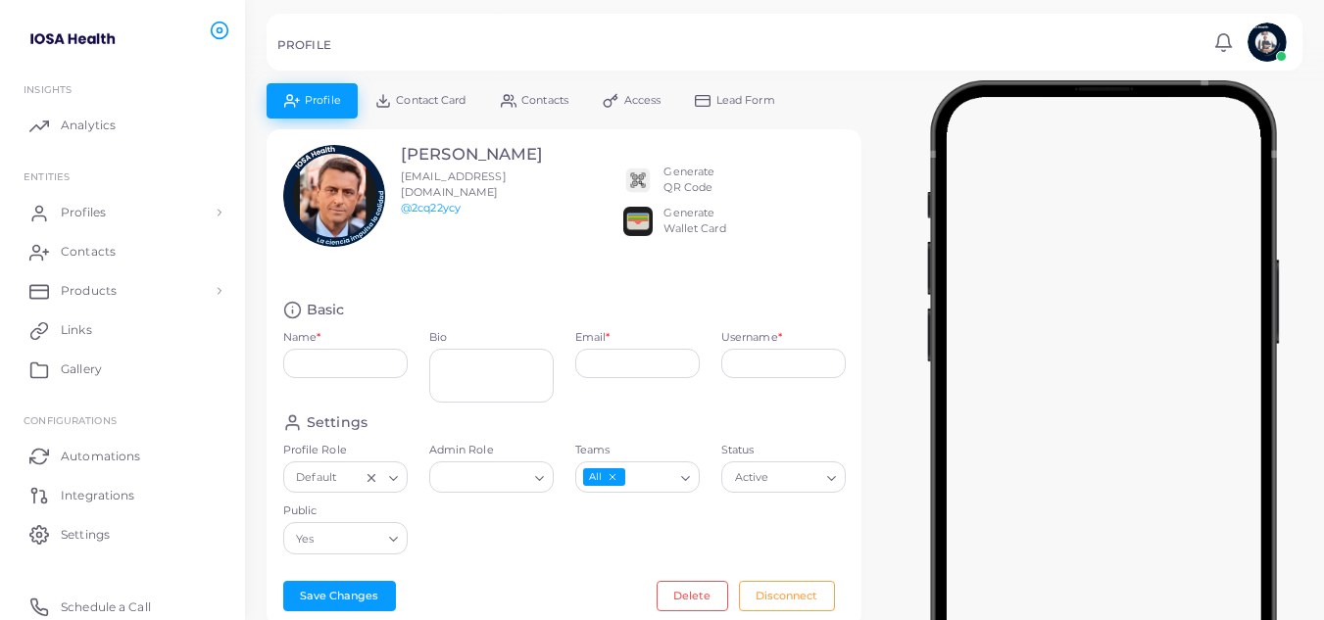
type input "*********"
type textarea "**********"
type input "**********"
type input "********"
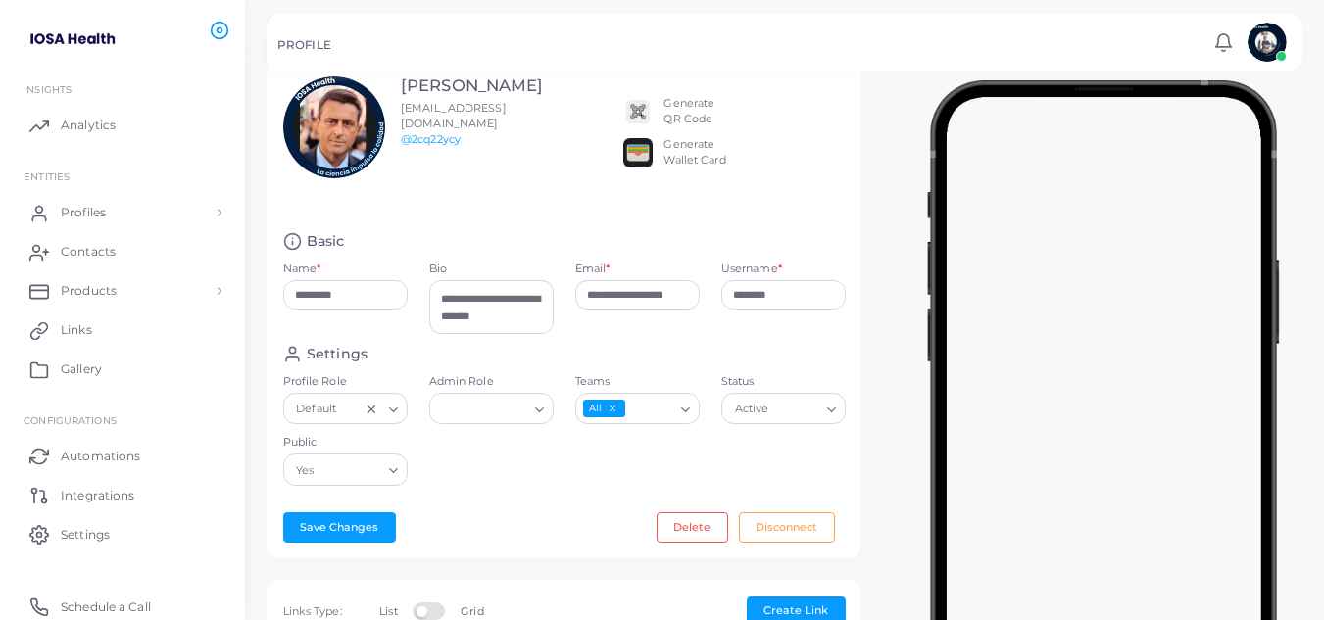
scroll to position [71, 0]
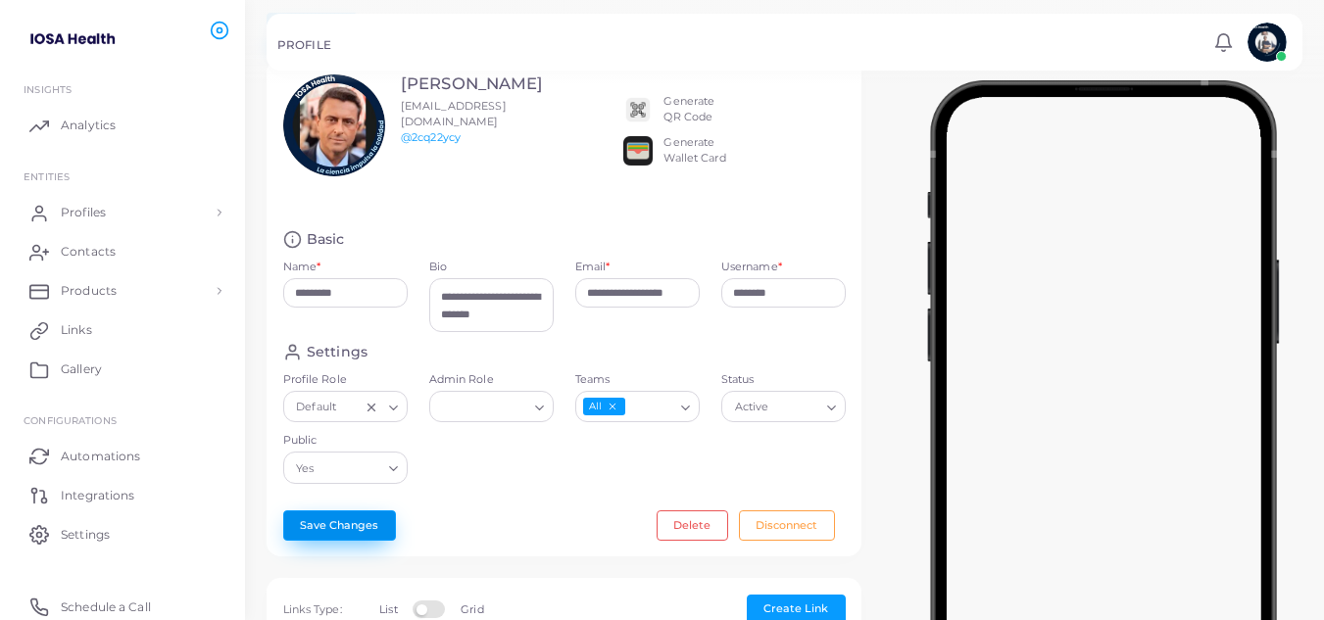
click at [322, 527] on button "Save Changes" at bounding box center [339, 525] width 113 height 29
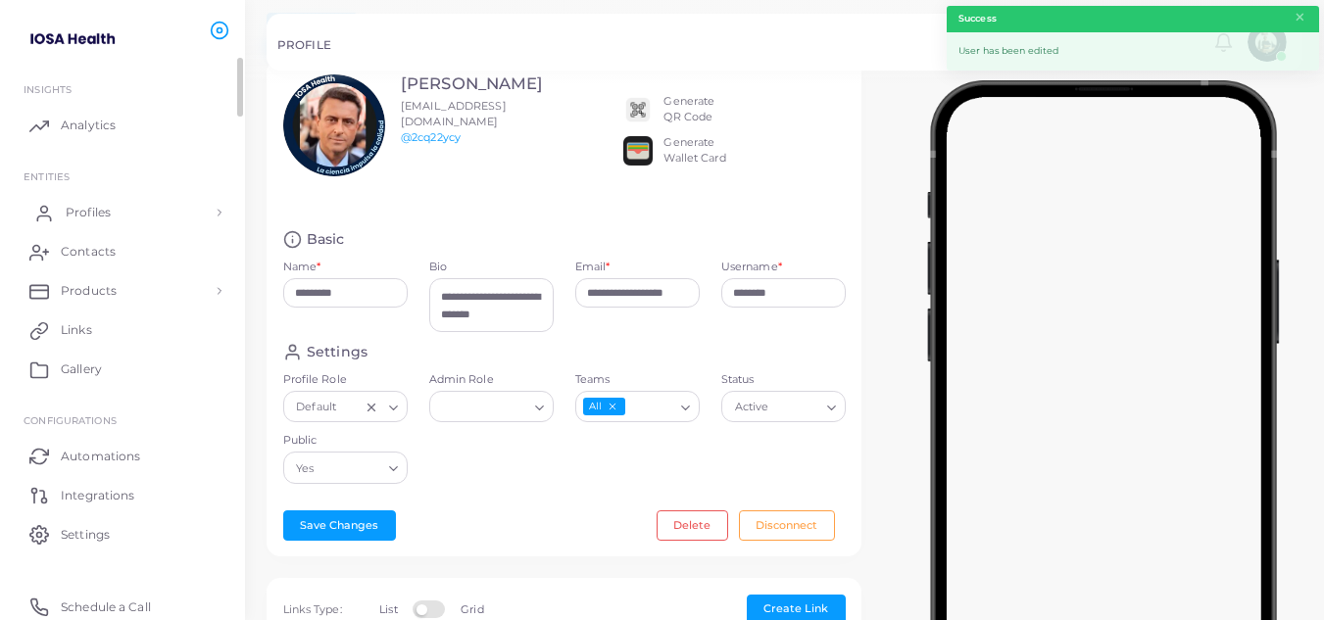
click at [103, 216] on span "Profiles" at bounding box center [88, 213] width 45 height 18
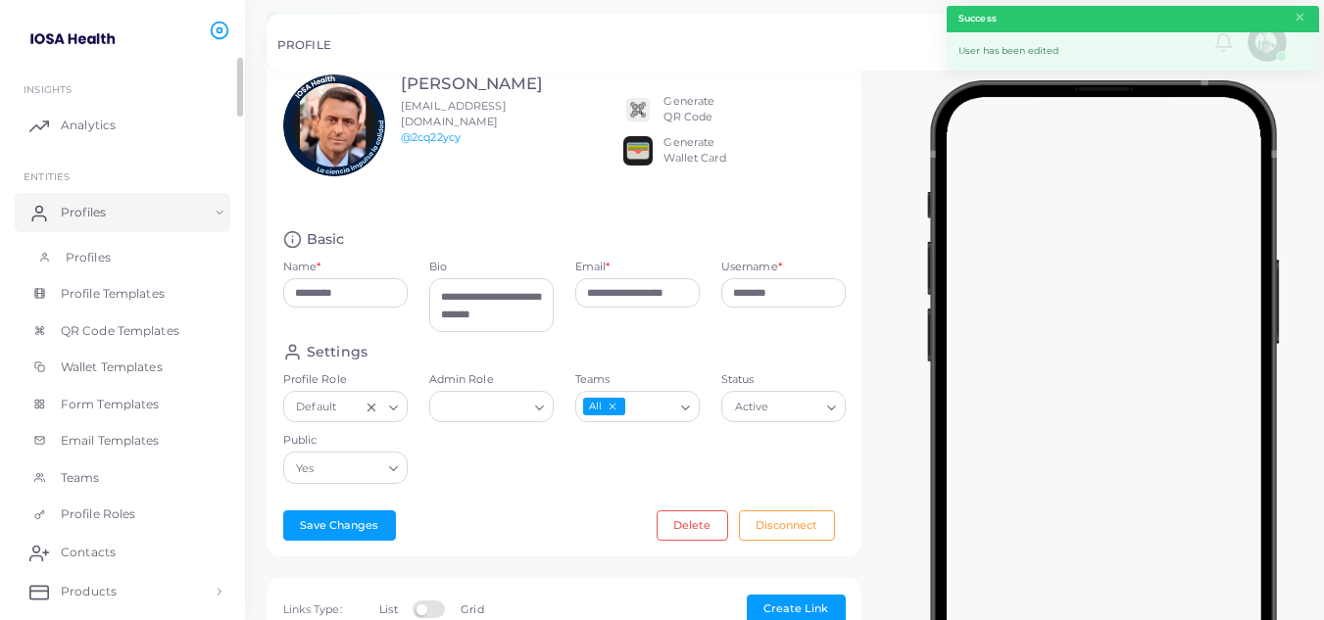
click at [99, 247] on link "Profiles" at bounding box center [123, 257] width 216 height 37
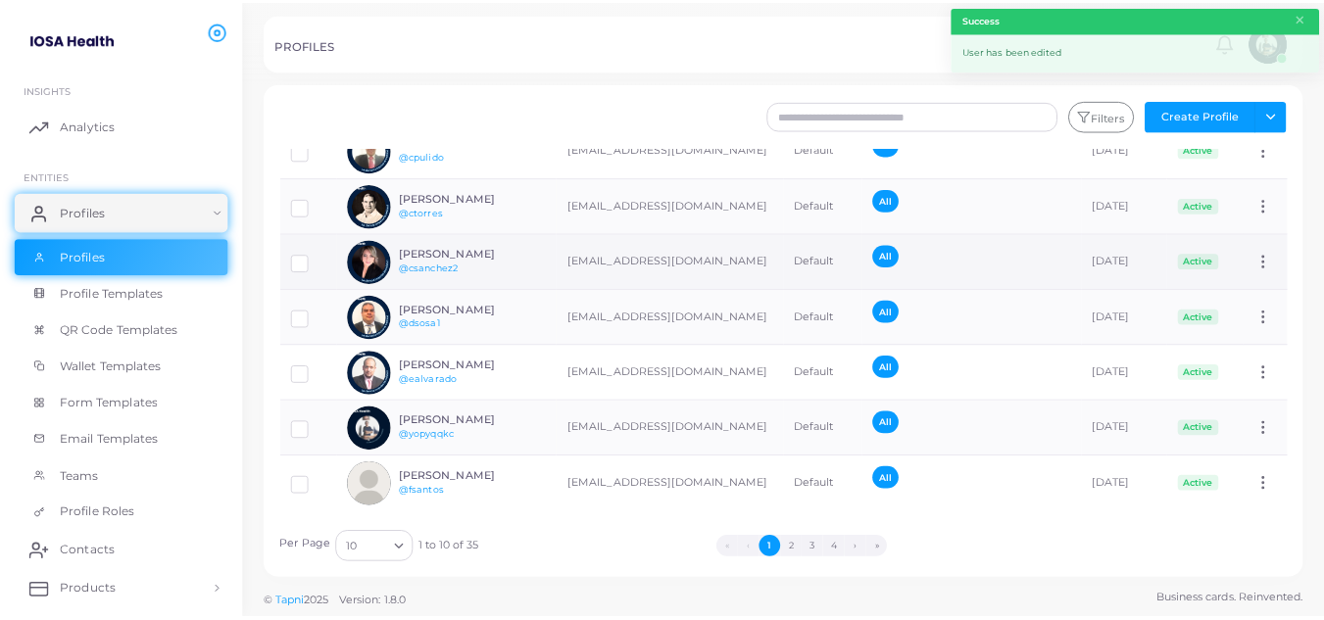
scroll to position [227, 0]
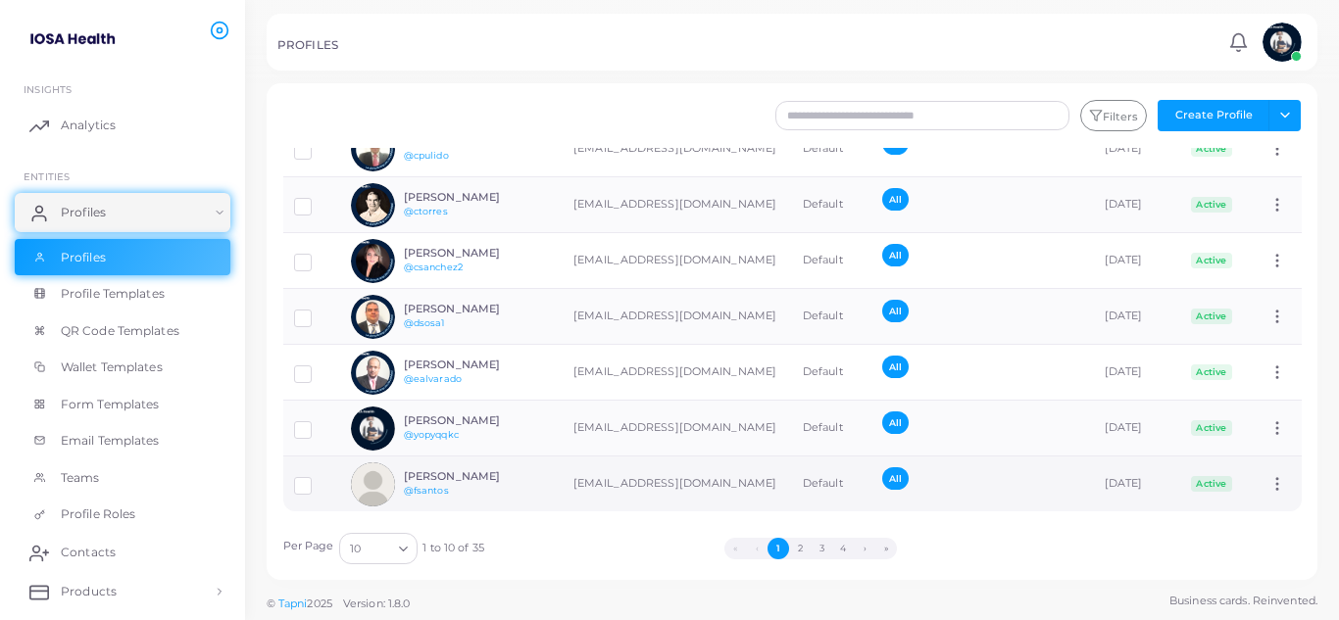
click at [472, 471] on h6 "Francisco Santos" at bounding box center [476, 477] width 144 height 13
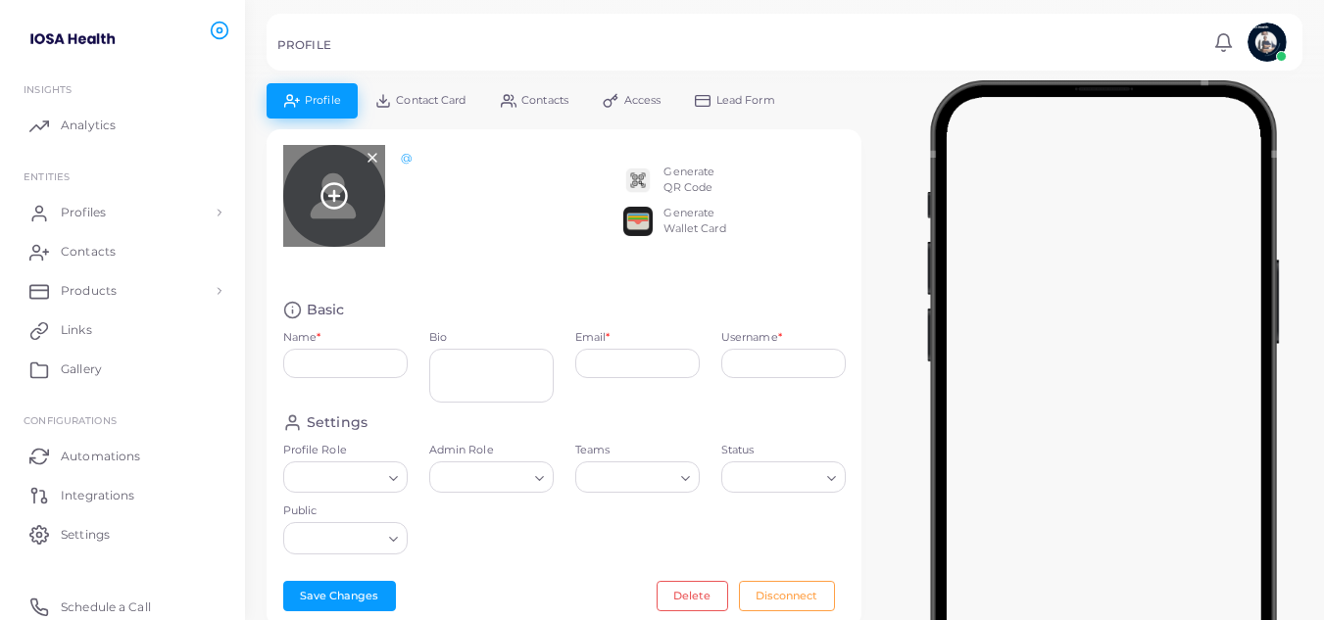
click at [338, 193] on icon at bounding box center [334, 195] width 29 height 29
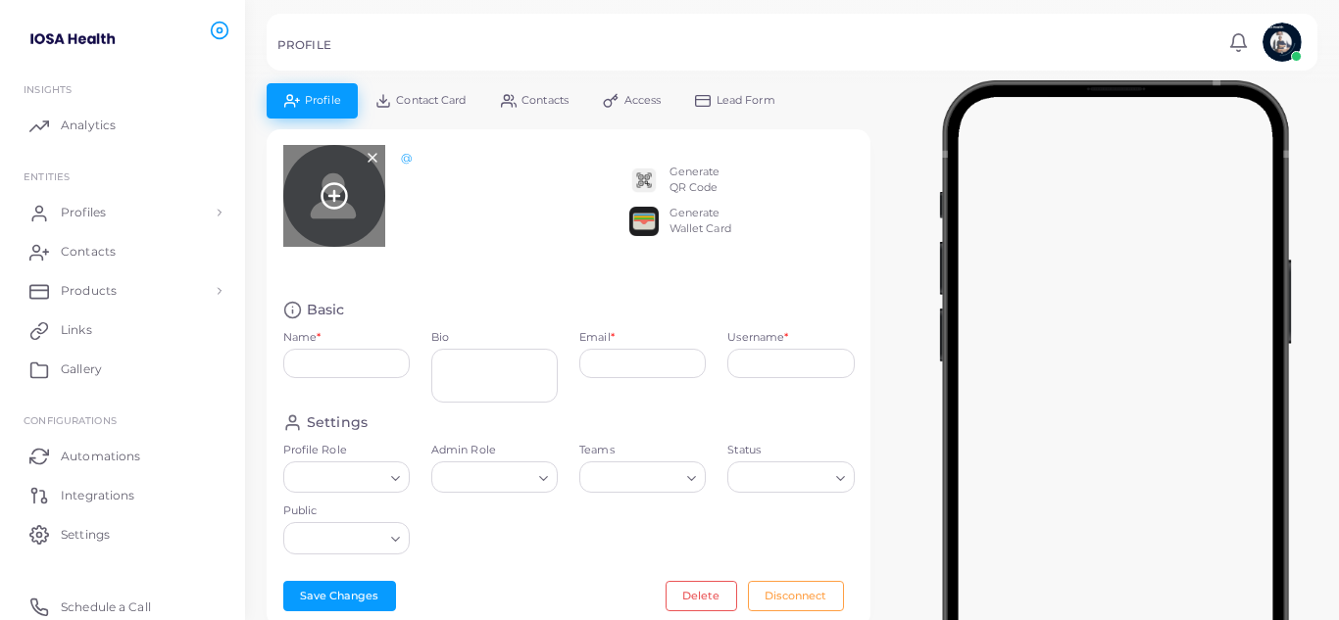
type input "**********"
type input "*******"
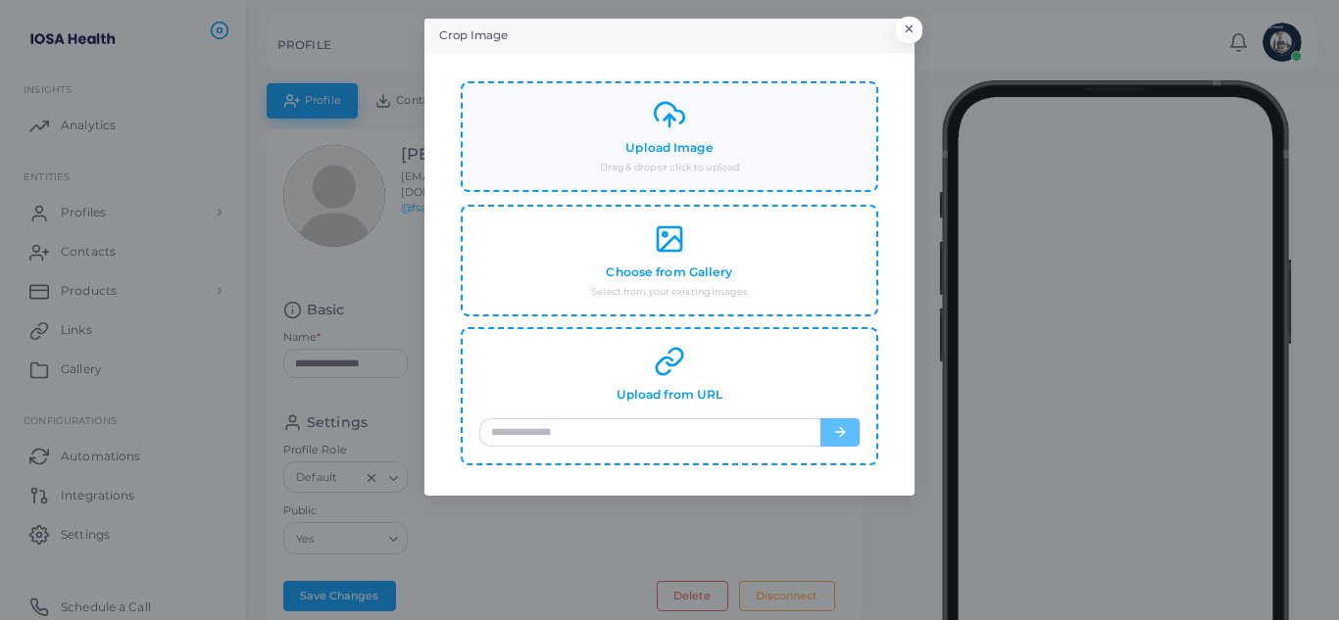
click at [736, 115] on div "Upload Image Drag & drop or click to upload" at bounding box center [669, 136] width 380 height 75
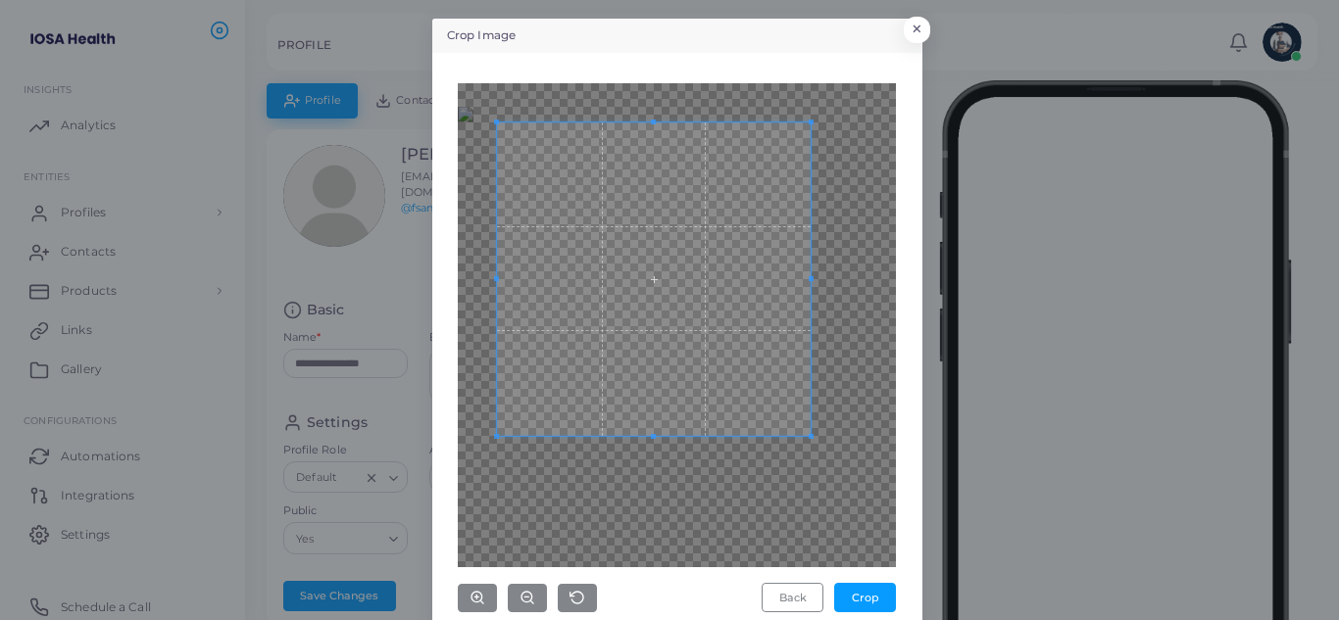
click at [736, 380] on span at bounding box center [654, 280] width 314 height 314
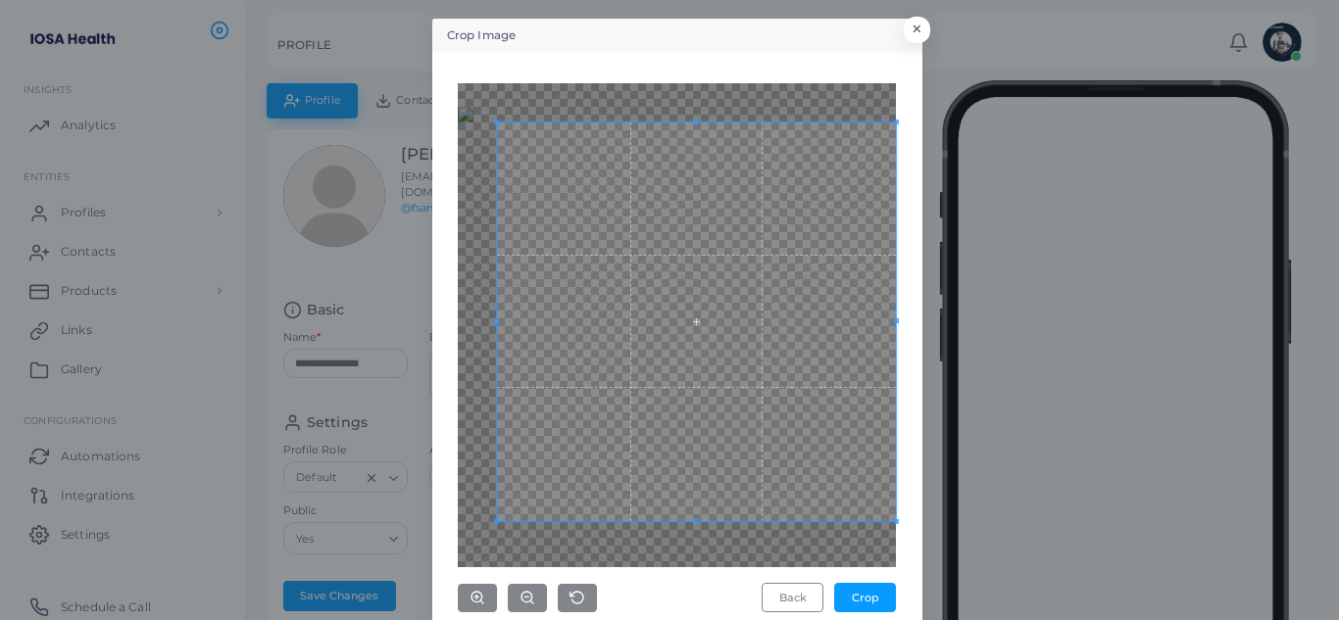
click at [888, 590] on div "Back Crop" at bounding box center [677, 348] width 438 height 530
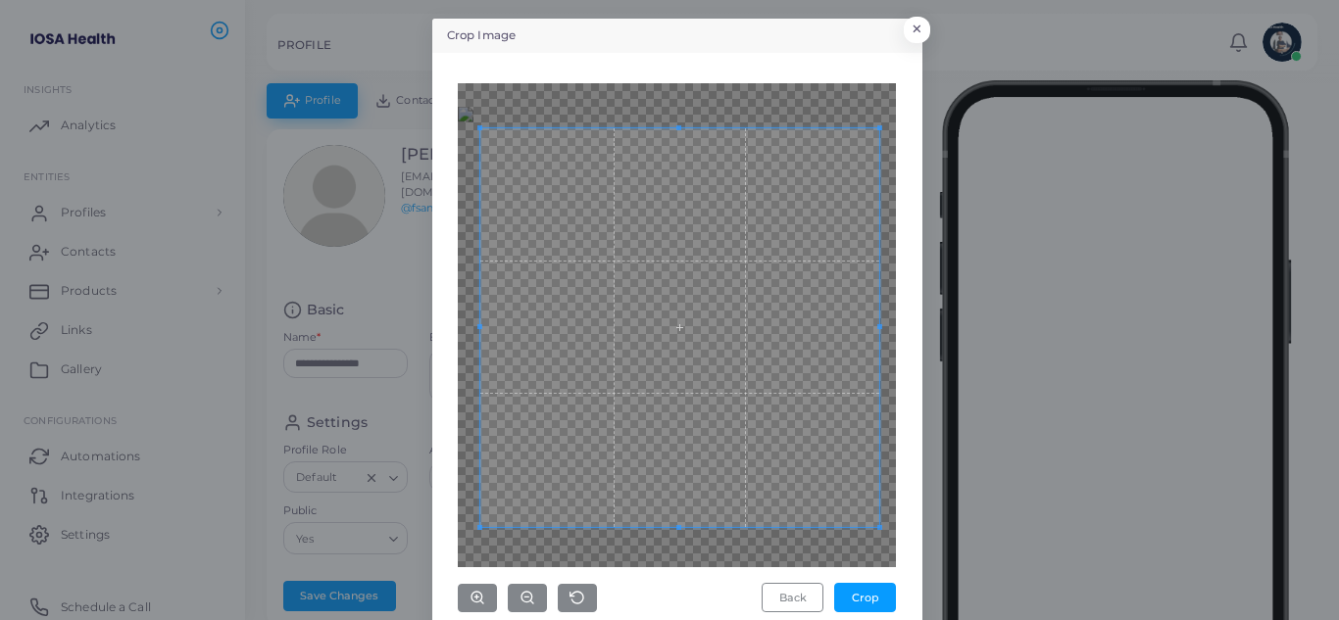
click at [789, 476] on span at bounding box center [679, 327] width 399 height 399
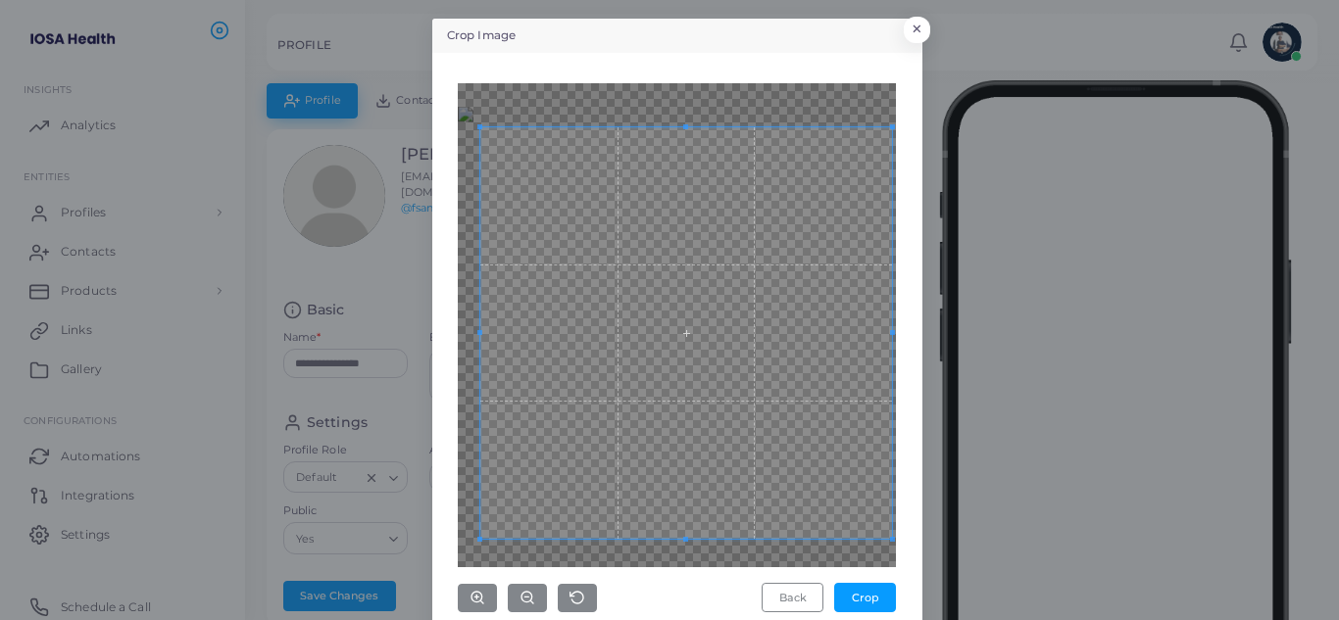
click at [890, 542] on span at bounding box center [892, 539] width 5 height 5
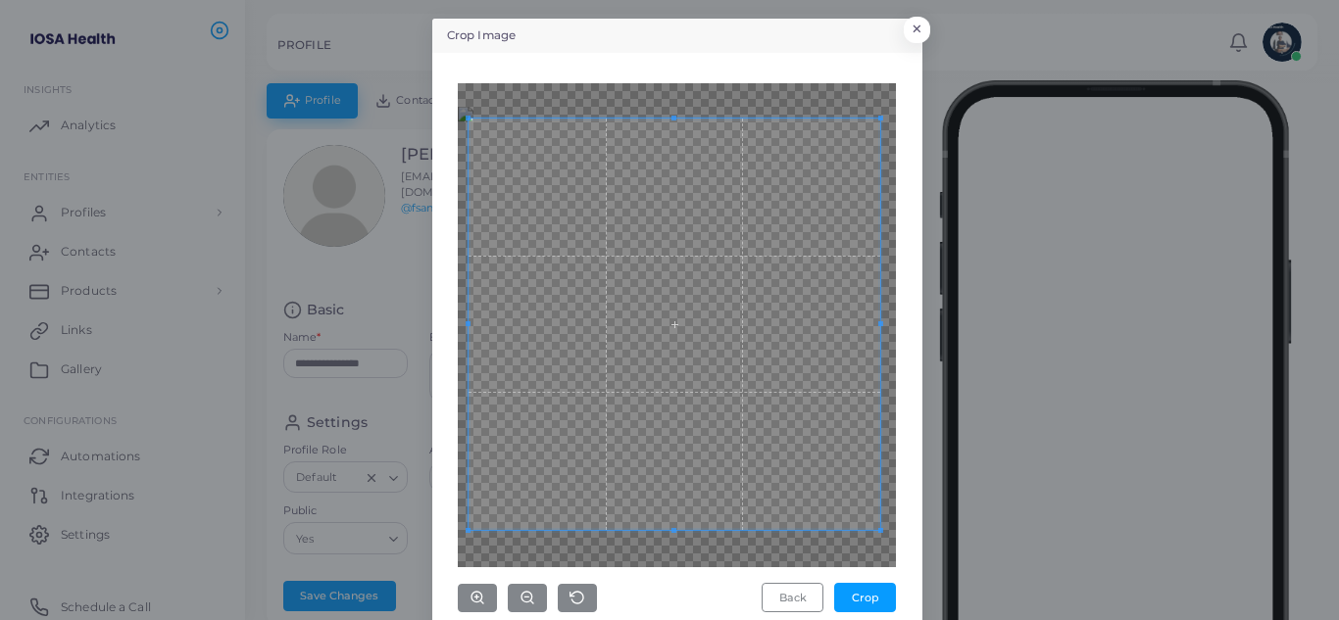
click at [791, 457] on span at bounding box center [675, 325] width 412 height 412
click at [884, 536] on span at bounding box center [886, 536] width 5 height 5
click at [822, 499] on span at bounding box center [674, 325] width 420 height 420
click at [865, 595] on button "Crop" at bounding box center [865, 597] width 62 height 29
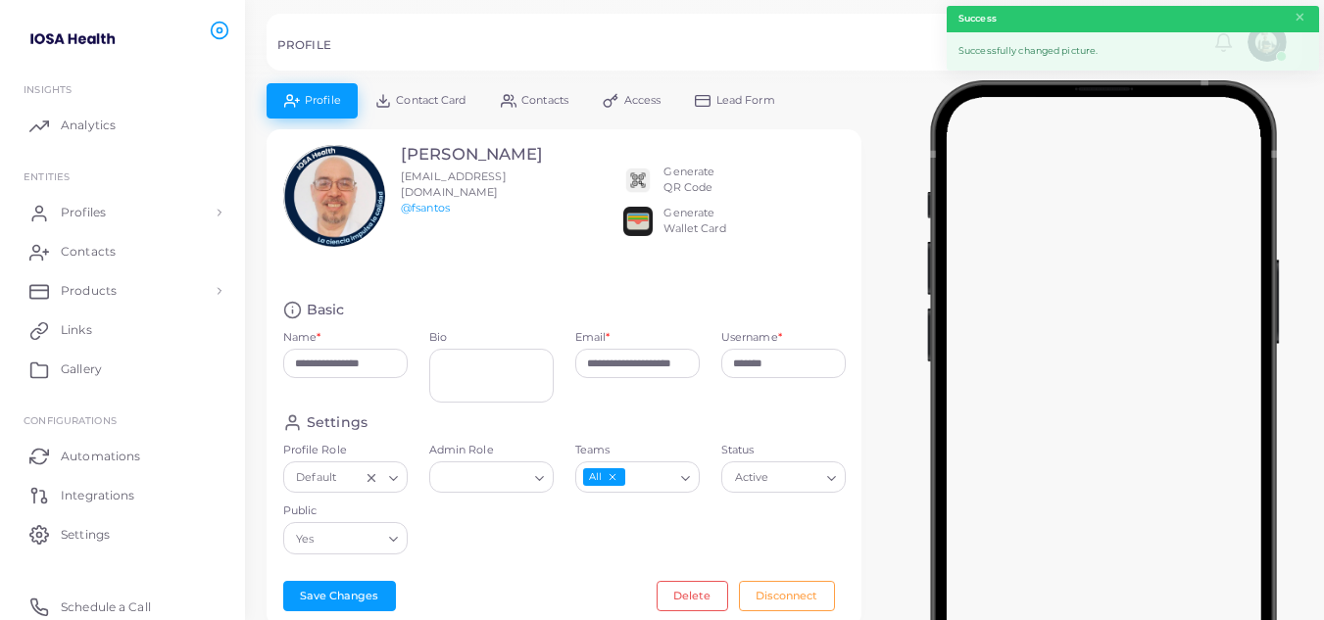
click at [548, 97] on span "Contacts" at bounding box center [544, 100] width 47 height 11
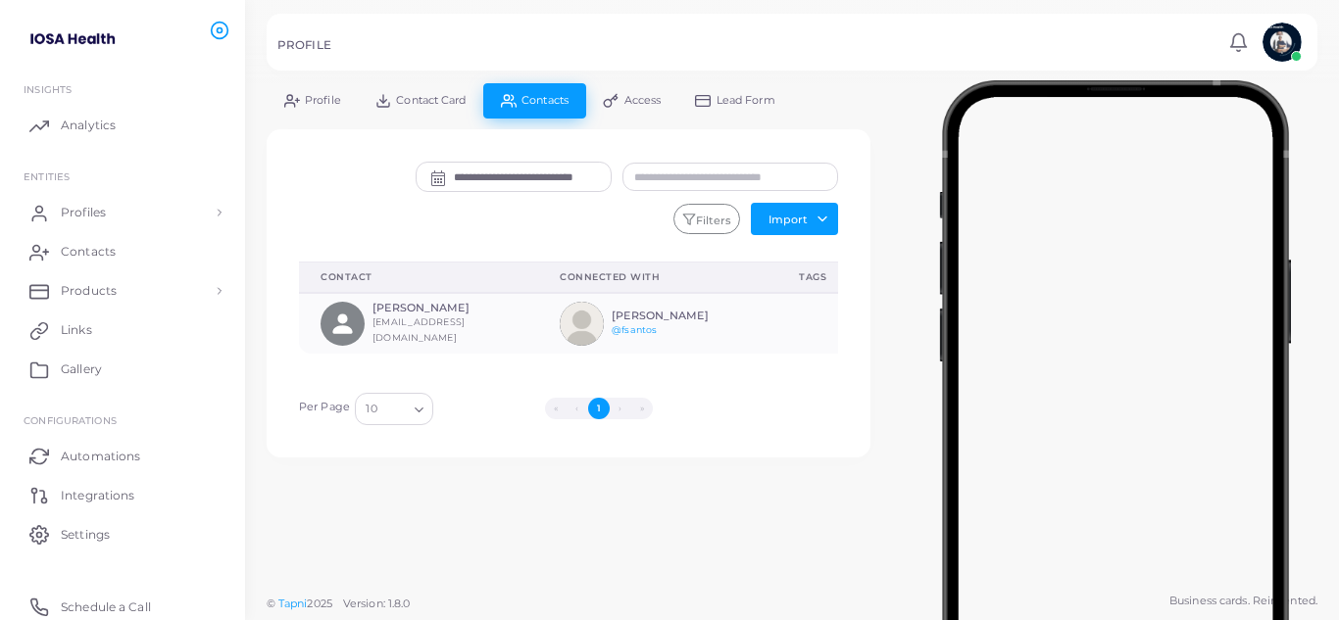
click at [414, 95] on span "Contact Card" at bounding box center [431, 100] width 70 height 11
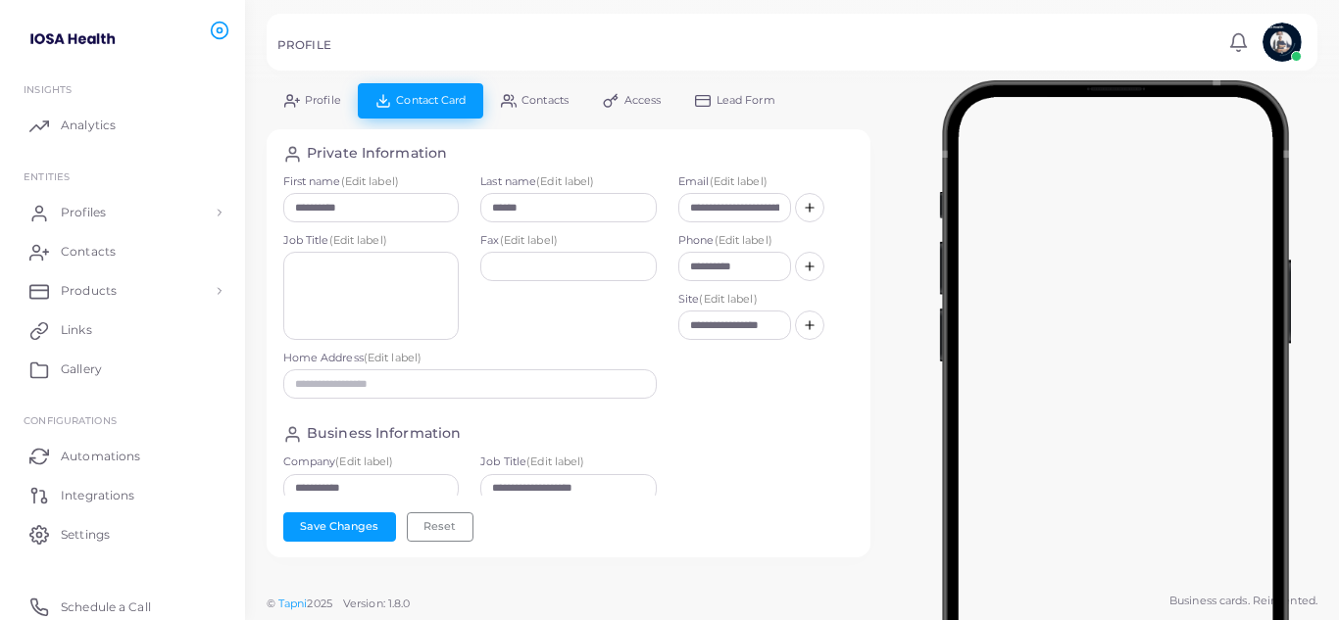
click at [414, 95] on span "Contact Card" at bounding box center [431, 100] width 70 height 11
click at [311, 96] on span "Profile" at bounding box center [323, 100] width 36 height 11
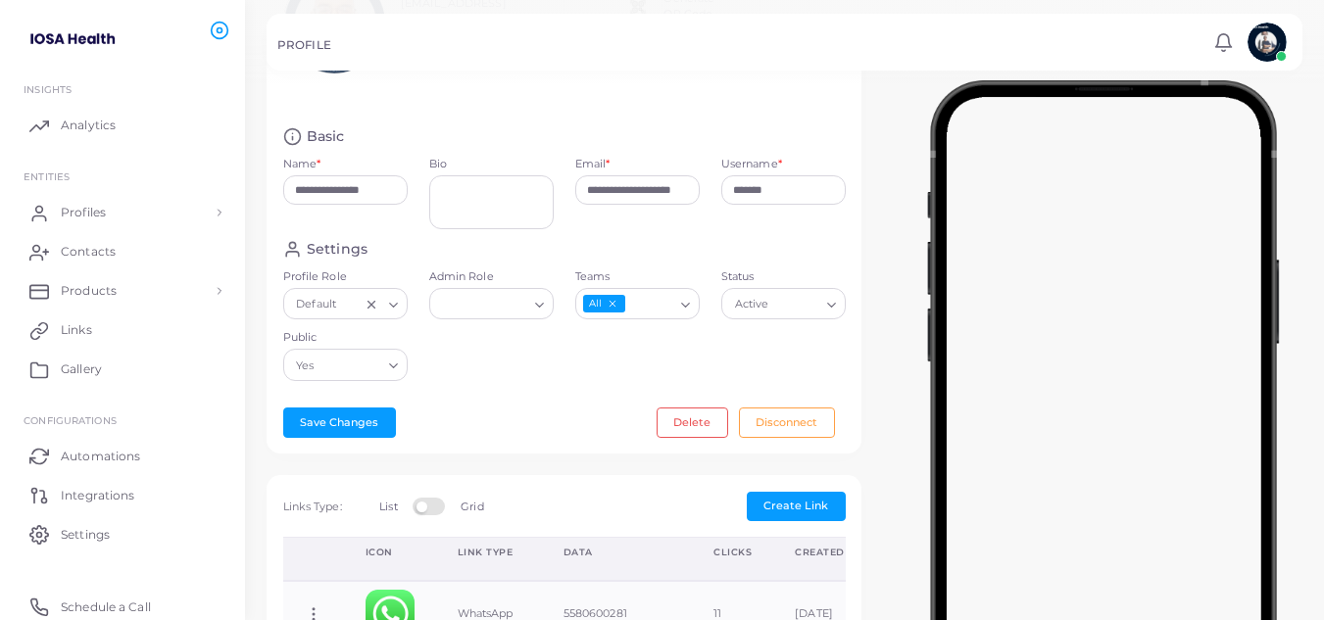
scroll to position [196, 0]
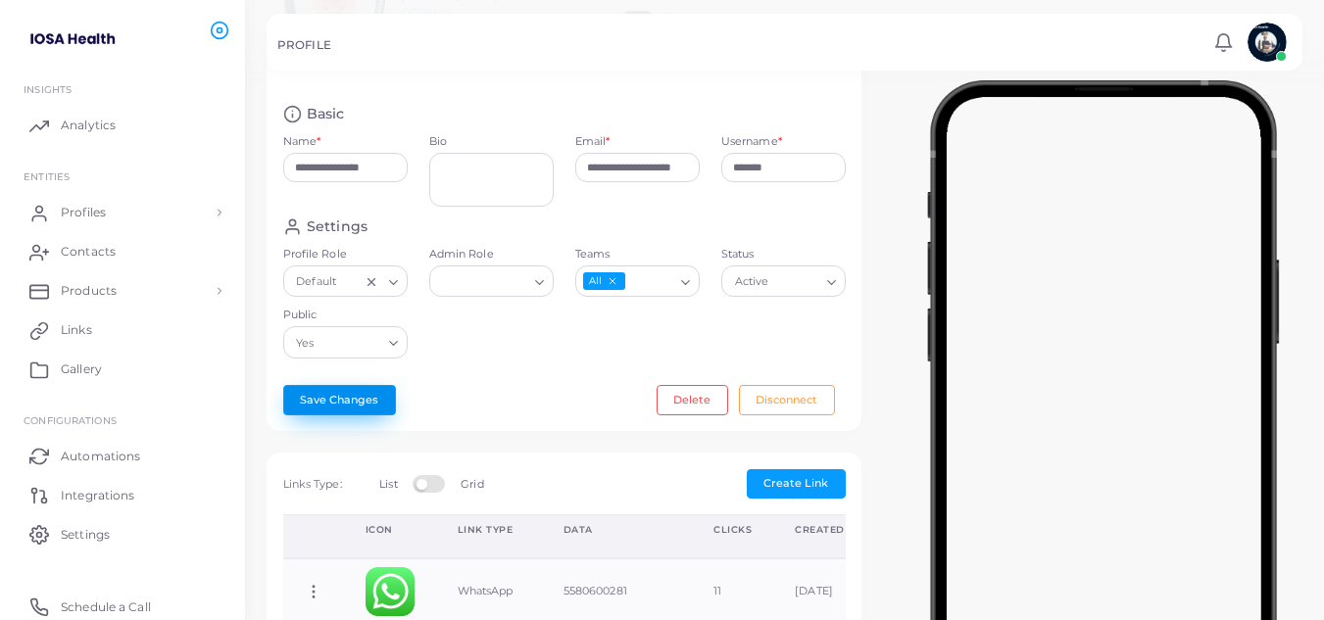
click at [369, 397] on button "Save Changes" at bounding box center [339, 399] width 113 height 29
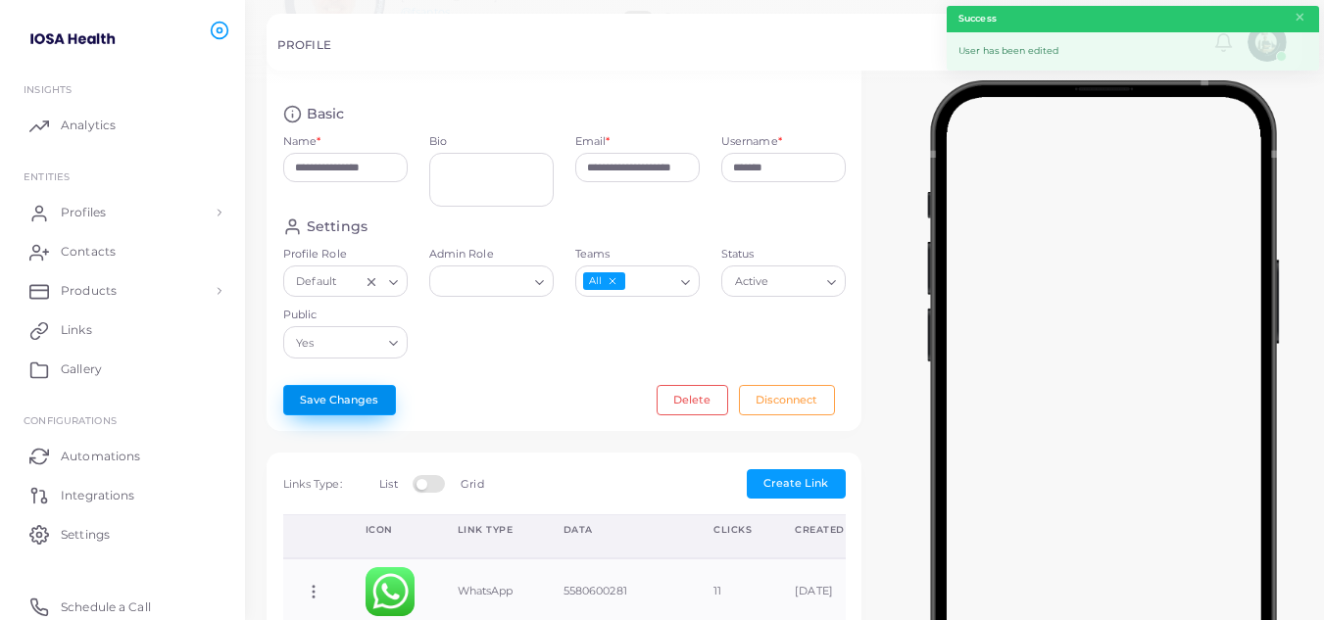
click at [368, 397] on button "Save Changes" at bounding box center [339, 399] width 113 height 29
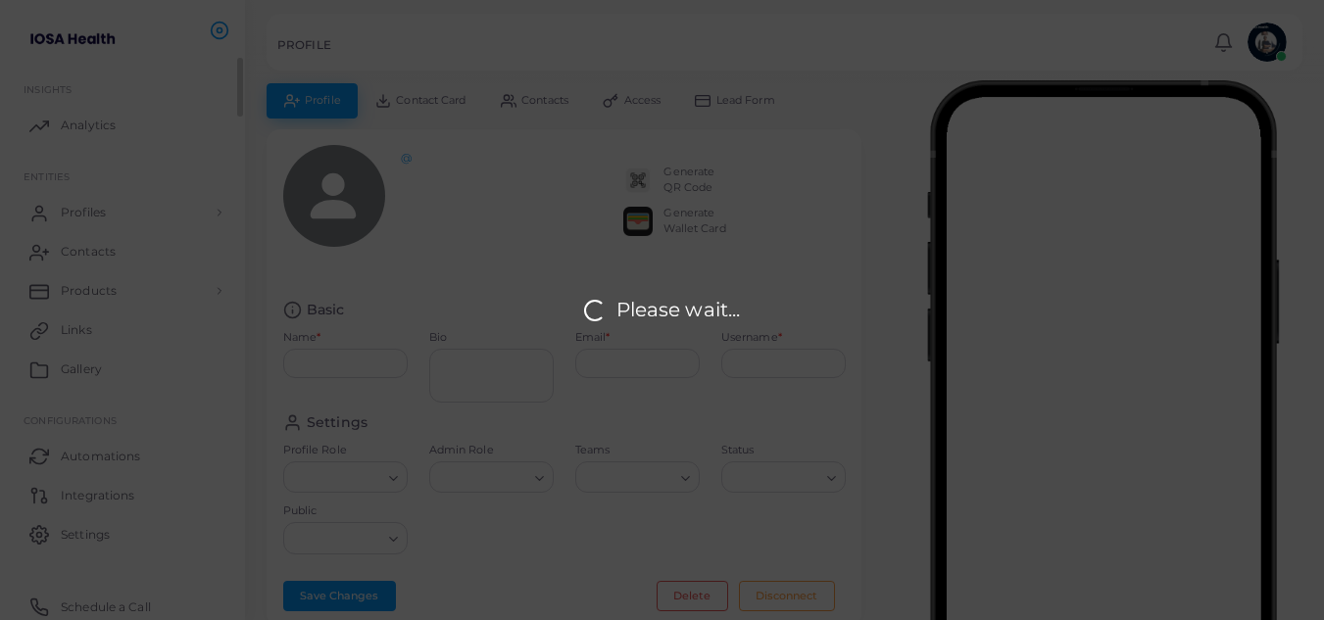
type input "**********"
type input "*******"
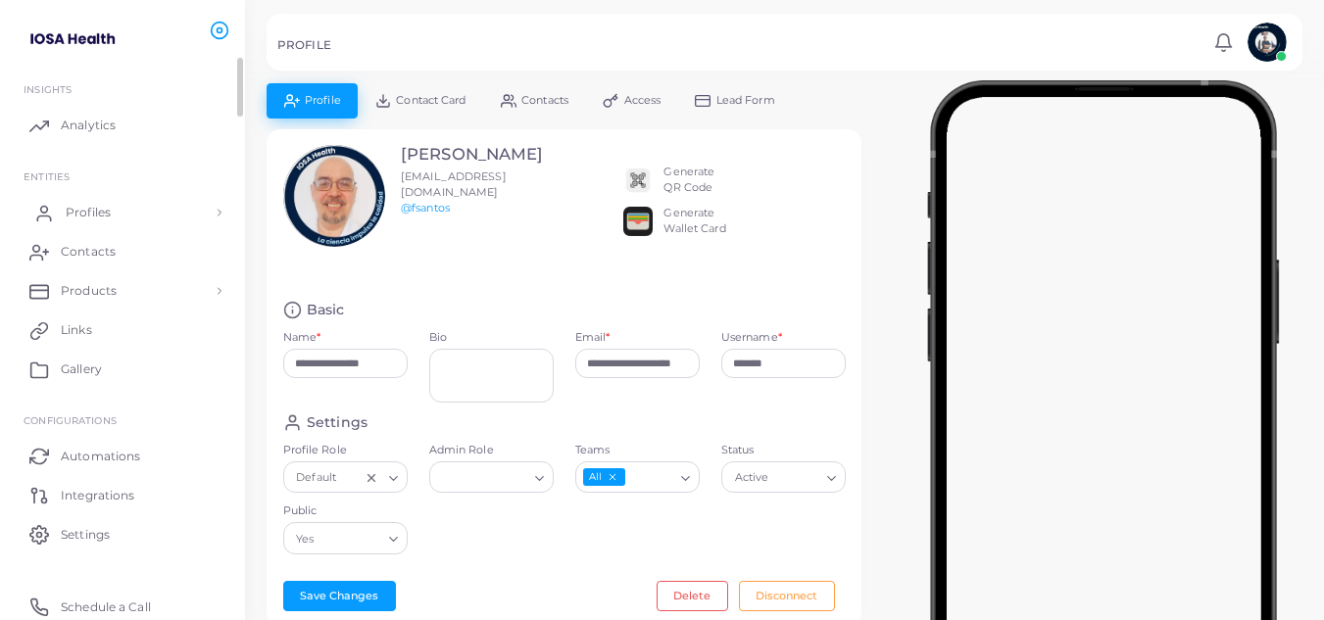
click at [110, 215] on span "Profiles" at bounding box center [88, 213] width 45 height 18
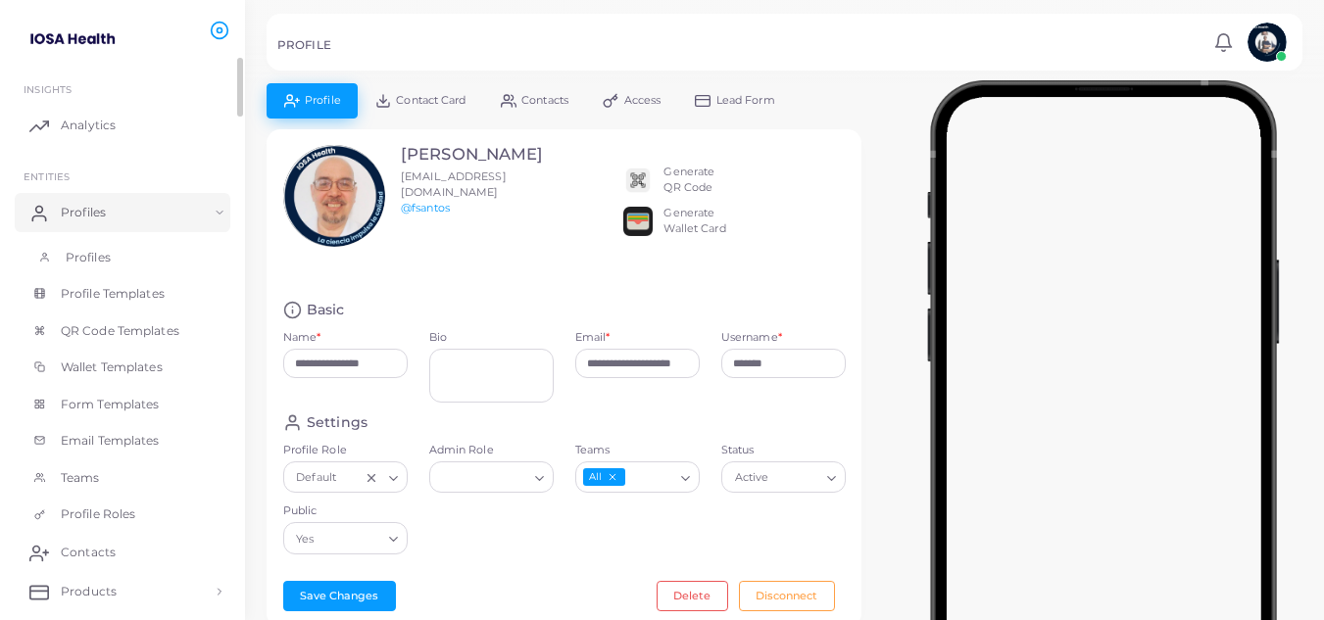
click at [101, 260] on span "Profiles" at bounding box center [88, 258] width 45 height 18
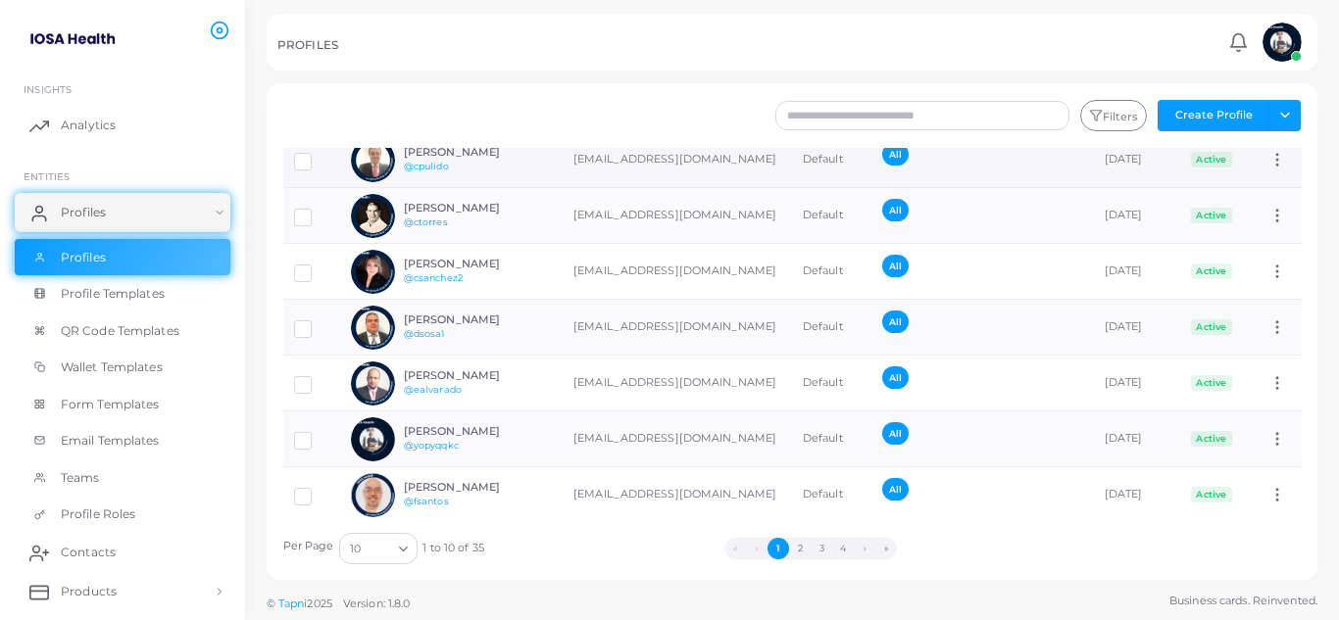
scroll to position [227, 0]
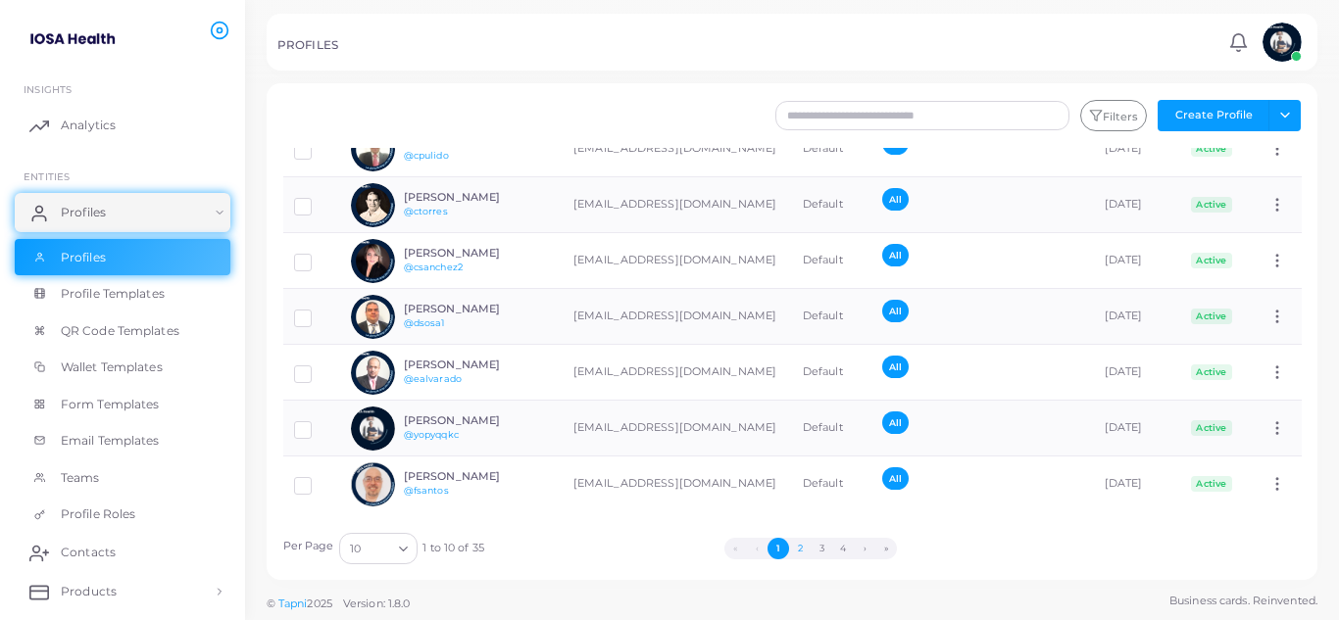
click at [804, 550] on button "2" at bounding box center [800, 549] width 22 height 22
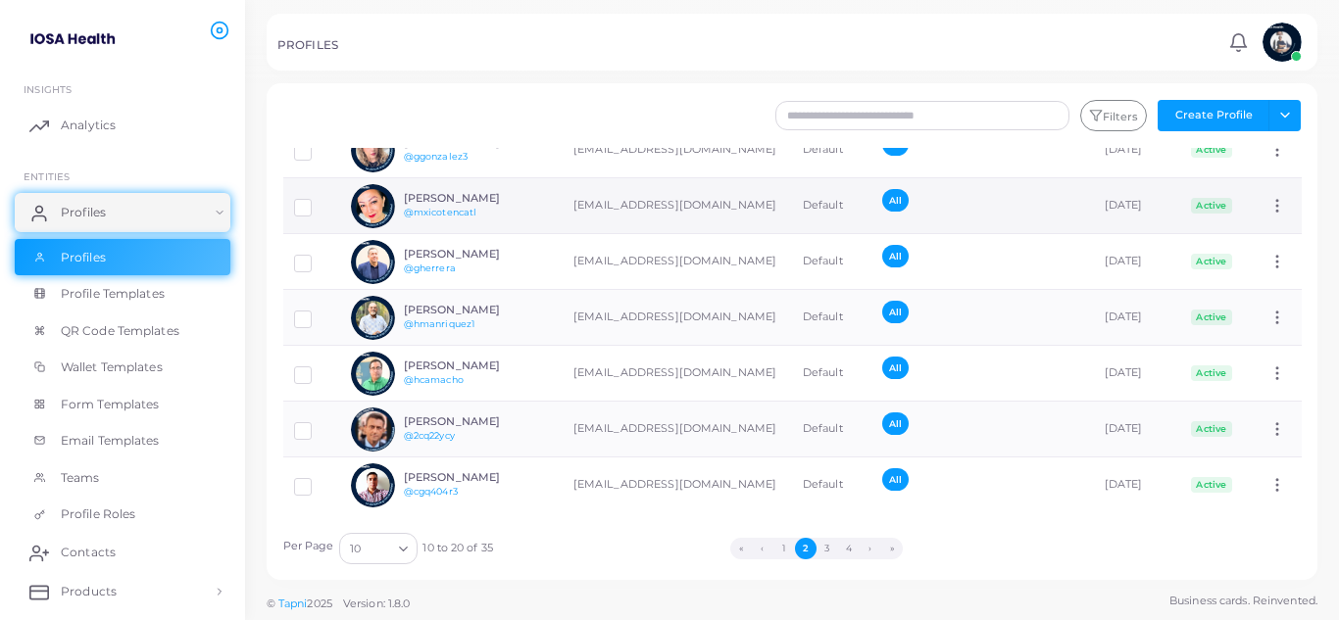
scroll to position [242, 0]
click at [826, 548] on button "3" at bounding box center [828, 549] width 22 height 22
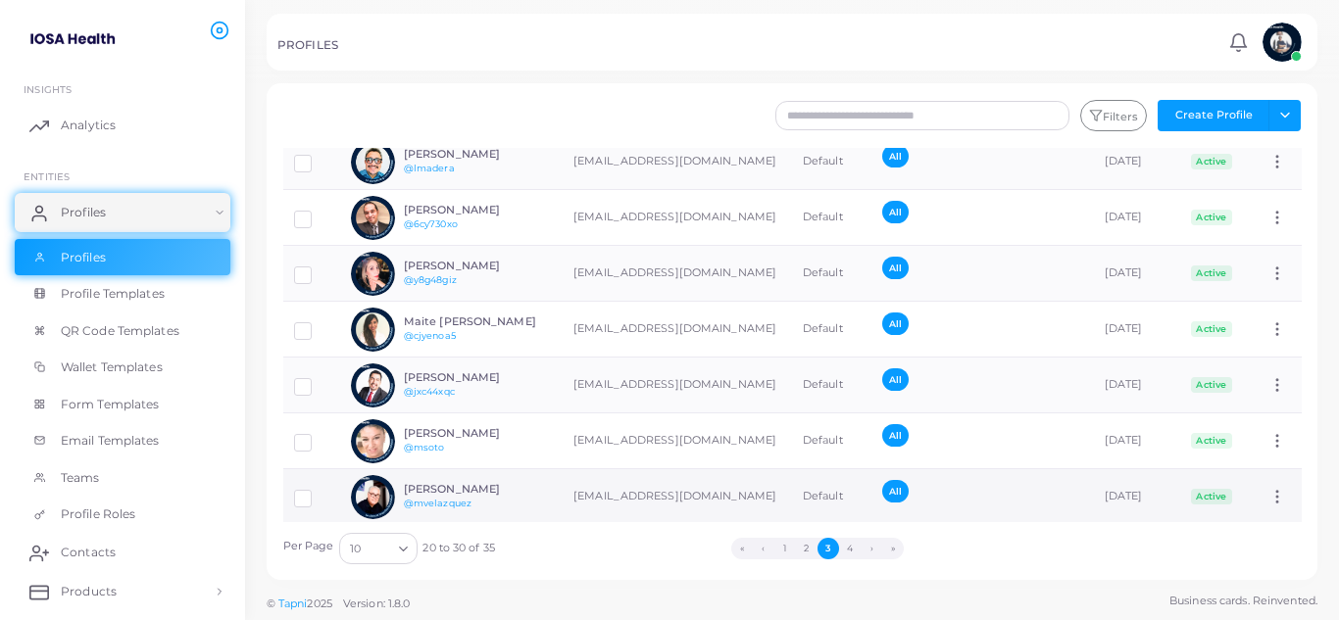
scroll to position [46, 0]
